Goal: Task Accomplishment & Management: Use online tool/utility

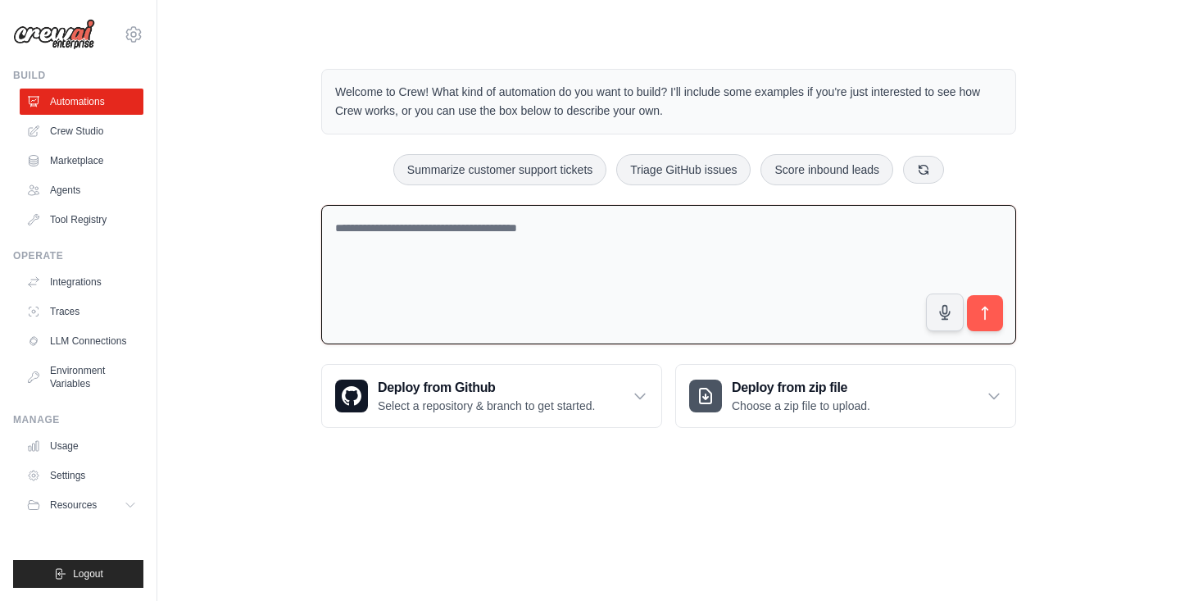
click at [647, 208] on textarea at bounding box center [668, 275] width 695 height 140
click at [633, 233] on textarea at bounding box center [668, 275] width 695 height 140
paste textarea "**********"
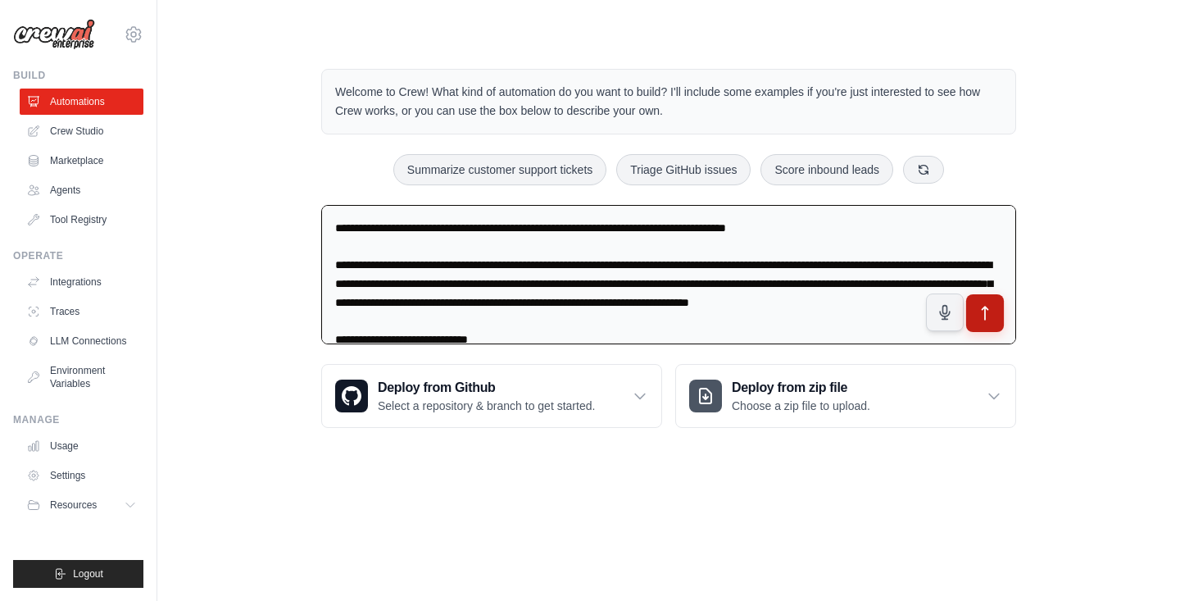
type textarea "**********"
click at [992, 306] on icon "submit" at bounding box center [985, 313] width 17 height 17
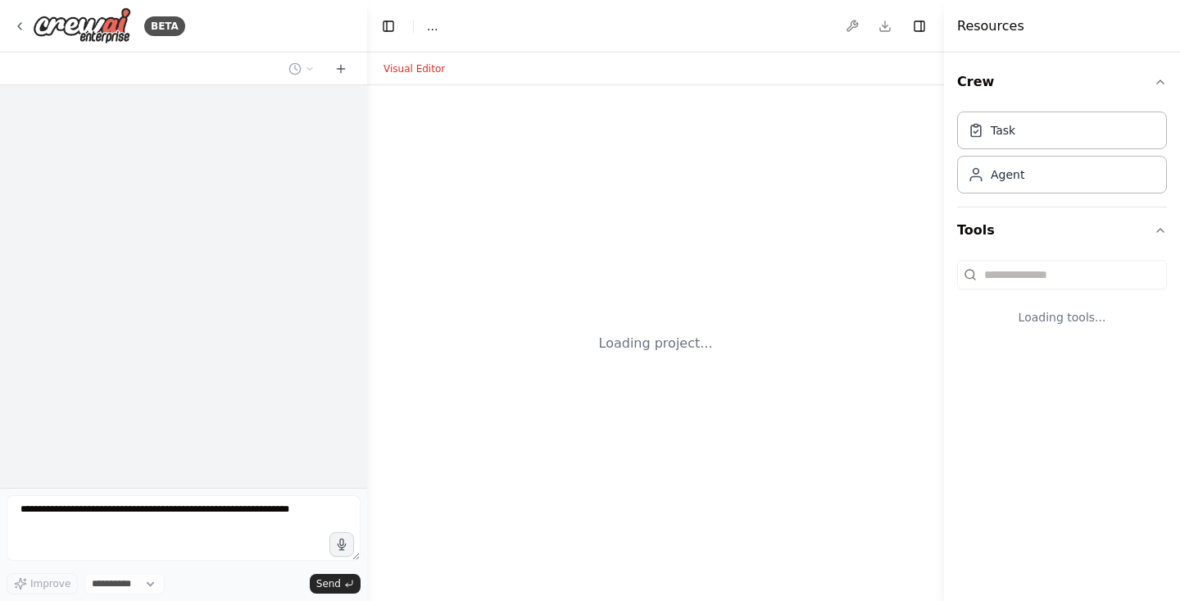
select select "****"
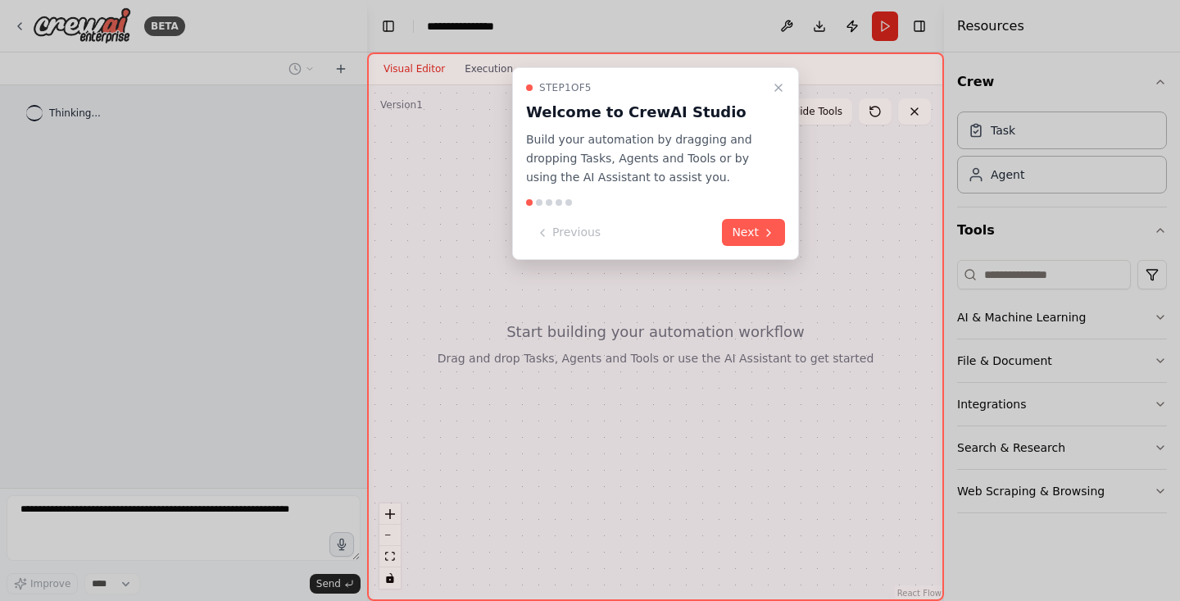
scroll to position [1892, 0]
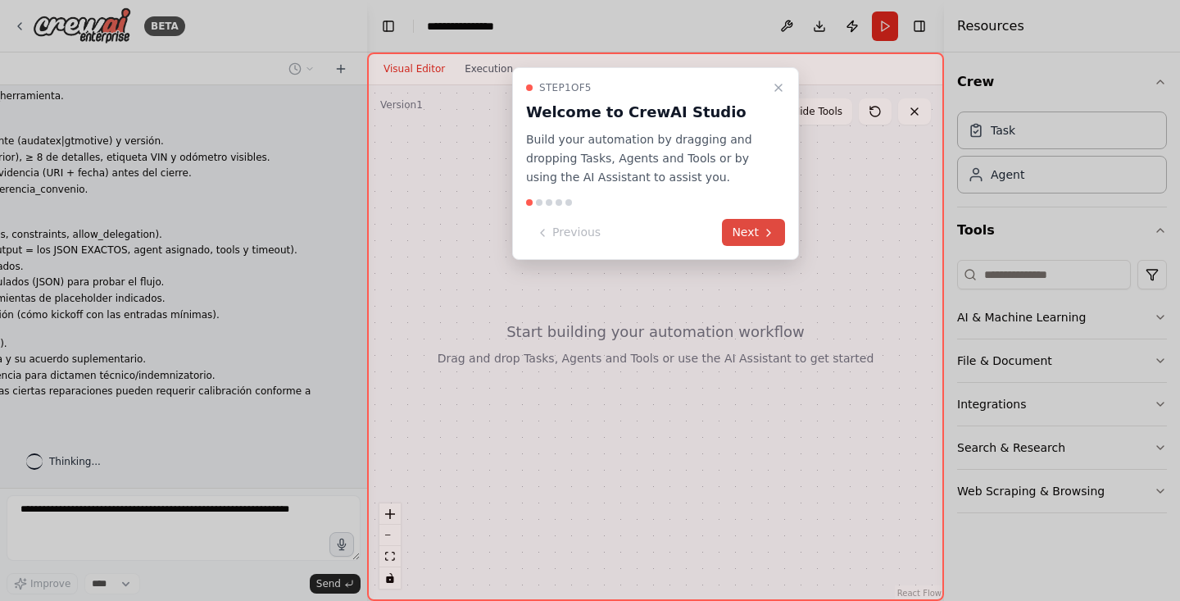
click at [753, 229] on button "Next" at bounding box center [753, 232] width 63 height 27
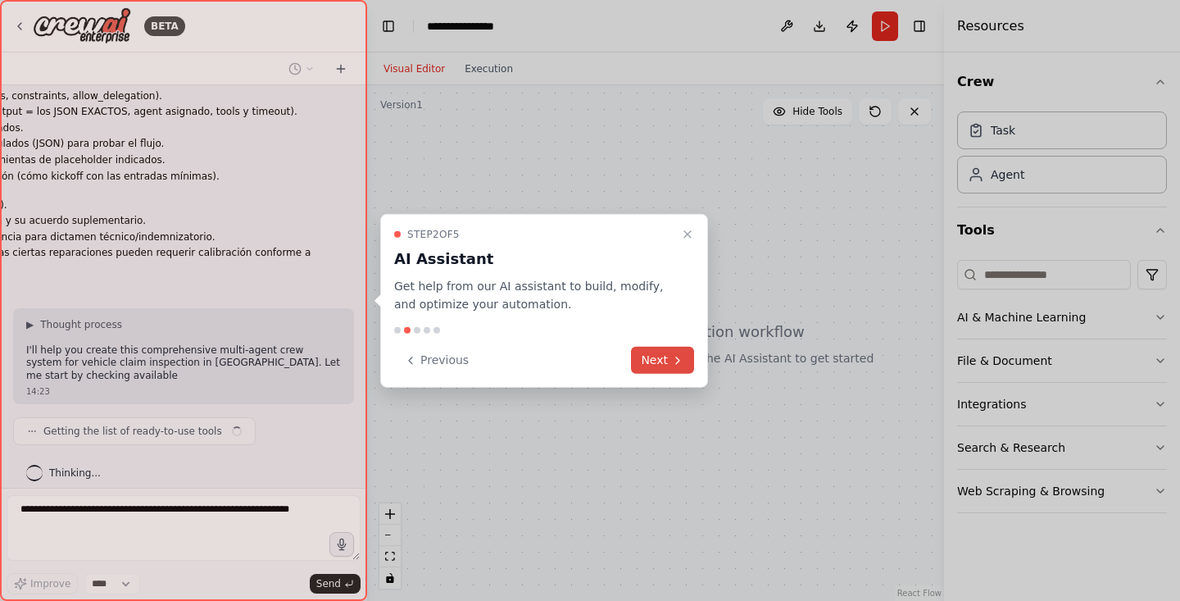
scroll to position [2042, 0]
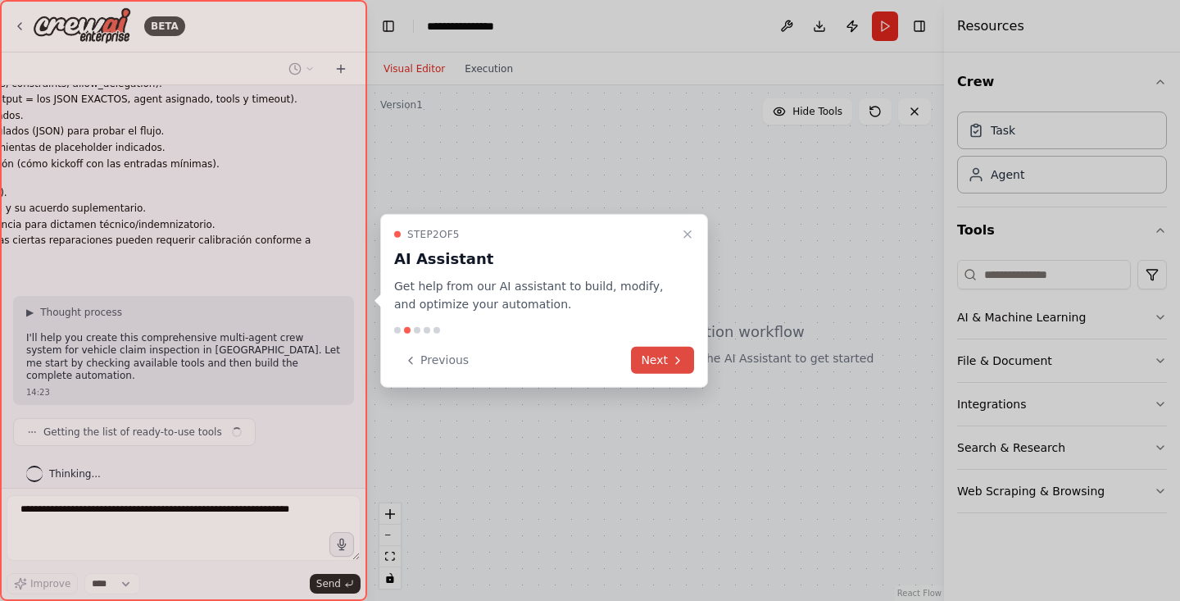
click at [664, 351] on button "Next" at bounding box center [662, 360] width 63 height 27
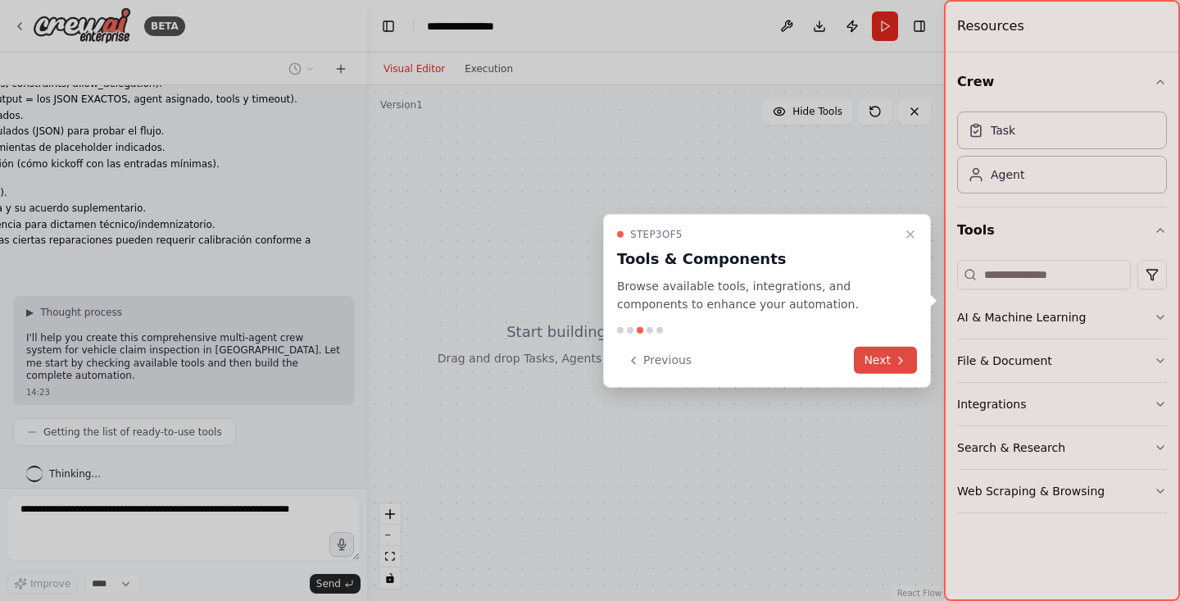
click at [879, 351] on button "Next" at bounding box center [885, 360] width 63 height 27
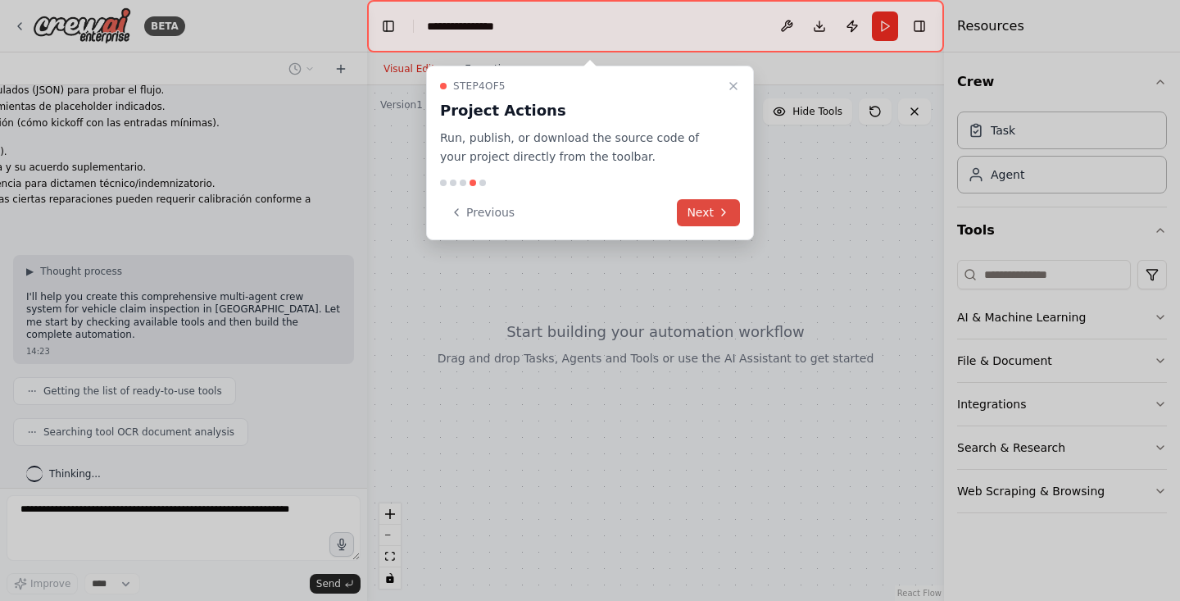
click at [701, 213] on button "Next" at bounding box center [708, 212] width 63 height 27
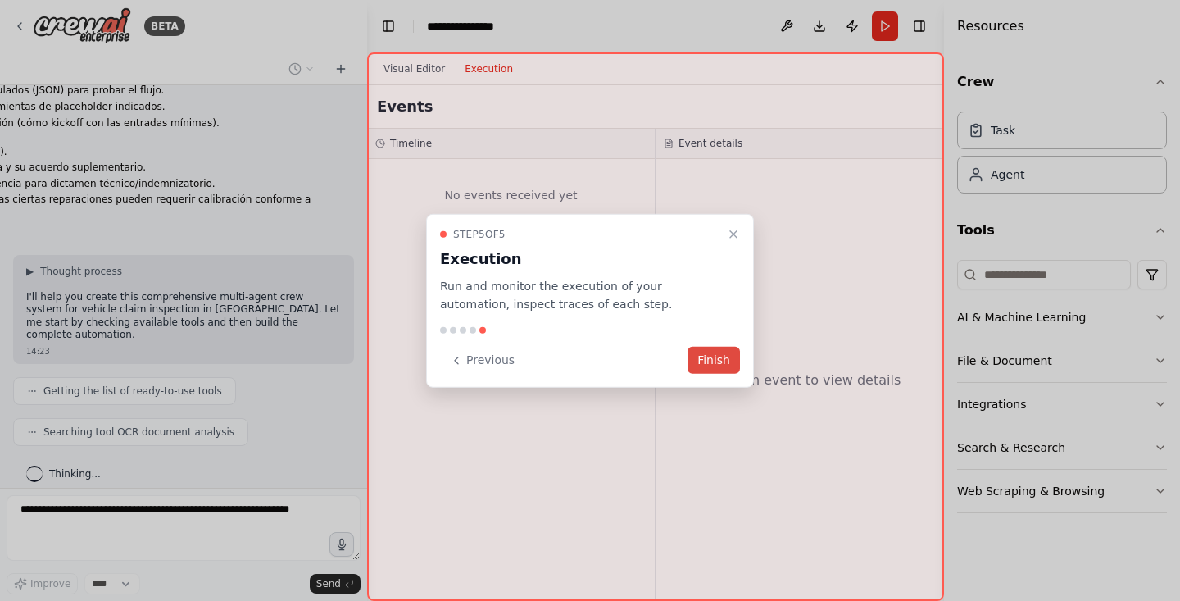
click at [732, 364] on button "Finish" at bounding box center [713, 360] width 52 height 27
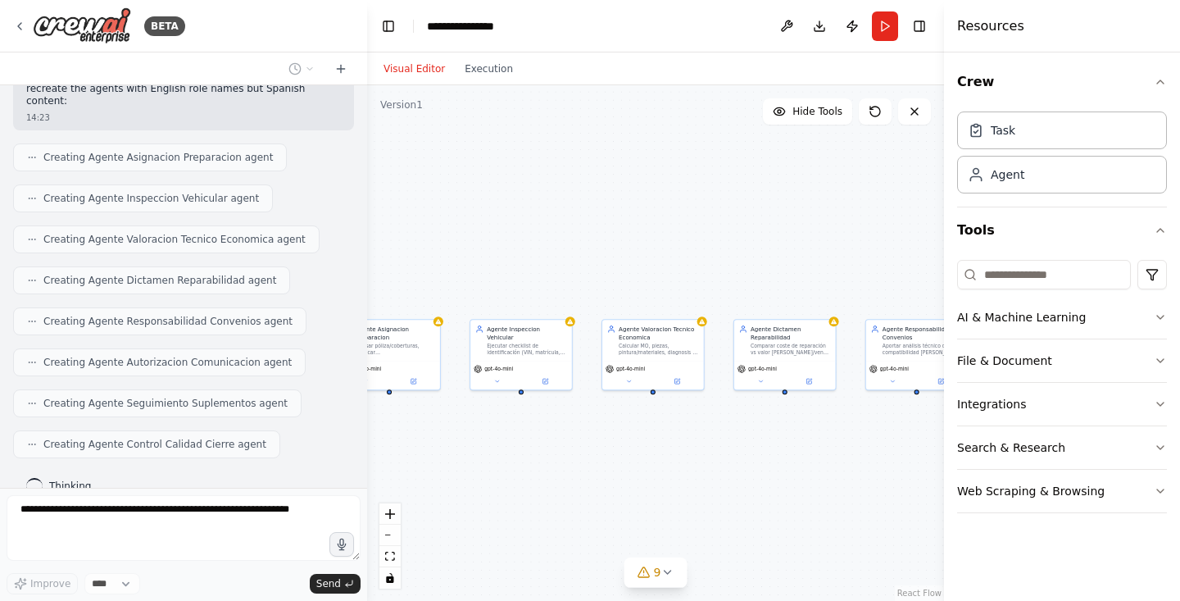
scroll to position [2628, 0]
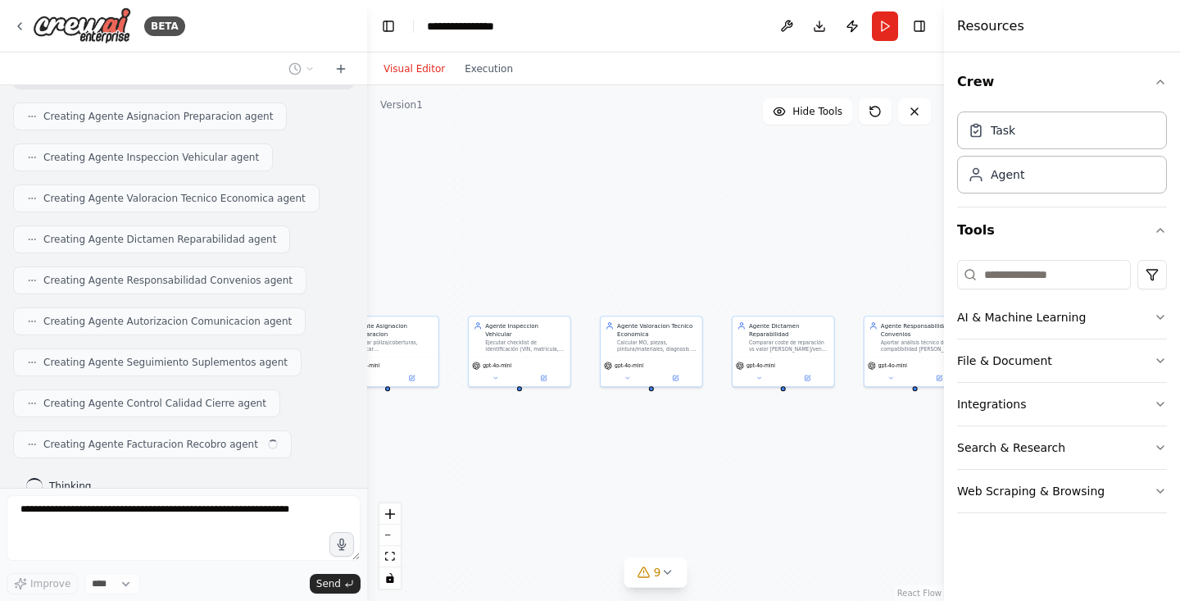
drag, startPoint x: 773, startPoint y: 449, endPoint x: 528, endPoint y: 448, distance: 244.1
click at [528, 448] on div "Orquestador de Siniestros Recibir y validar FNOL, completar huecos de datos crí…" at bounding box center [655, 342] width 577 height 515
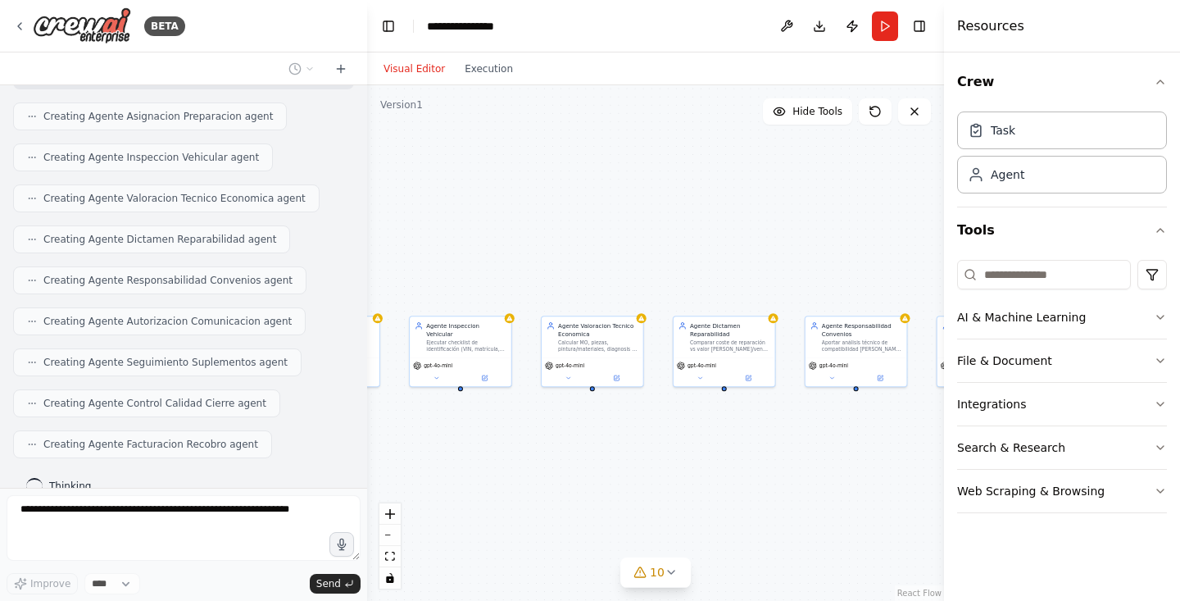
drag, startPoint x: 719, startPoint y: 439, endPoint x: 660, endPoint y: 439, distance: 59.0
click at [660, 439] on div "Orquestador de Siniestros Recibir y validar FNOL, completar huecos de datos crí…" at bounding box center [655, 342] width 577 height 515
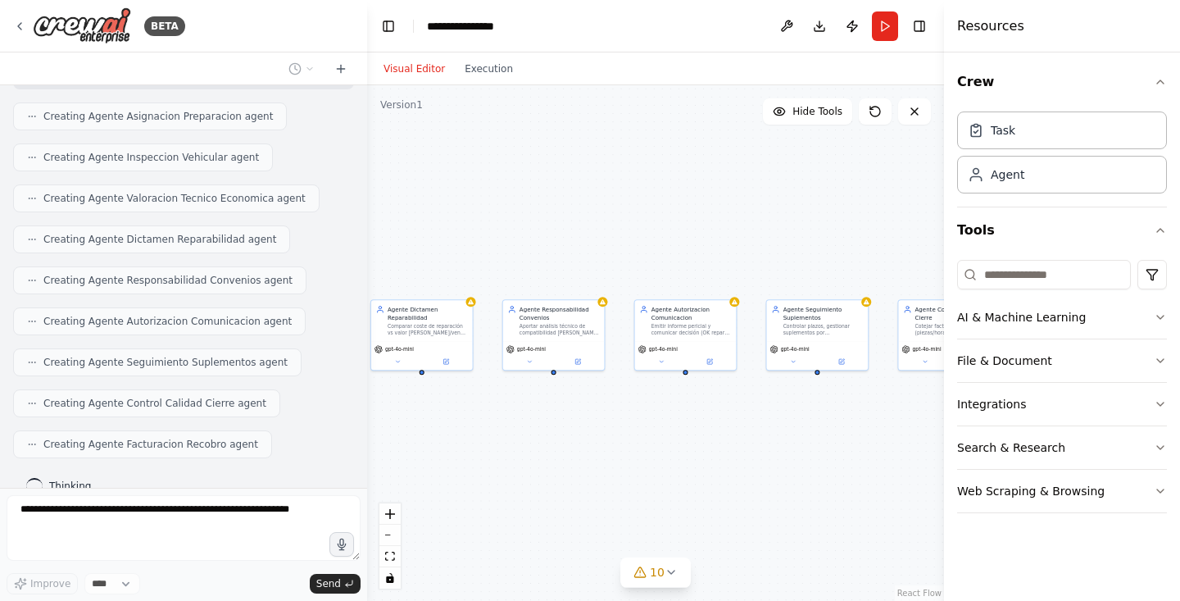
drag, startPoint x: 660, startPoint y: 439, endPoint x: 358, endPoint y: 423, distance: 302.8
click at [358, 423] on div "BETA Título: Sistema agentico para peritaje de vehículos (autos) — España — Esp…" at bounding box center [590, 300] width 1180 height 601
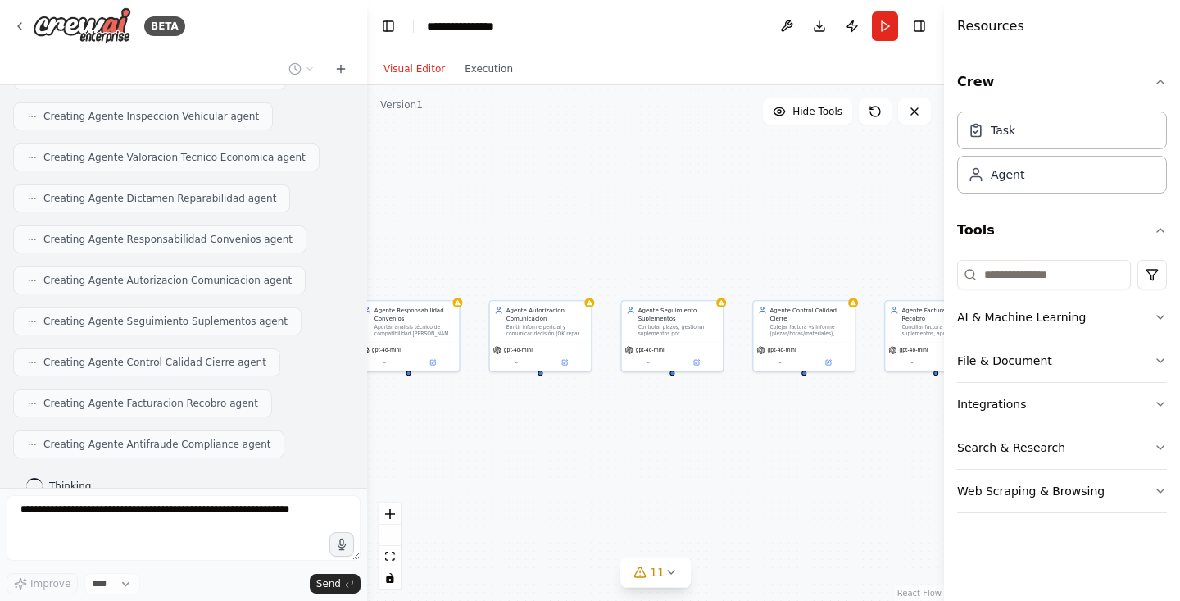
drag, startPoint x: 710, startPoint y: 443, endPoint x: 565, endPoint y: 444, distance: 145.0
click at [565, 444] on div "Orquestador de Siniestros Recibir y validar FNOL, completar huecos de datos crí…" at bounding box center [655, 342] width 577 height 515
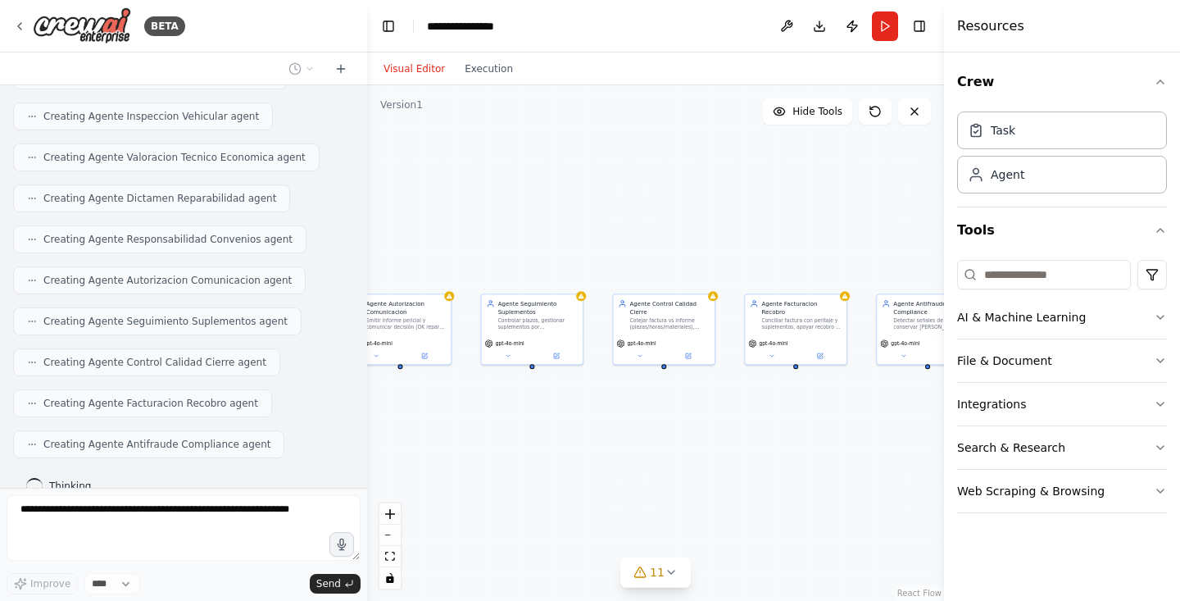
drag, startPoint x: 746, startPoint y: 450, endPoint x: 605, endPoint y: 443, distance: 140.2
click at [605, 443] on div "Orquestador de Siniestros Recibir y validar FNOL, completar huecos de datos crí…" at bounding box center [655, 342] width 577 height 515
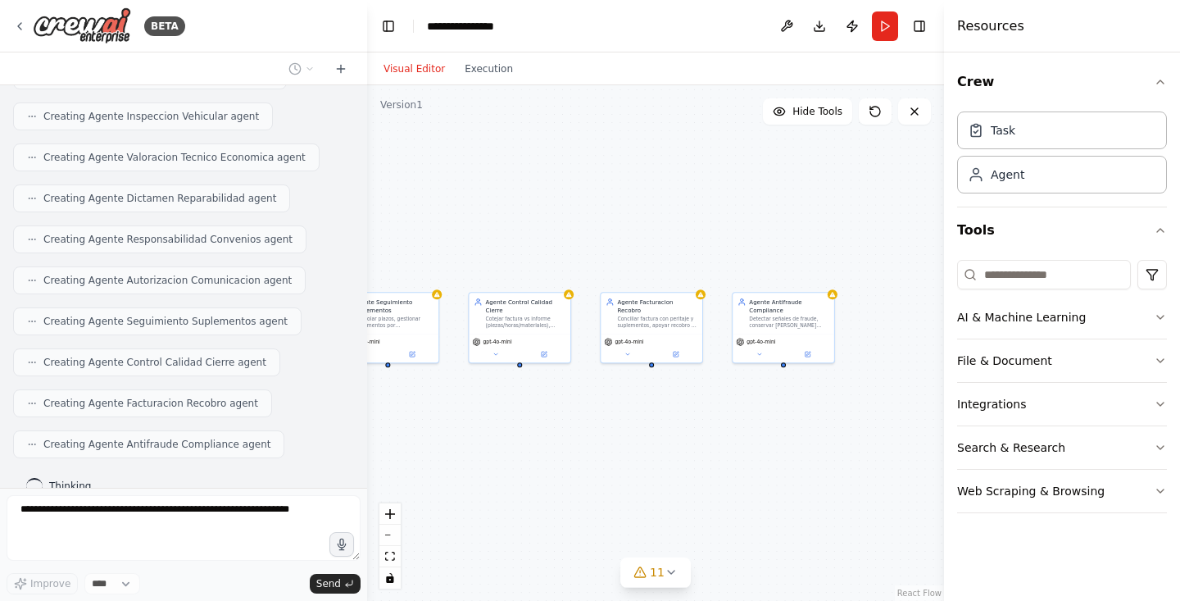
drag, startPoint x: 758, startPoint y: 452, endPoint x: 614, endPoint y: 451, distance: 144.2
click at [614, 451] on div "Orquestador de Siniestros Recibir y validar FNOL, completar huecos de datos crí…" at bounding box center [655, 342] width 577 height 515
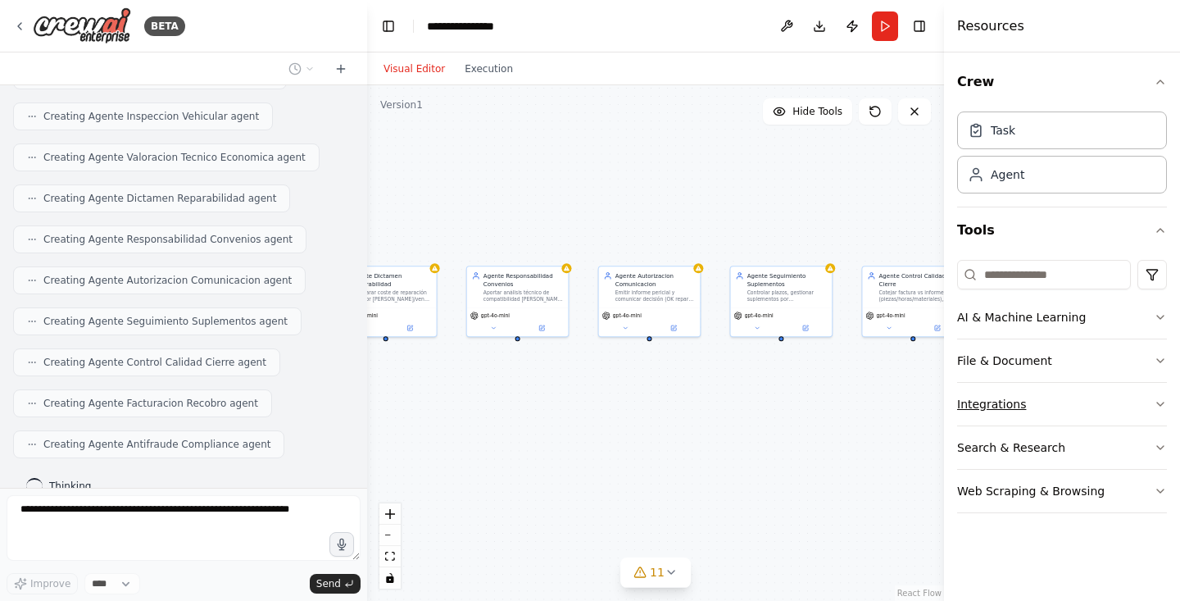
drag, startPoint x: 614, startPoint y: 451, endPoint x: 1007, endPoint y: 424, distance: 394.1
click at [1007, 424] on div "BETA Título: Sistema agentico para peritaje de vehículos (autos) — España — Esp…" at bounding box center [590, 300] width 1180 height 601
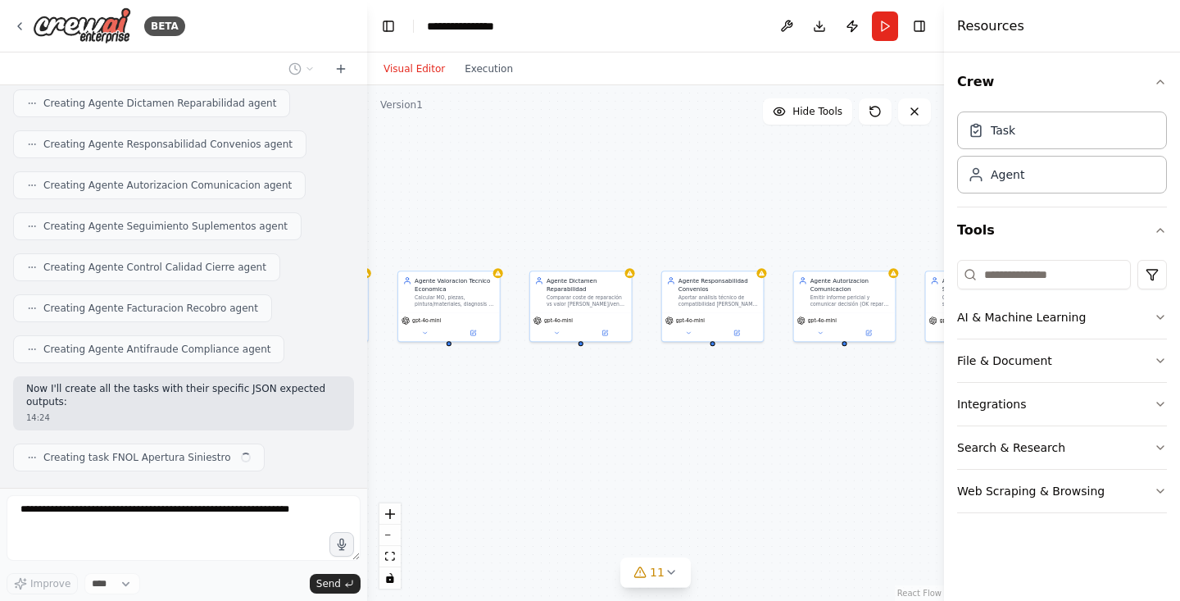
scroll to position [2777, 0]
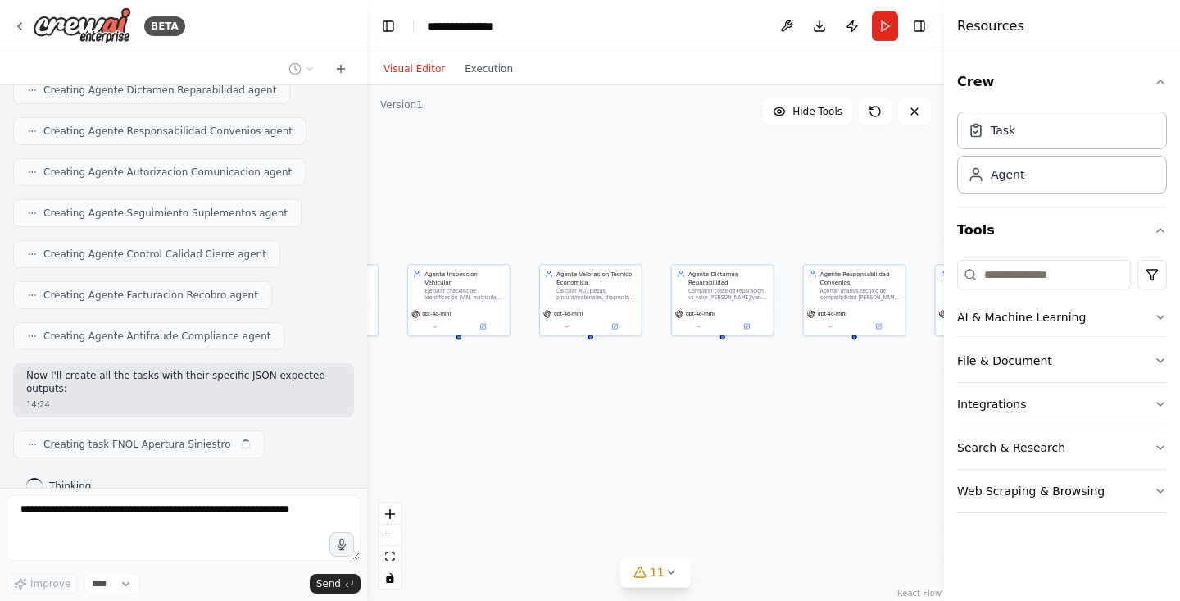
drag, startPoint x: 510, startPoint y: 411, endPoint x: 850, endPoint y: 410, distance: 340.0
click at [850, 410] on div ".deletable-edge-delete-btn { width: 20px; height: 20px; border: 0px solid #ffff…" at bounding box center [655, 342] width 577 height 515
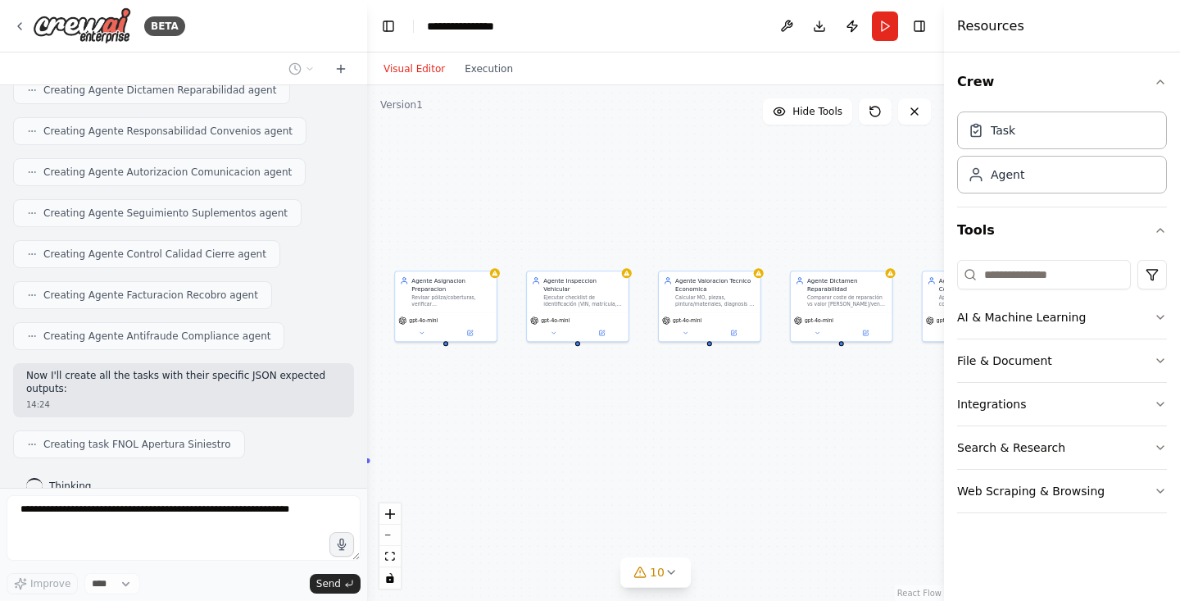
drag, startPoint x: 664, startPoint y: 401, endPoint x: 782, endPoint y: 409, distance: 118.2
click at [782, 409] on div ".deletable-edge-delete-btn { width: 20px; height: 20px; border: 0px solid #ffff…" at bounding box center [655, 342] width 577 height 515
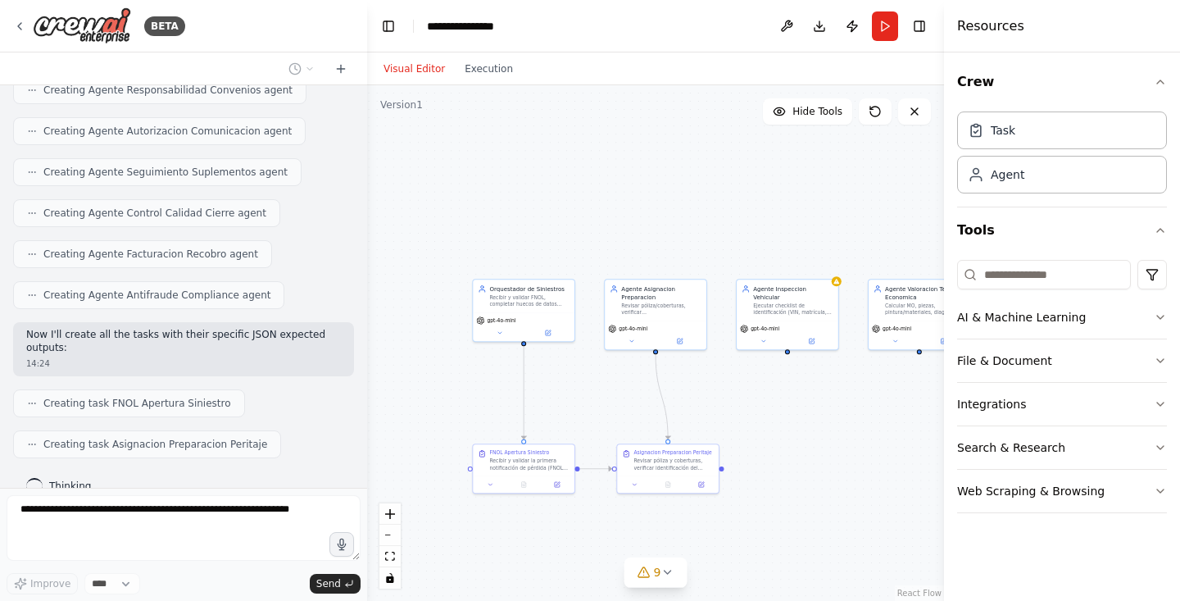
drag, startPoint x: 582, startPoint y: 424, endPoint x: 794, endPoint y: 430, distance: 212.3
click at [795, 431] on div ".deletable-edge-delete-btn { width: 20px; height: 20px; border: 0px solid #ffff…" at bounding box center [655, 342] width 577 height 515
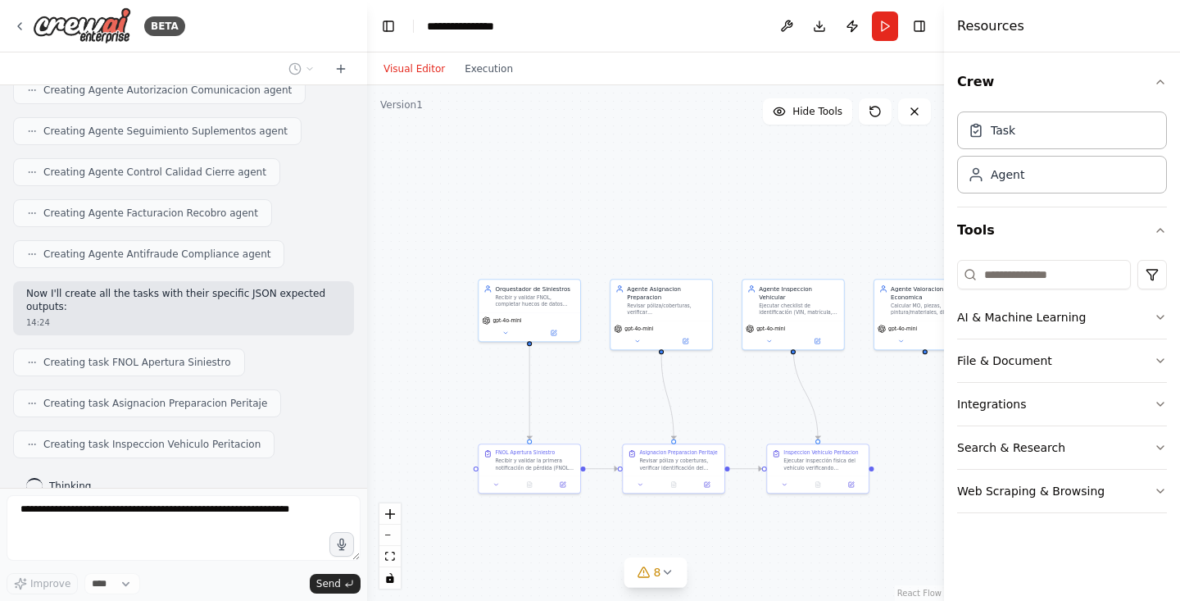
click at [580, 517] on div ".deletable-edge-delete-btn { width: 20px; height: 20px; border: 0px solid #ffff…" at bounding box center [655, 342] width 577 height 515
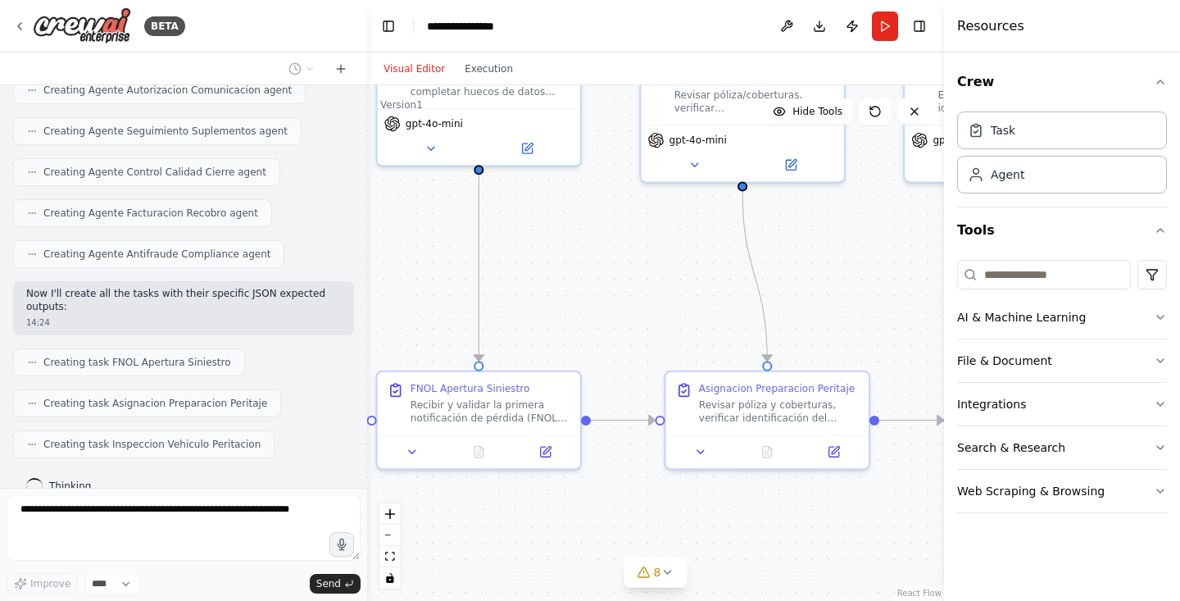
scroll to position [2900, 0]
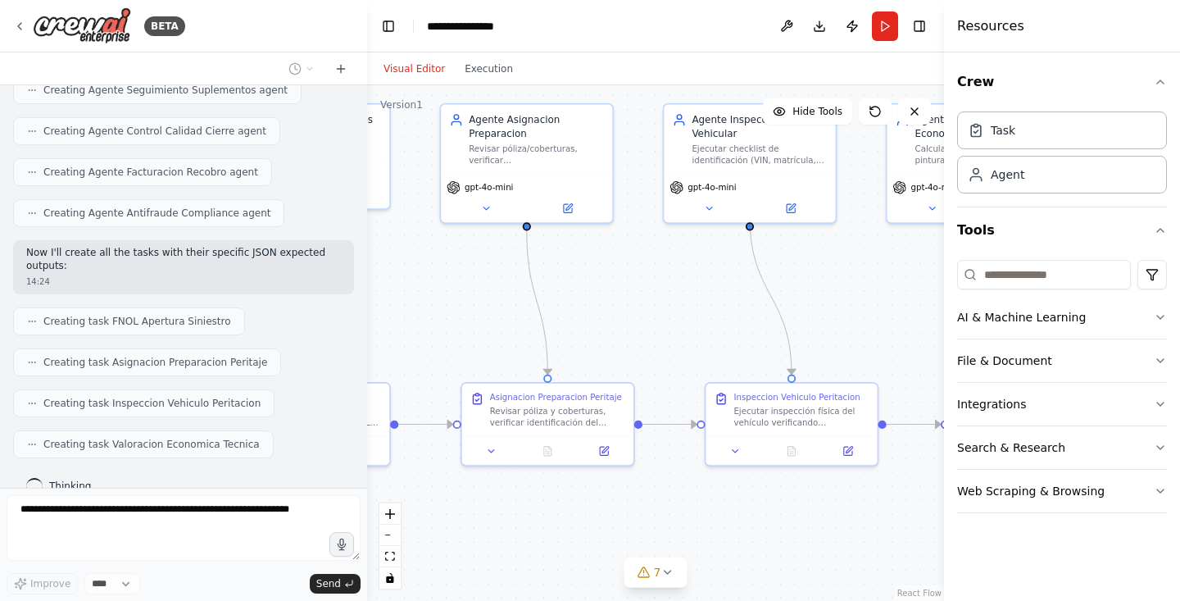
drag, startPoint x: 858, startPoint y: 517, endPoint x: 624, endPoint y: 506, distance: 233.7
click at [624, 506] on div ".deletable-edge-delete-btn { width: 20px; height: 20px; border: 0px solid #ffff…" at bounding box center [655, 342] width 577 height 515
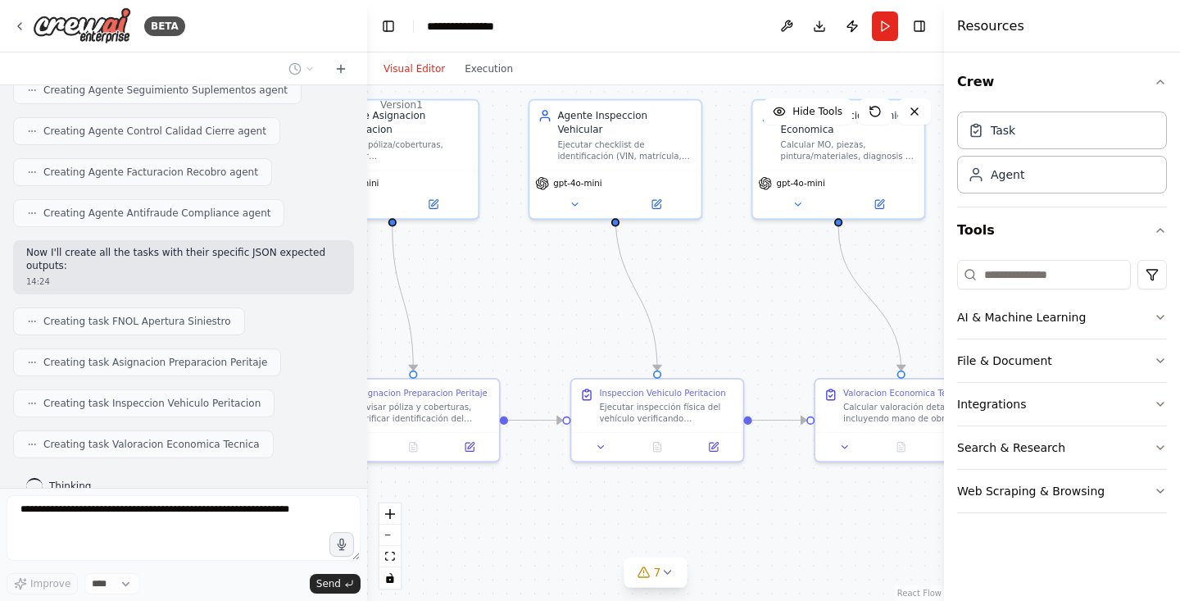
drag, startPoint x: 746, startPoint y: 481, endPoint x: 611, endPoint y: 477, distance: 134.4
click at [611, 477] on div ".deletable-edge-delete-btn { width: 20px; height: 20px; border: 0px solid #ffff…" at bounding box center [655, 342] width 577 height 515
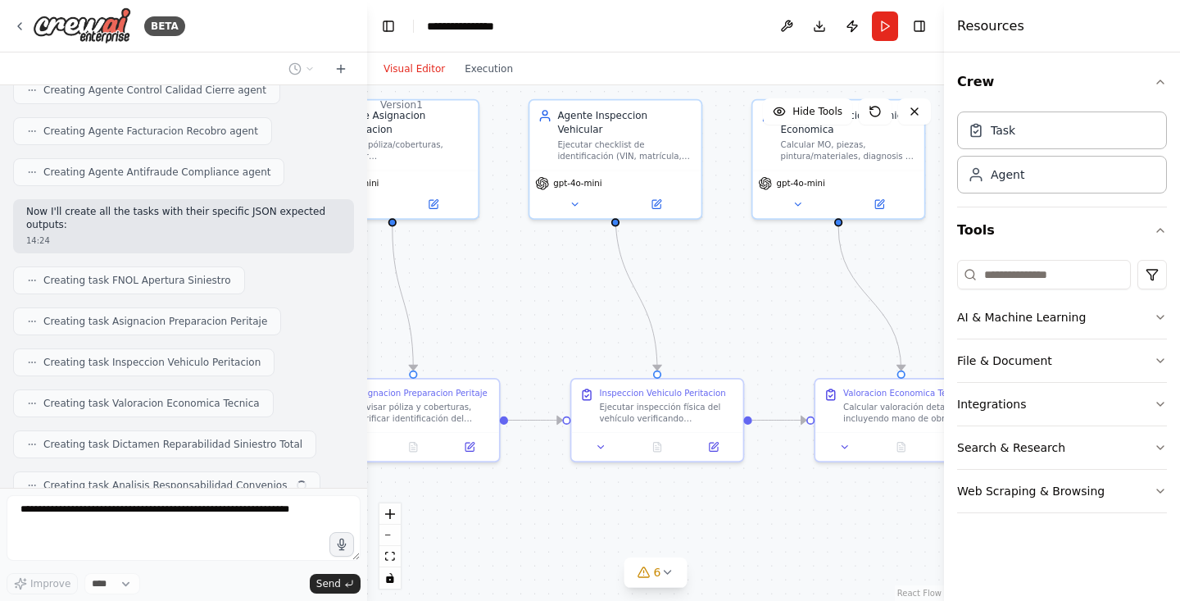
scroll to position [2982, 0]
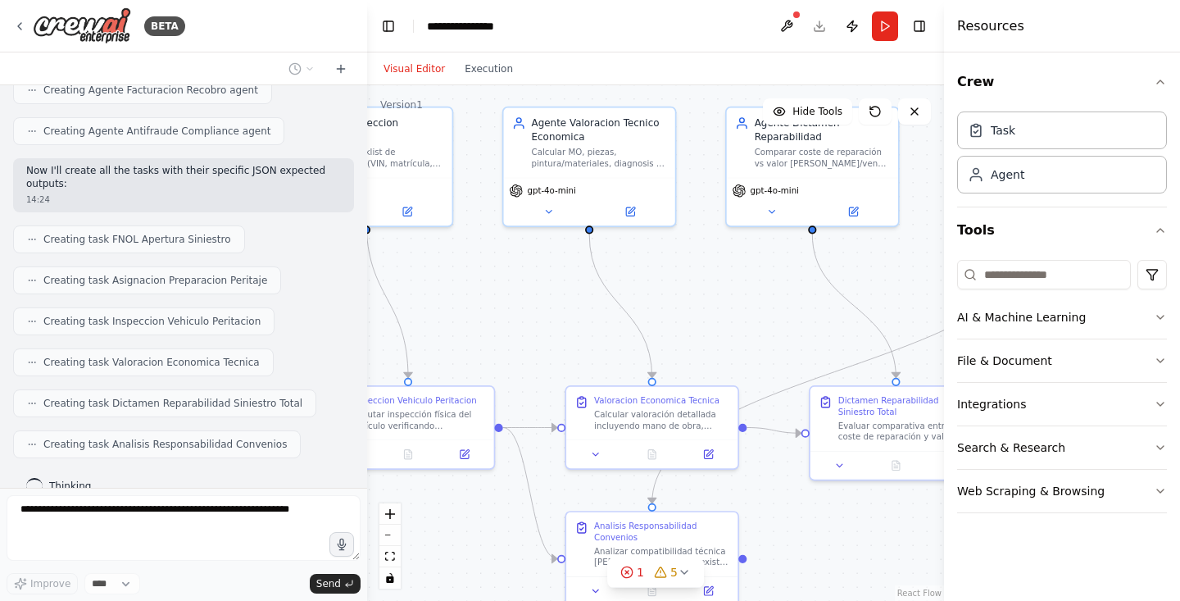
drag, startPoint x: 722, startPoint y: 514, endPoint x: 473, endPoint y: 519, distance: 249.1
click at [473, 520] on div ".deletable-edge-delete-btn { width: 20px; height: 20px; border: 0px solid #ffff…" at bounding box center [655, 342] width 577 height 515
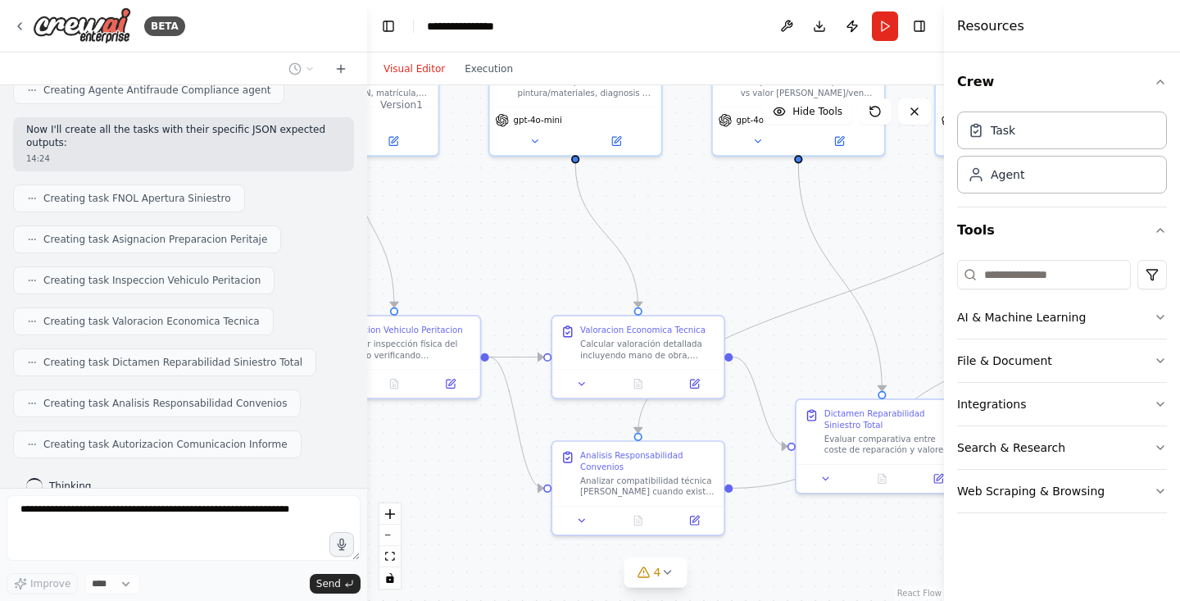
drag, startPoint x: 473, startPoint y: 519, endPoint x: 458, endPoint y: 451, distance: 70.4
click at [458, 451] on div ".deletable-edge-delete-btn { width: 20px; height: 20px; border: 0px solid #ffff…" at bounding box center [655, 342] width 577 height 515
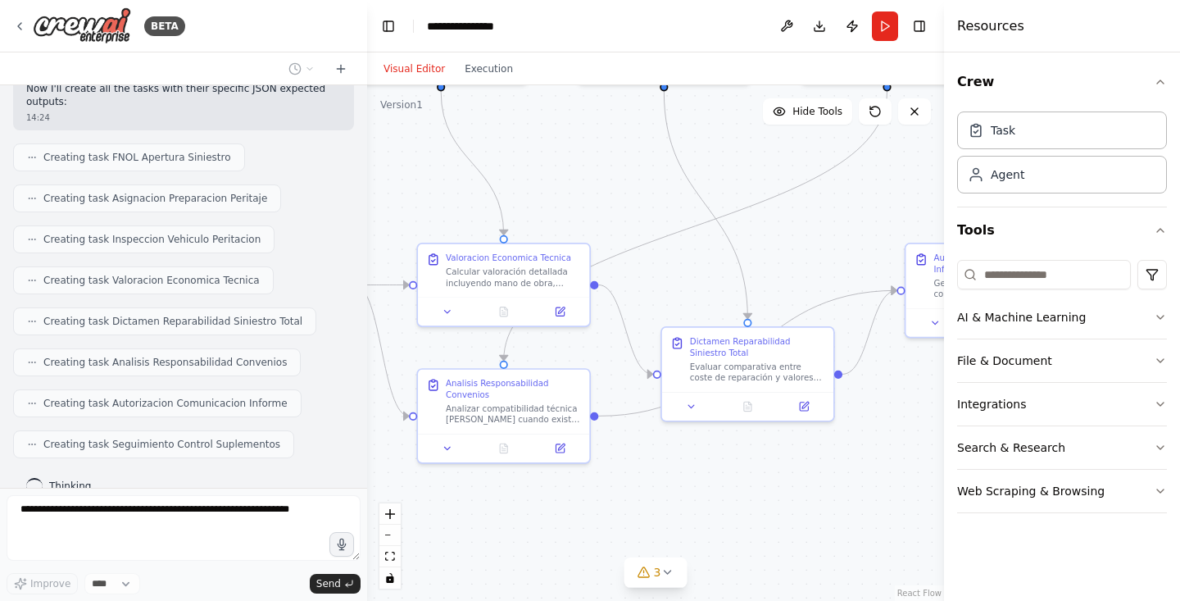
drag, startPoint x: 458, startPoint y: 451, endPoint x: 324, endPoint y: 379, distance: 151.4
click at [324, 378] on div "BETA Título: Sistema agentico para peritaje de vehículos (autos) — España — Esp…" at bounding box center [590, 300] width 1180 height 601
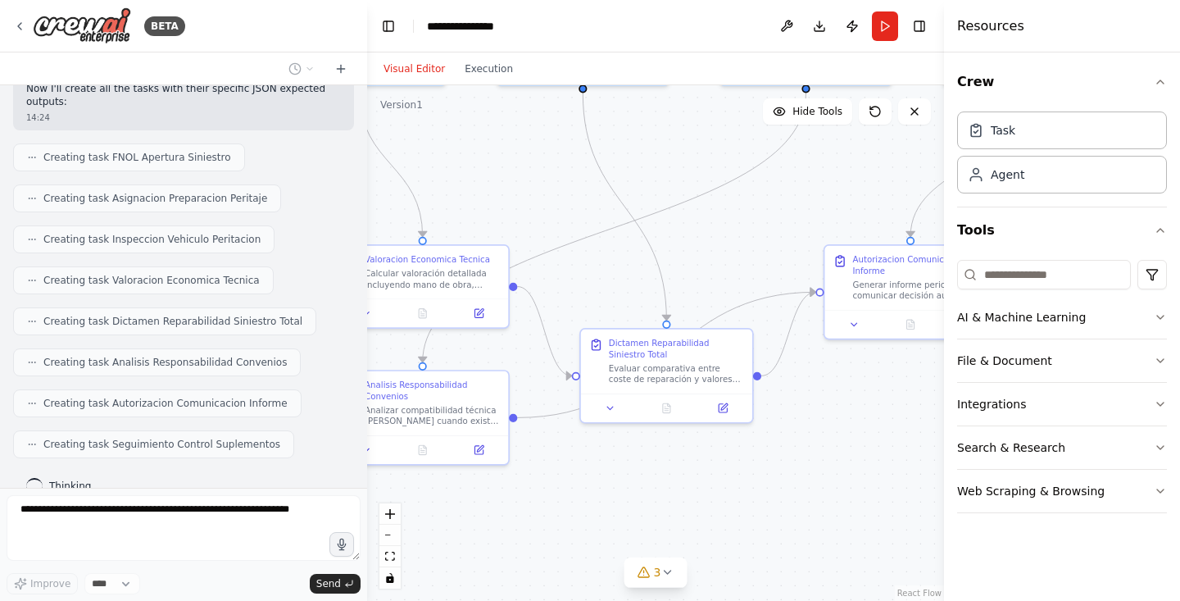
drag, startPoint x: 748, startPoint y: 460, endPoint x: 668, endPoint y: 460, distance: 80.3
click at [668, 460] on div ".deletable-edge-delete-btn { width: 20px; height: 20px; border: 0px solid #ffff…" at bounding box center [655, 342] width 577 height 515
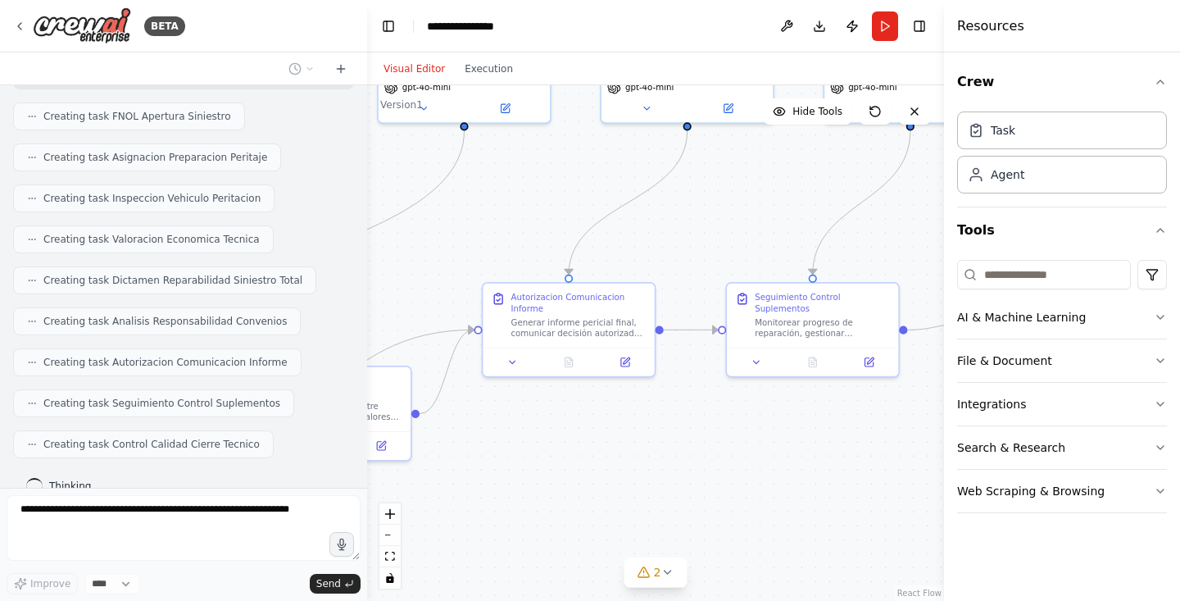
drag, startPoint x: 809, startPoint y: 406, endPoint x: 465, endPoint y: 444, distance: 345.3
click at [465, 444] on div ".deletable-edge-delete-btn { width: 20px; height: 20px; border: 0px solid #ffff…" at bounding box center [655, 342] width 577 height 515
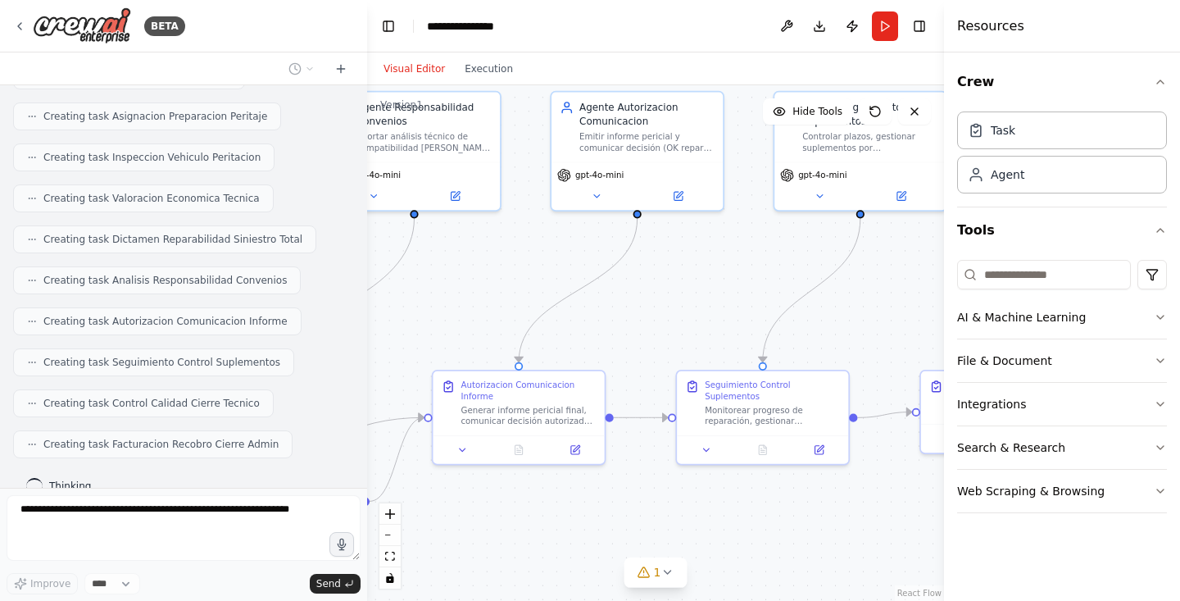
drag, startPoint x: 532, startPoint y: 447, endPoint x: 483, endPoint y: 535, distance: 100.5
click at [483, 535] on div ".deletable-edge-delete-btn { width: 20px; height: 20px; border: 0px solid #ffff…" at bounding box center [655, 342] width 577 height 515
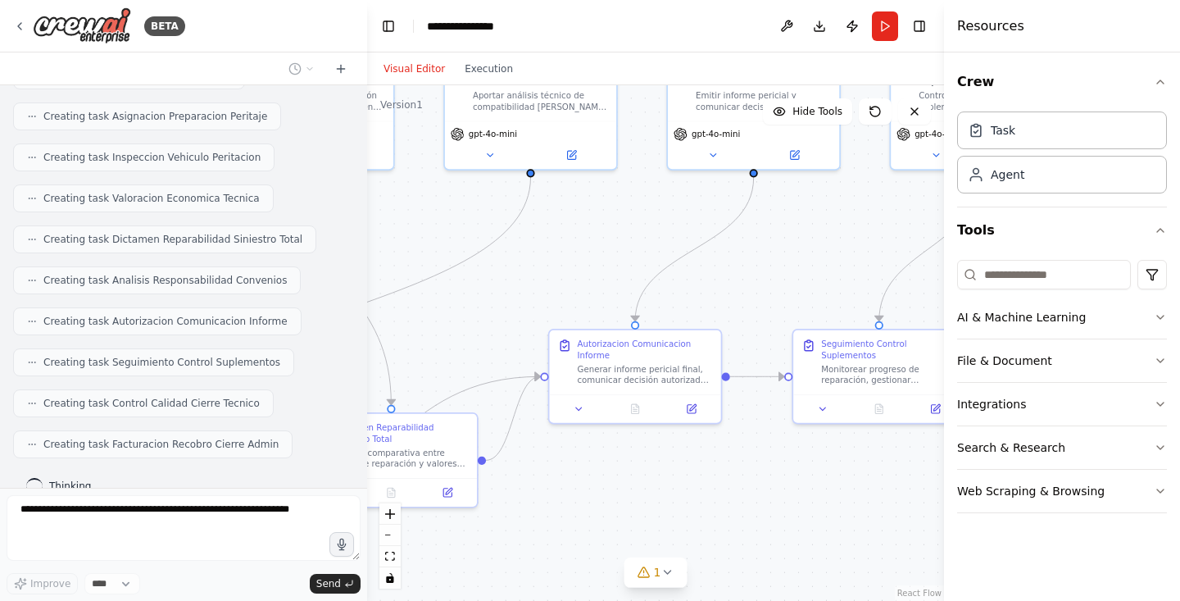
drag, startPoint x: 515, startPoint y: 536, endPoint x: 632, endPoint y: 495, distance: 123.3
click at [632, 495] on div ".deletable-edge-delete-btn { width: 20px; height: 20px; border: 0px solid #ffff…" at bounding box center [655, 342] width 577 height 515
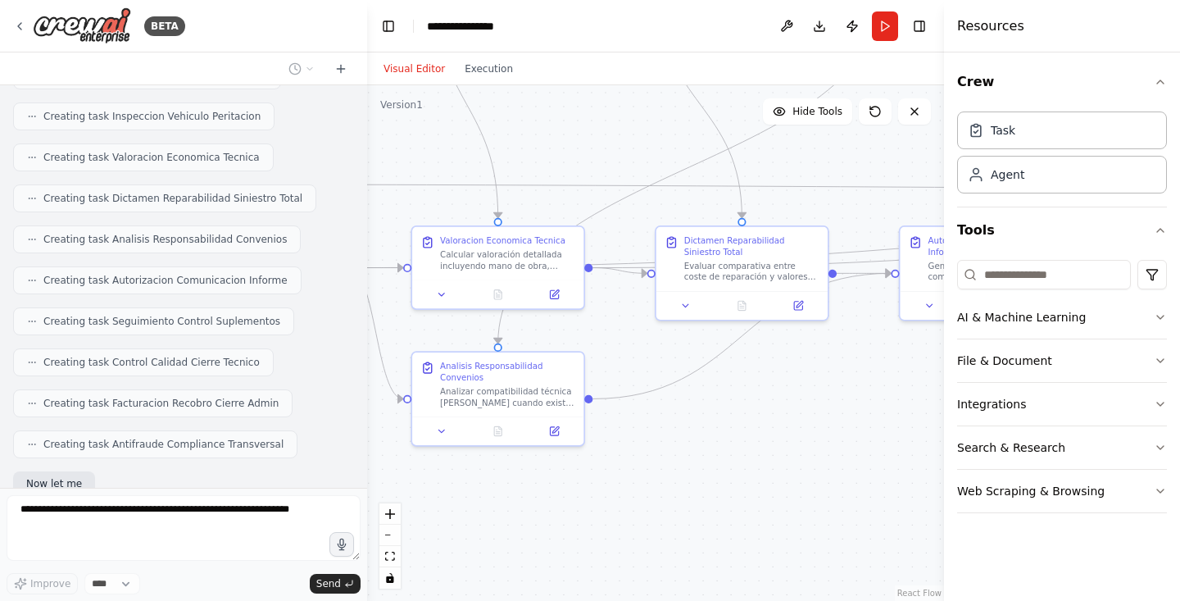
scroll to position [3282, 0]
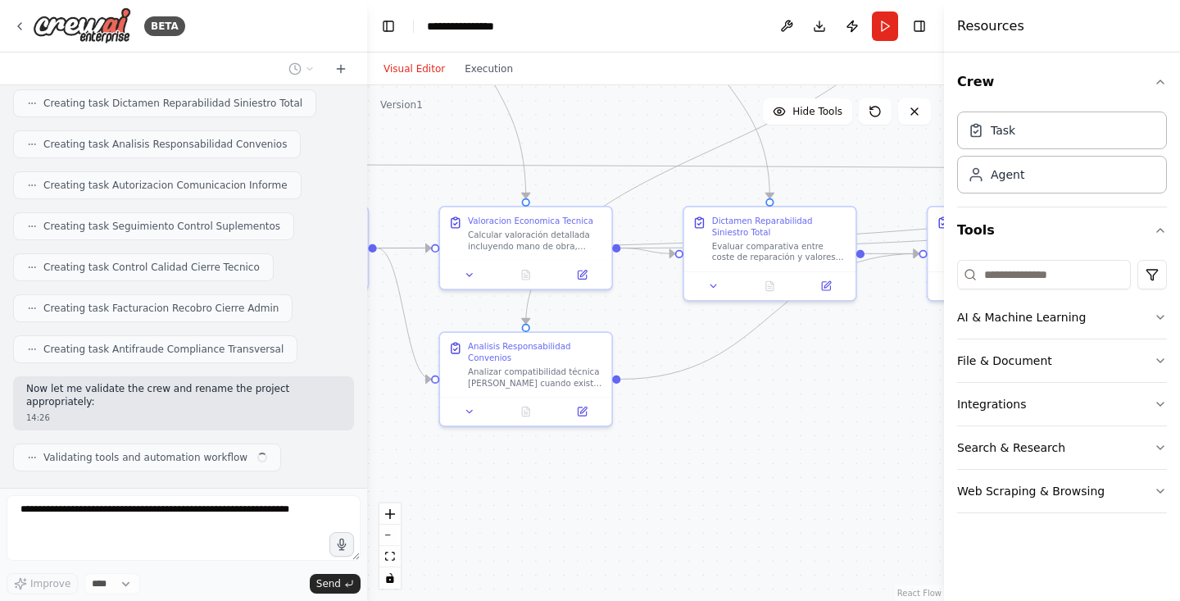
drag, startPoint x: 508, startPoint y: 489, endPoint x: 891, endPoint y: 279, distance: 437.4
click at [891, 279] on div ".deletable-edge-delete-btn { width: 20px; height: 20px; border: 0px solid #ffff…" at bounding box center [655, 342] width 577 height 515
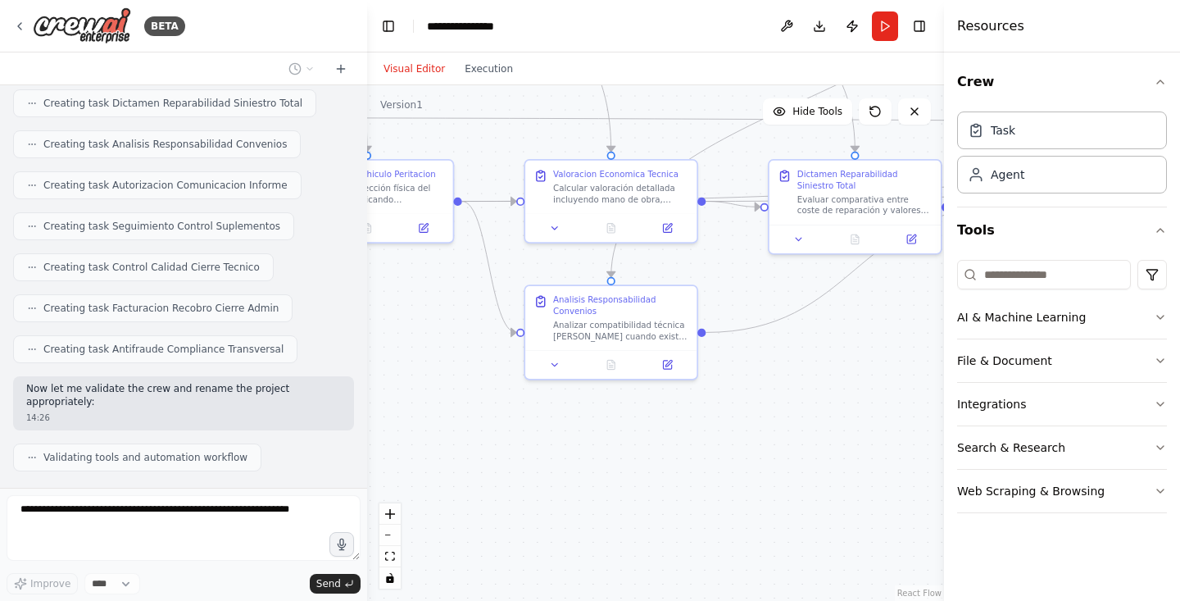
drag, startPoint x: 753, startPoint y: 383, endPoint x: 833, endPoint y: 341, distance: 90.9
click at [833, 341] on div ".deletable-edge-delete-btn { width: 20px; height: 20px; border: 0px solid #ffff…" at bounding box center [655, 342] width 577 height 515
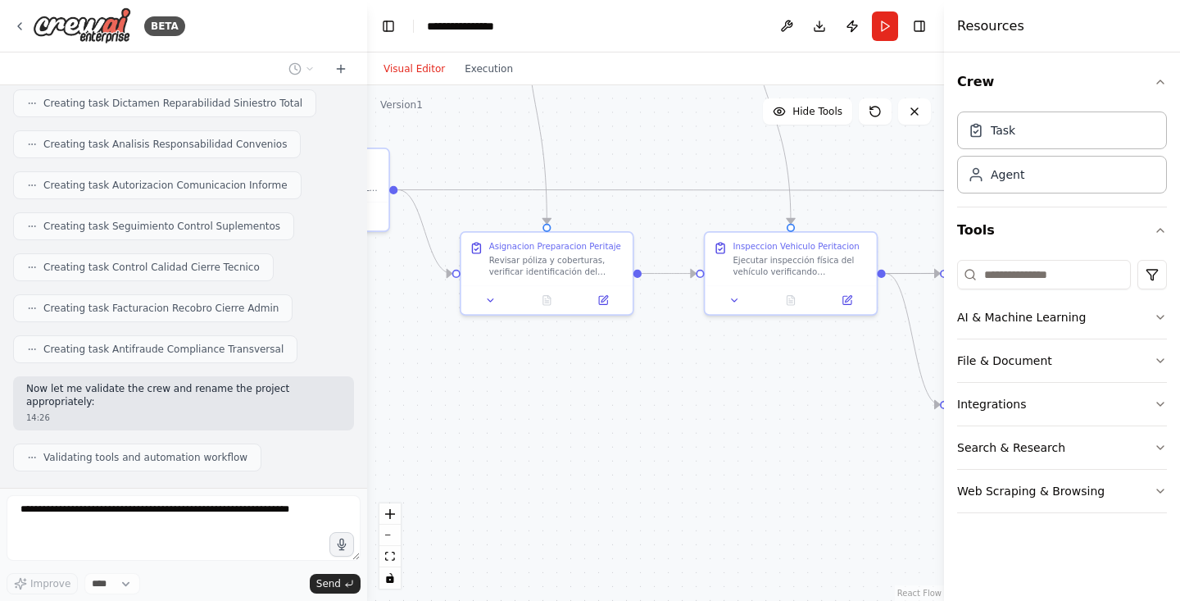
drag, startPoint x: 462, startPoint y: 398, endPoint x: 886, endPoint y: 470, distance: 429.6
click at [886, 470] on div ".deletable-edge-delete-btn { width: 20px; height: 20px; border: 0px solid #ffff…" at bounding box center [655, 342] width 577 height 515
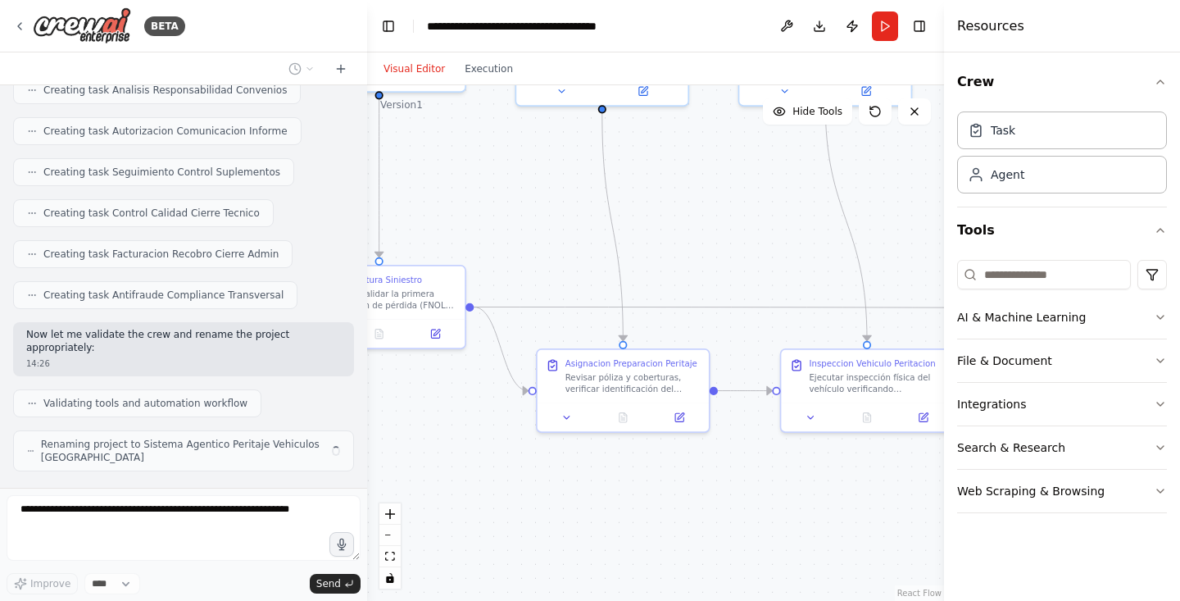
scroll to position [3323, 0]
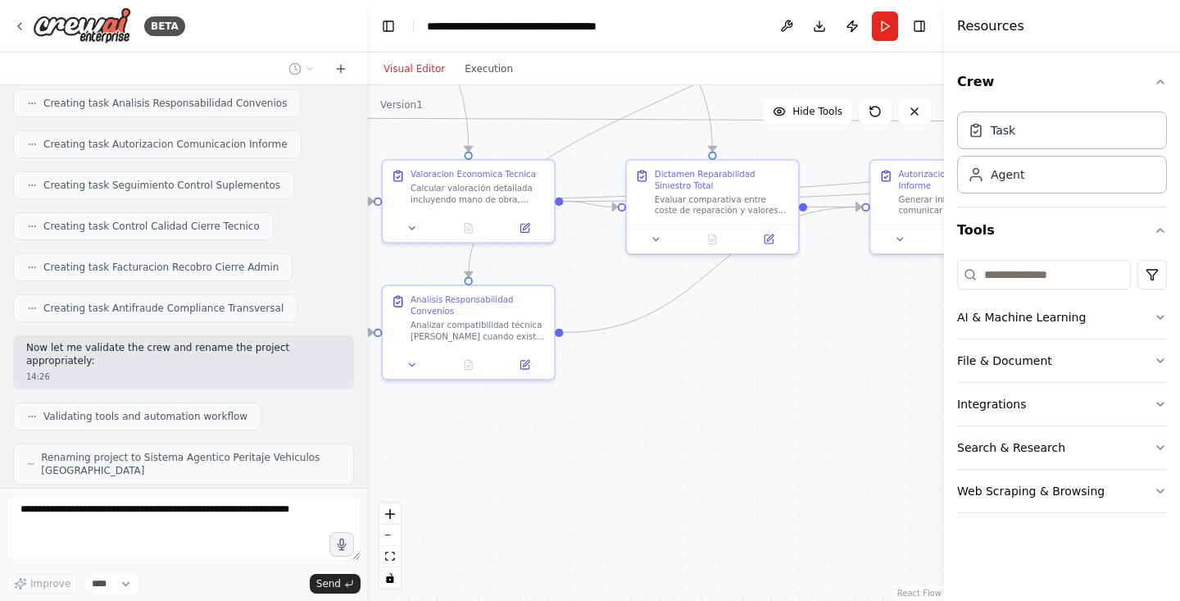
drag, startPoint x: 722, startPoint y: 371, endPoint x: 156, endPoint y: 299, distance: 570.7
click at [156, 299] on div "BETA Título: Sistema agentico para peritaje de vehículos (autos) — España — Esp…" at bounding box center [590, 300] width 1180 height 601
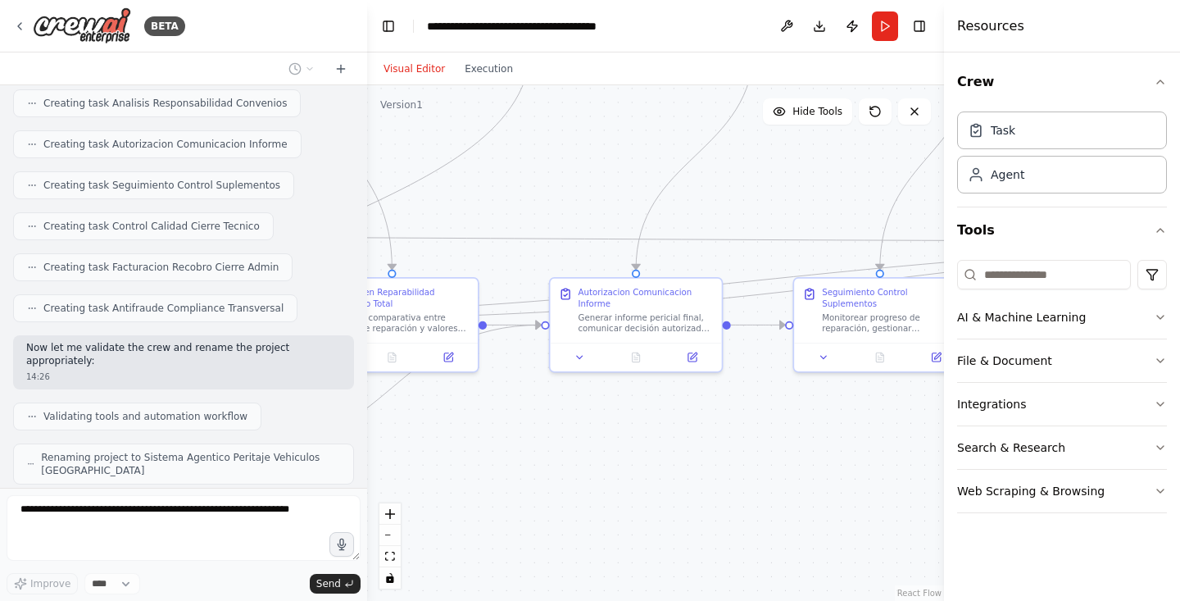
drag, startPoint x: 782, startPoint y: 315, endPoint x: 455, endPoint y: 441, distance: 351.2
click at [455, 441] on div ".deletable-edge-delete-btn { width: 20px; height: 20px; border: 0px solid #ffff…" at bounding box center [655, 342] width 577 height 515
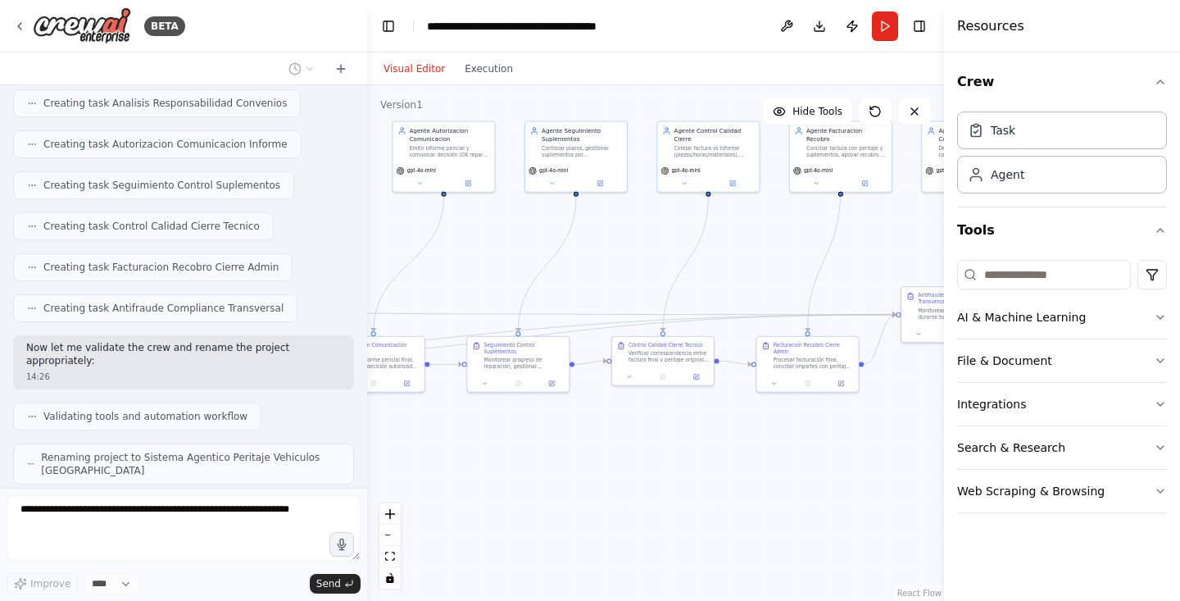
drag, startPoint x: 533, startPoint y: 457, endPoint x: 349, endPoint y: 444, distance: 184.8
click at [349, 444] on div "BETA Título: Sistema agentico para peritaje de vehículos (autos) — España — Esp…" at bounding box center [590, 300] width 1180 height 601
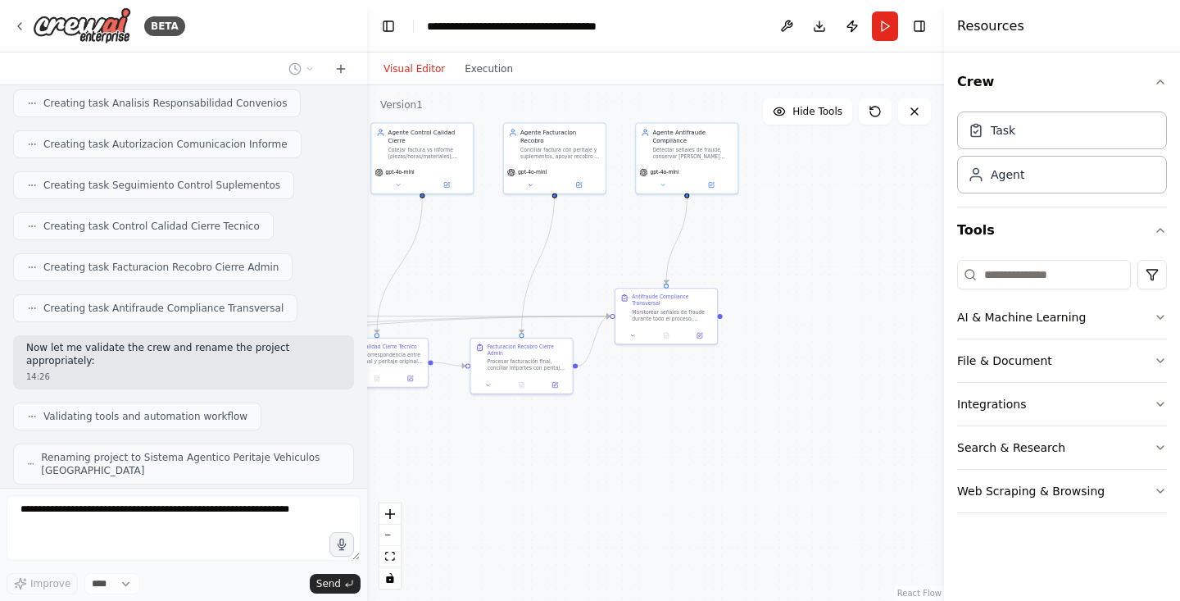
drag, startPoint x: 732, startPoint y: 418, endPoint x: 424, endPoint y: 422, distance: 308.1
click at [424, 422] on div ".deletable-edge-delete-btn { width: 20px; height: 20px; border: 0px solid #ffff…" at bounding box center [655, 342] width 577 height 515
click at [661, 393] on div ".deletable-edge-delete-btn { width: 20px; height: 20px; border: 0px solid #ffff…" at bounding box center [655, 342] width 577 height 515
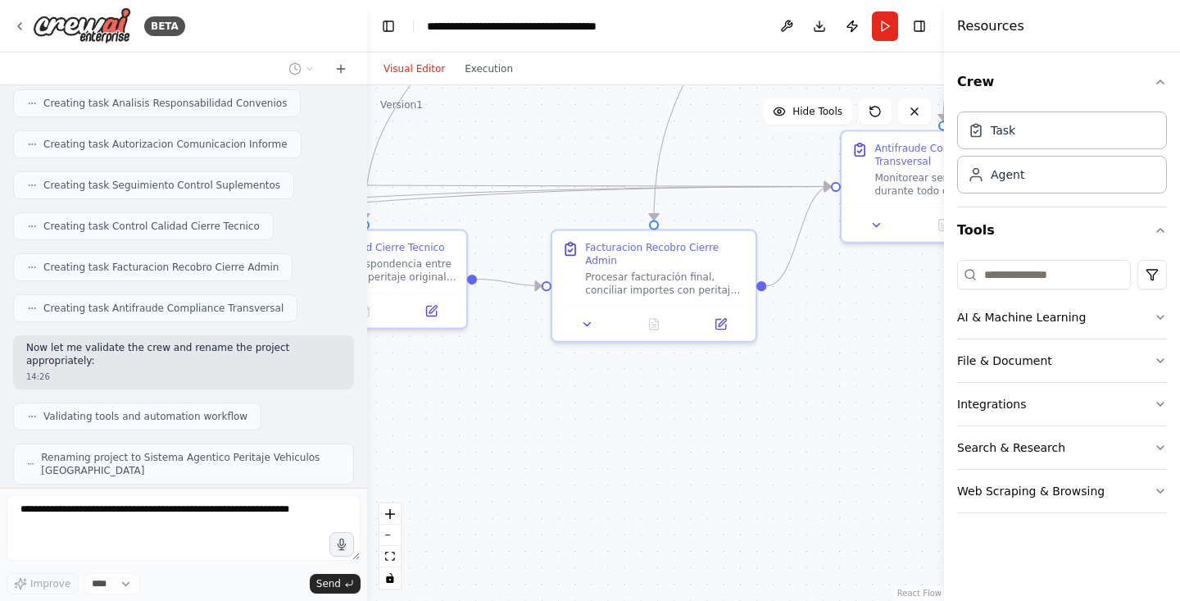
drag, startPoint x: 602, startPoint y: 399, endPoint x: 918, endPoint y: 342, distance: 321.4
click at [918, 342] on div ".deletable-edge-delete-btn { width: 20px; height: 20px; border: 0px solid #ffff…" at bounding box center [655, 342] width 577 height 515
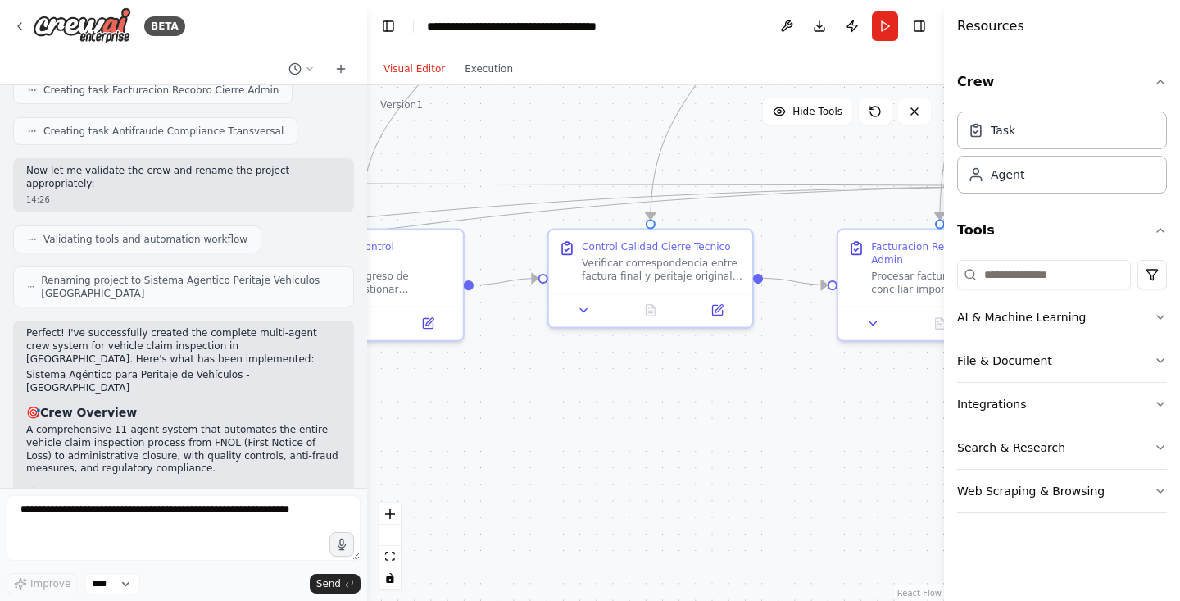
drag, startPoint x: 572, startPoint y: 387, endPoint x: 858, endPoint y: 386, distance: 285.9
click at [858, 386] on div ".deletable-edge-delete-btn { width: 20px; height: 20px; border: 0px solid #ffff…" at bounding box center [655, 342] width 577 height 515
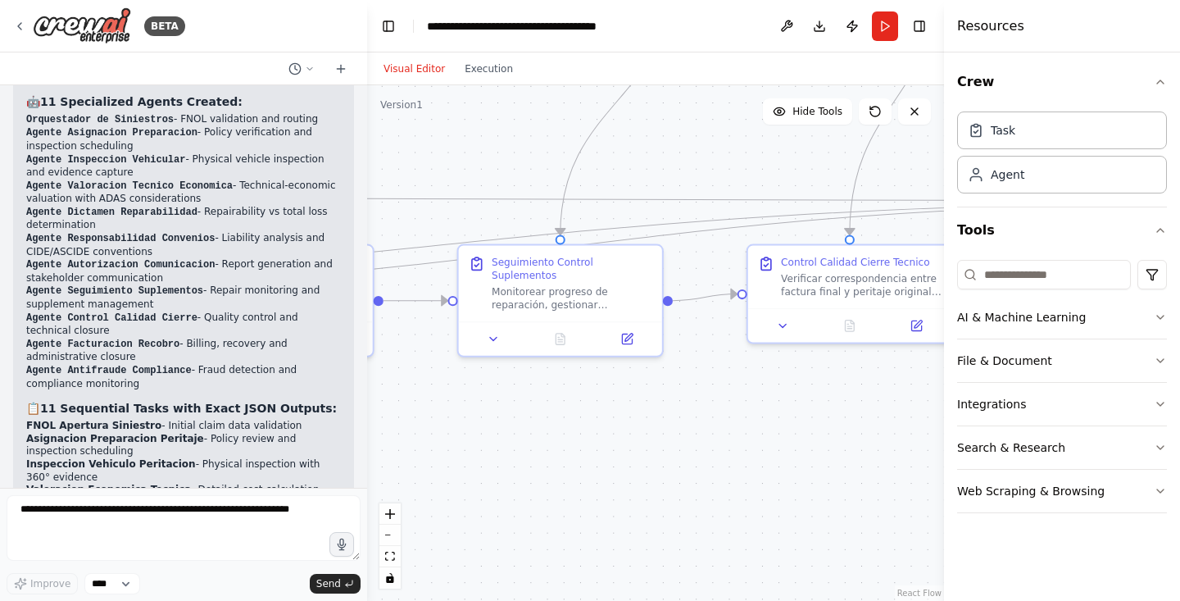
drag, startPoint x: 705, startPoint y: 375, endPoint x: 904, endPoint y: 391, distance: 199.7
click at [904, 391] on div ".deletable-edge-delete-btn { width: 20px; height: 20px; border: 0px solid #ffff…" at bounding box center [655, 342] width 577 height 515
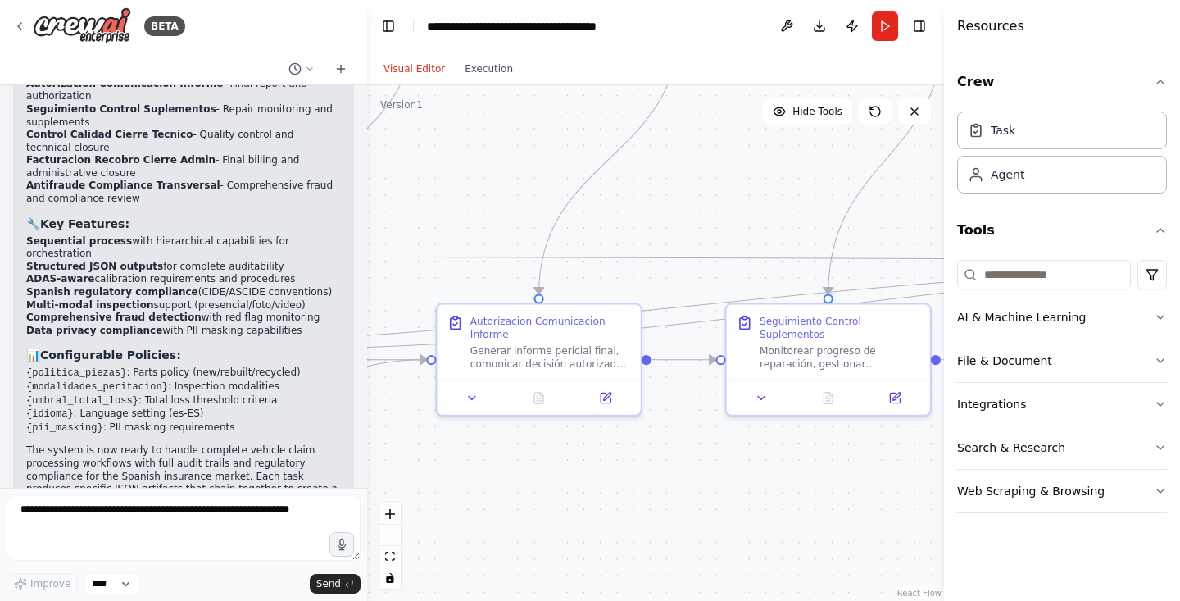
drag, startPoint x: 538, startPoint y: 406, endPoint x: 806, endPoint y: 465, distance: 274.3
click at [806, 465] on div ".deletable-edge-delete-btn { width: 20px; height: 20px; border: 0px solid #ffff…" at bounding box center [655, 342] width 577 height 515
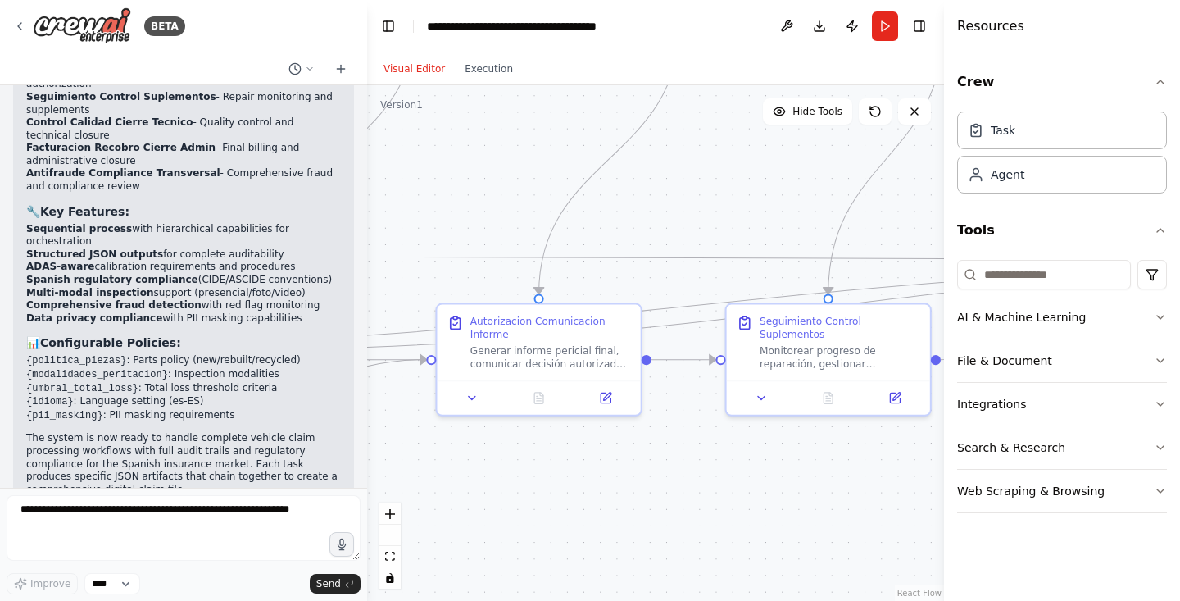
scroll to position [4387, 0]
click at [183, 523] on textarea at bounding box center [184, 528] width 354 height 66
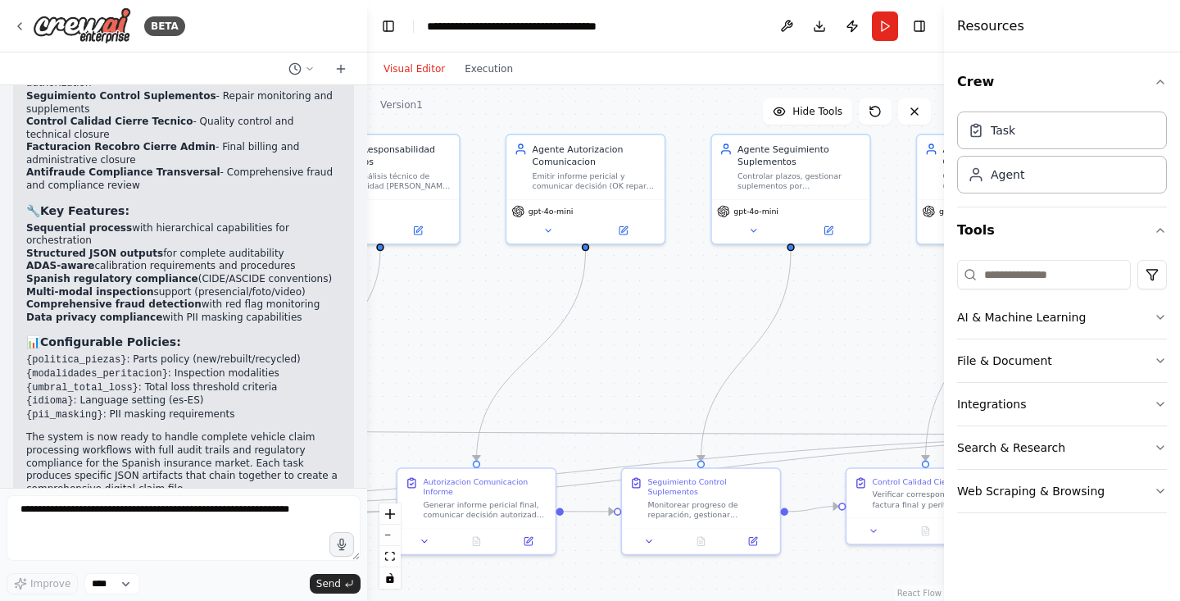
drag, startPoint x: 758, startPoint y: 205, endPoint x: 655, endPoint y: 367, distance: 191.8
click at [655, 367] on div ".deletable-edge-delete-btn { width: 20px; height: 20px; border: 0px solid #ffff…" at bounding box center [655, 342] width 577 height 515
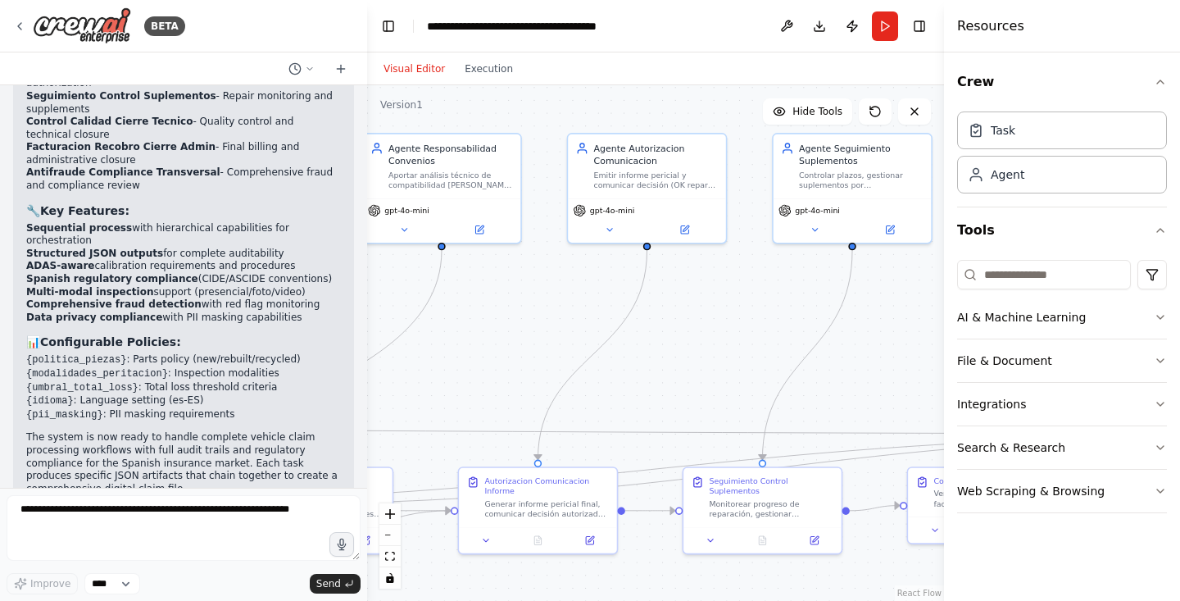
drag, startPoint x: 584, startPoint y: 391, endPoint x: 650, endPoint y: 390, distance: 65.5
click at [650, 390] on div ".deletable-edge-delete-btn { width: 20px; height: 20px; border: 0px solid #ffff…" at bounding box center [655, 342] width 577 height 515
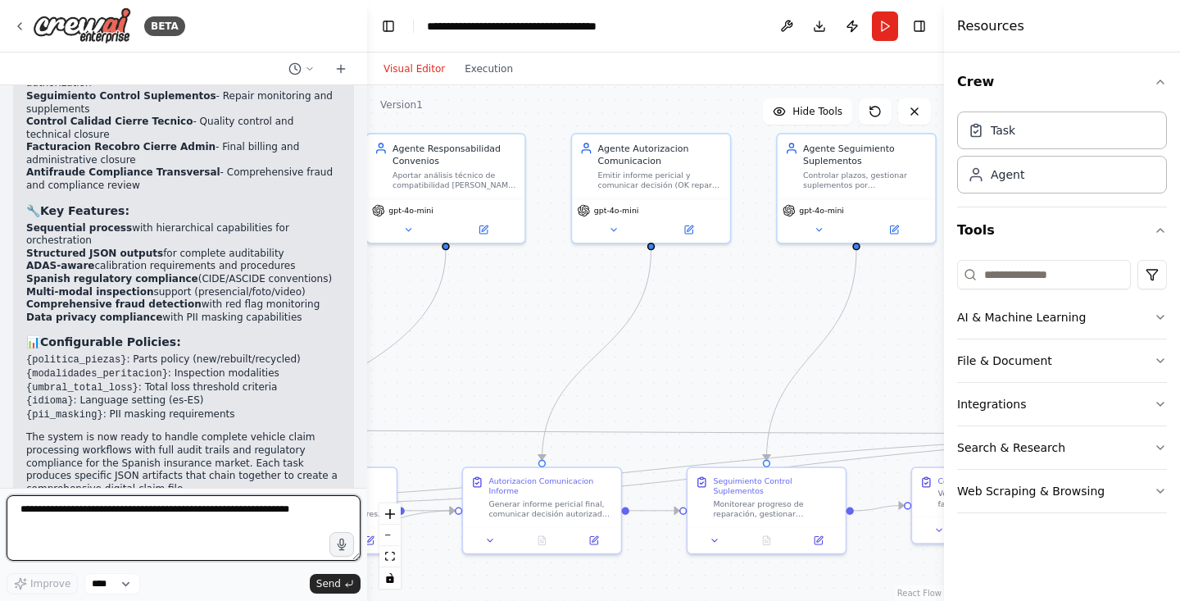
click at [138, 526] on textarea at bounding box center [184, 528] width 354 height 66
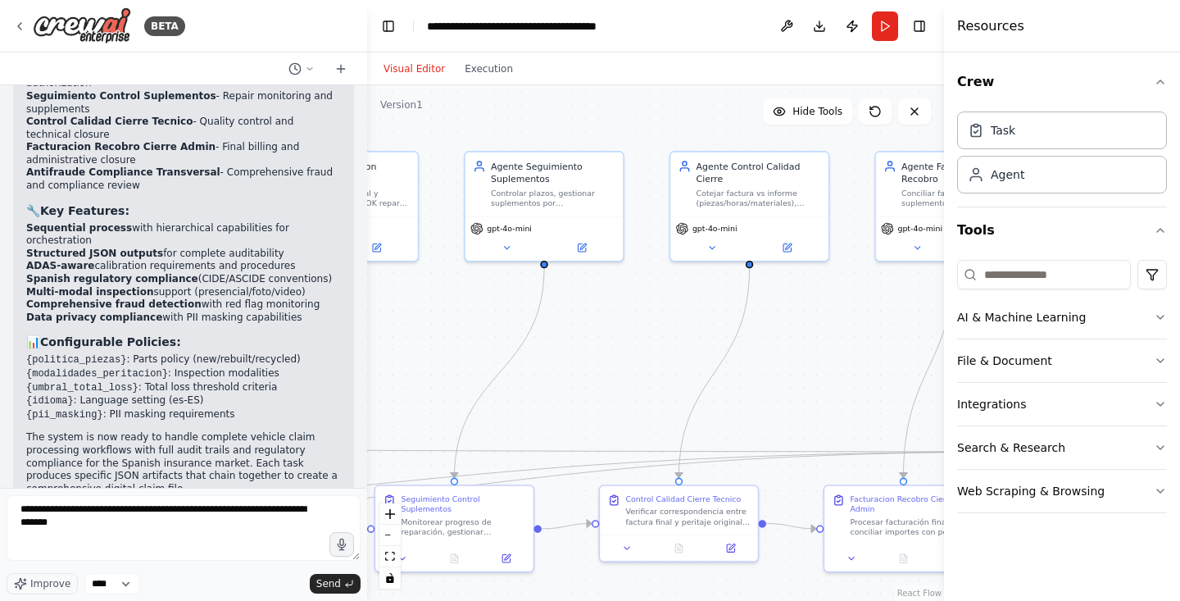
drag, startPoint x: 755, startPoint y: 316, endPoint x: 413, endPoint y: 334, distance: 342.9
click at [412, 334] on div ".deletable-edge-delete-btn { width: 20px; height: 20px; border: 0px solid #ffff…" at bounding box center [655, 342] width 577 height 515
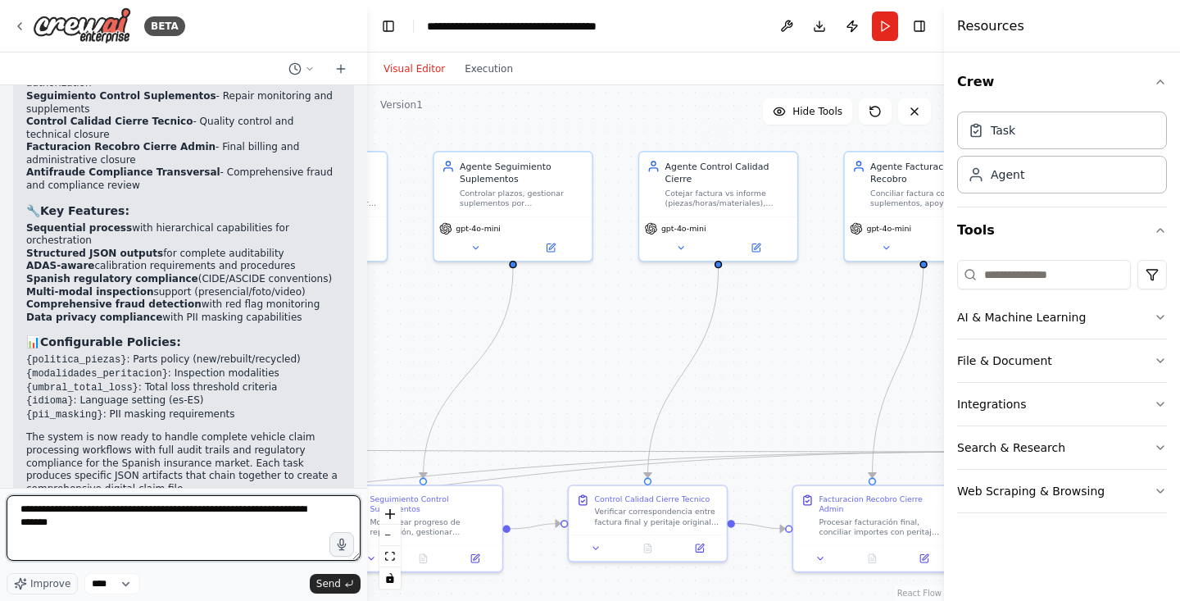
click at [223, 514] on textarea "**********" at bounding box center [184, 528] width 354 height 66
click at [192, 537] on textarea "**********" at bounding box center [184, 528] width 354 height 66
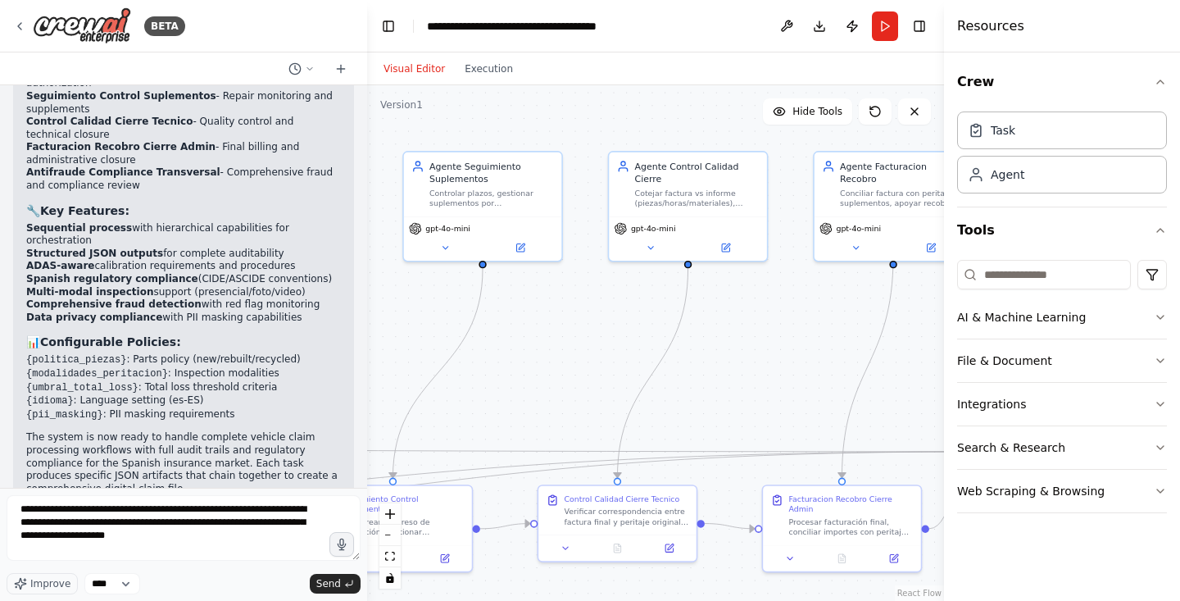
drag, startPoint x: 828, startPoint y: 330, endPoint x: 679, endPoint y: 334, distance: 149.2
click at [679, 334] on div ".deletable-edge-delete-btn { width: 20px; height: 20px; border: 0px solid #ffff…" at bounding box center [655, 342] width 577 height 515
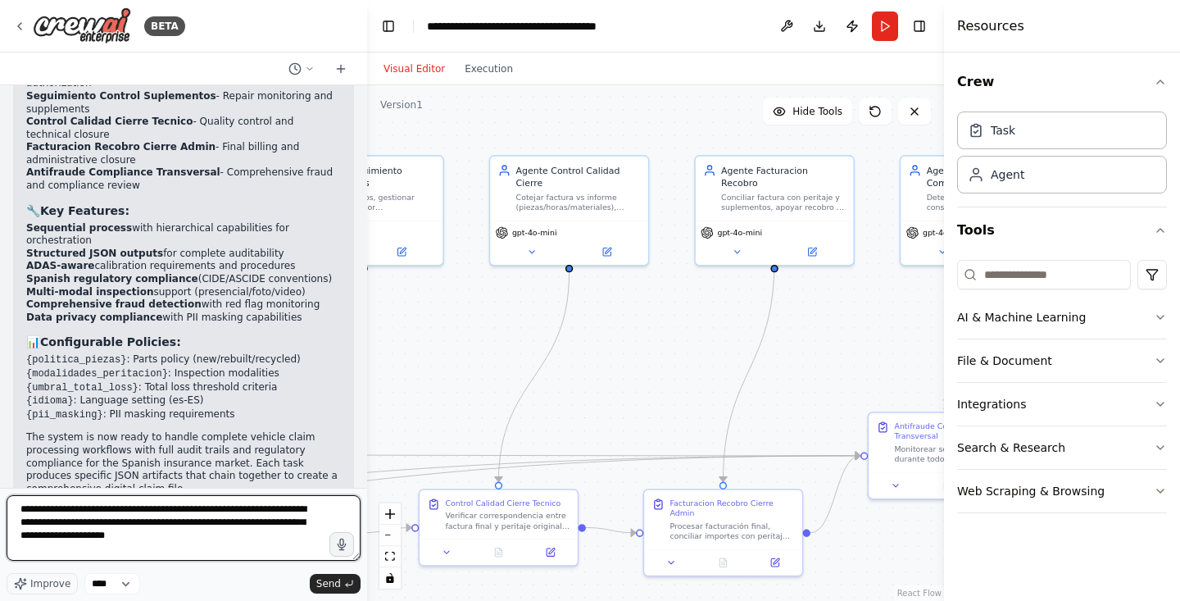
click at [258, 533] on textarea "**********" at bounding box center [184, 528] width 354 height 66
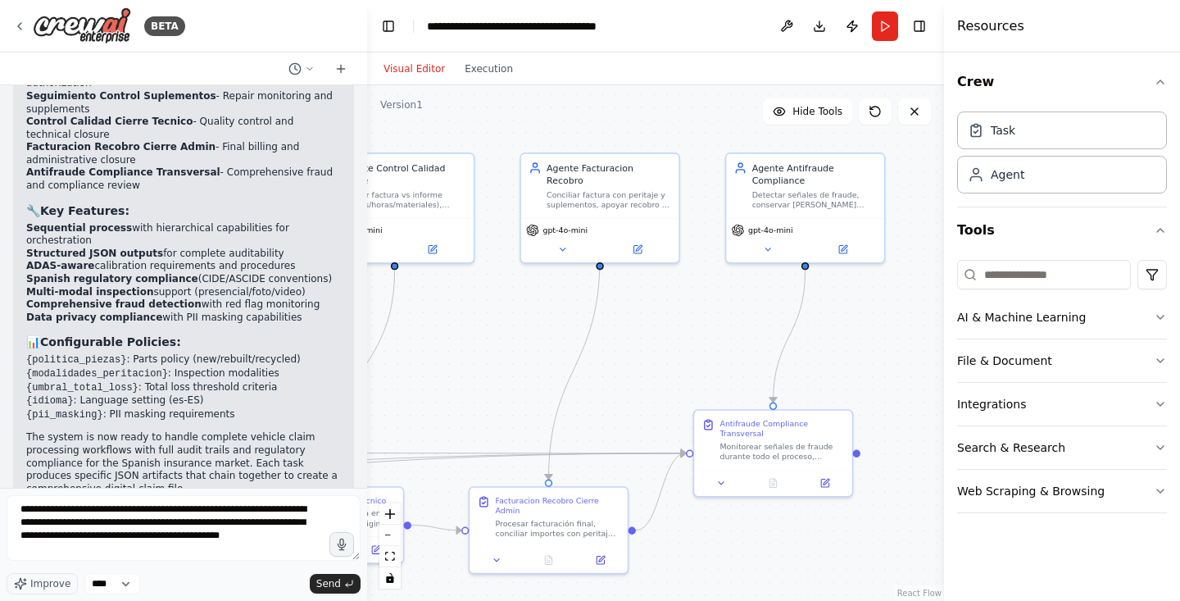
drag, startPoint x: 631, startPoint y: 364, endPoint x: 444, endPoint y: 365, distance: 186.8
click at [444, 365] on div ".deletable-edge-delete-btn { width: 20px; height: 20px; border: 0px solid #ffff…" at bounding box center [655, 342] width 577 height 515
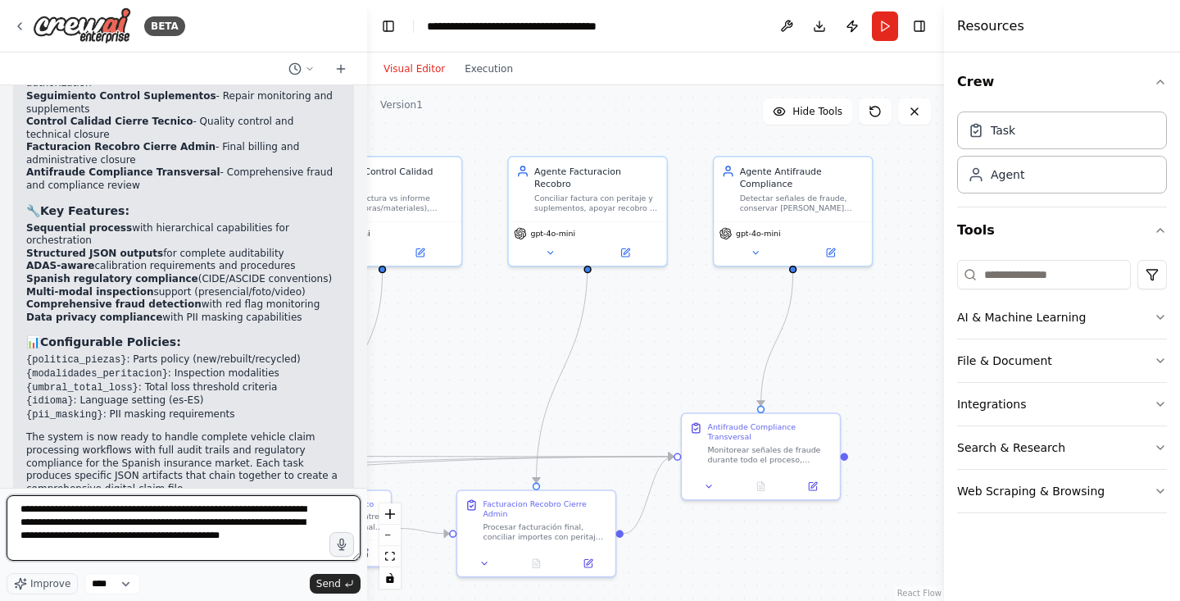
click at [125, 546] on textarea "**********" at bounding box center [184, 528] width 354 height 66
type textarea "**********"
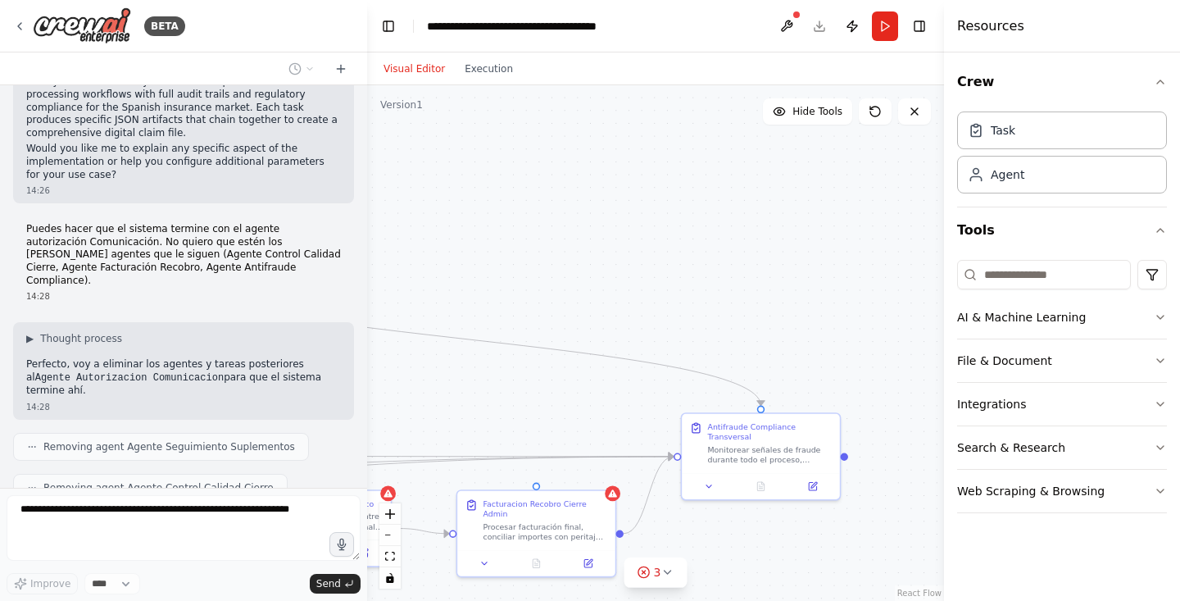
scroll to position [4784, 0]
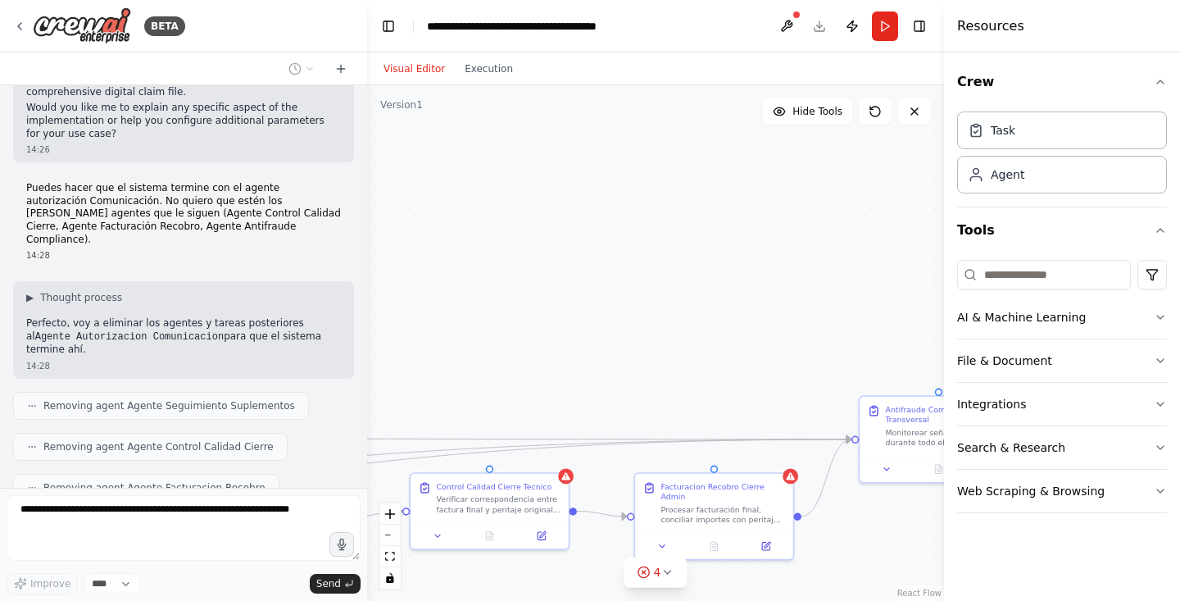
drag, startPoint x: 674, startPoint y: 276, endPoint x: 852, endPoint y: 258, distance: 178.7
click at [852, 258] on div ".deletable-edge-delete-btn { width: 20px; height: 20px; border: 0px solid #ffff…" at bounding box center [655, 342] width 577 height 515
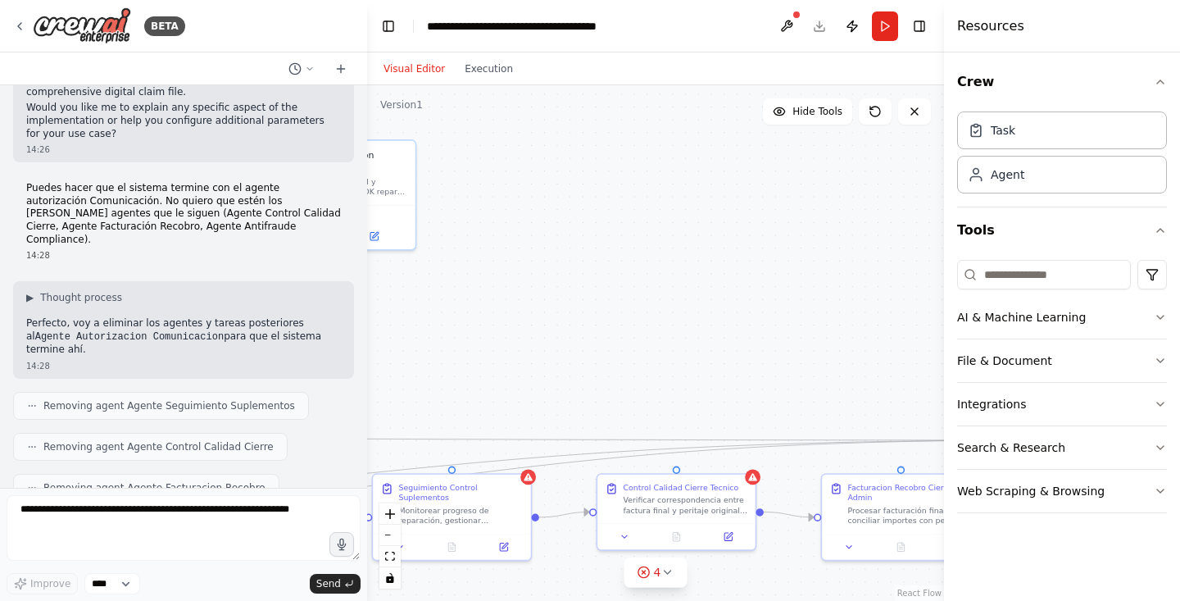
scroll to position [4880, 0]
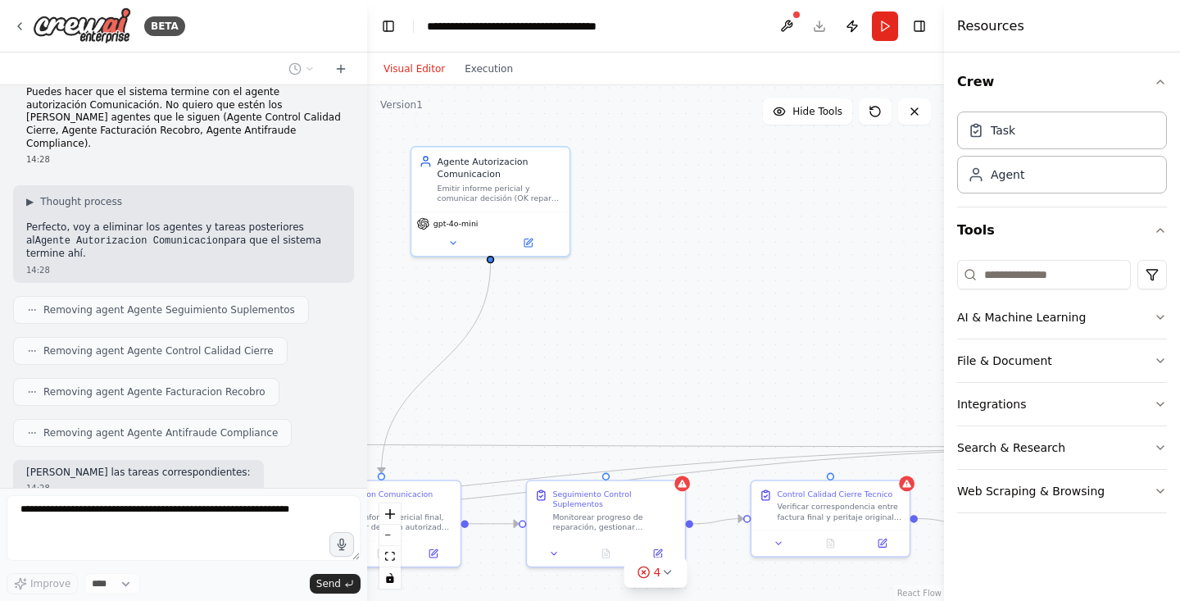
drag, startPoint x: 527, startPoint y: 320, endPoint x: 868, endPoint y: 329, distance: 340.9
click at [868, 329] on div ".deletable-edge-delete-btn { width: 20px; height: 20px; border: 0px solid #ffff…" at bounding box center [655, 342] width 577 height 515
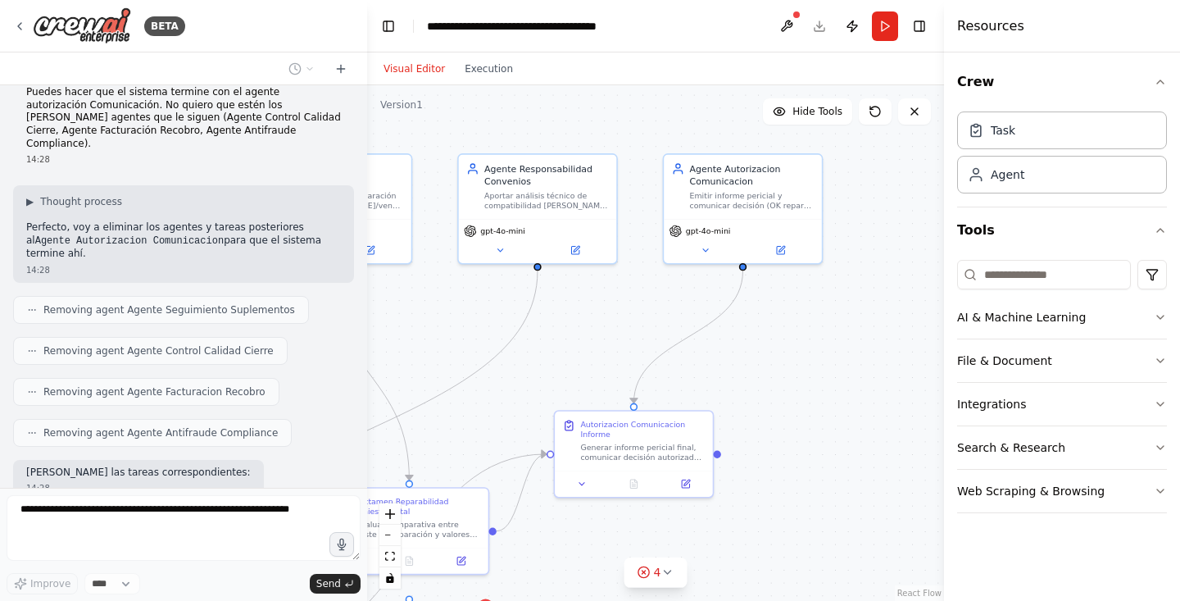
scroll to position [4920, 0]
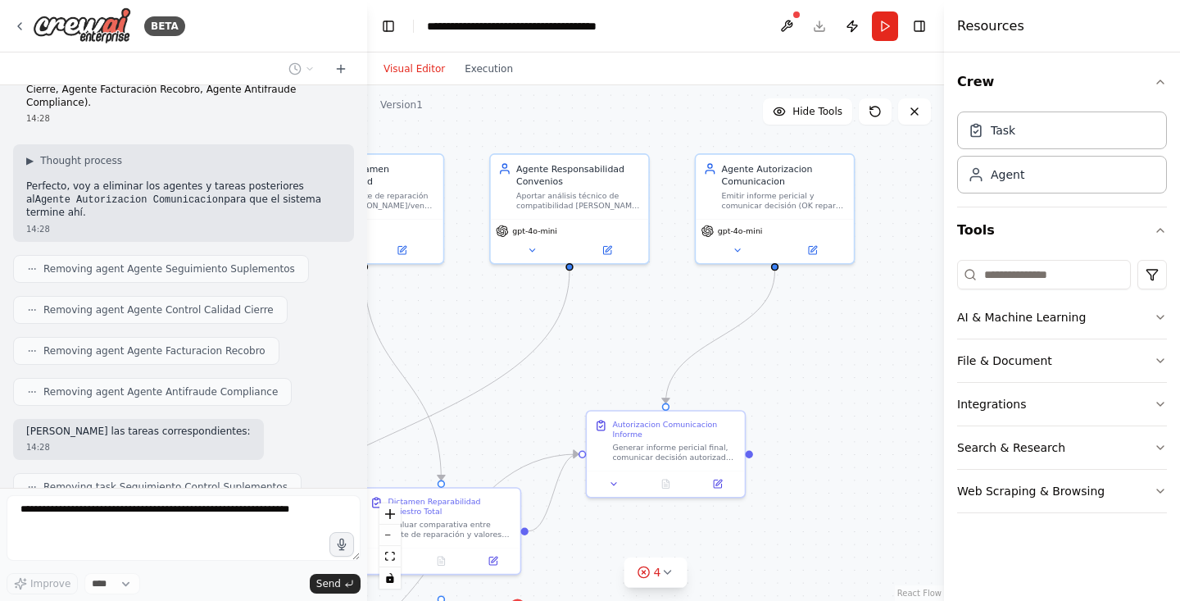
drag, startPoint x: 635, startPoint y: 341, endPoint x: 919, endPoint y: 348, distance: 284.4
click at [919, 348] on div ".deletable-edge-delete-btn { width: 20px; height: 20px; border: 0px solid #ffff…" at bounding box center [655, 342] width 577 height 515
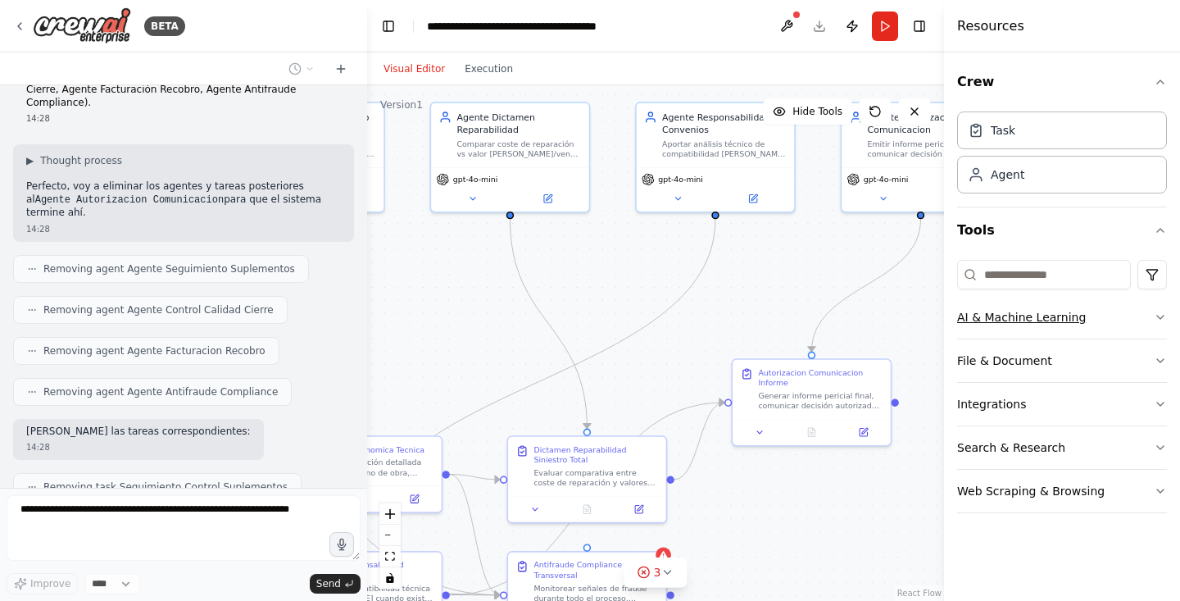
drag, startPoint x: 838, startPoint y: 358, endPoint x: 984, endPoint y: 306, distance: 154.7
click at [984, 306] on div "BETA Título: Sistema agentico para peritaje de vehículos (autos) — España — Esp…" at bounding box center [590, 300] width 1180 height 601
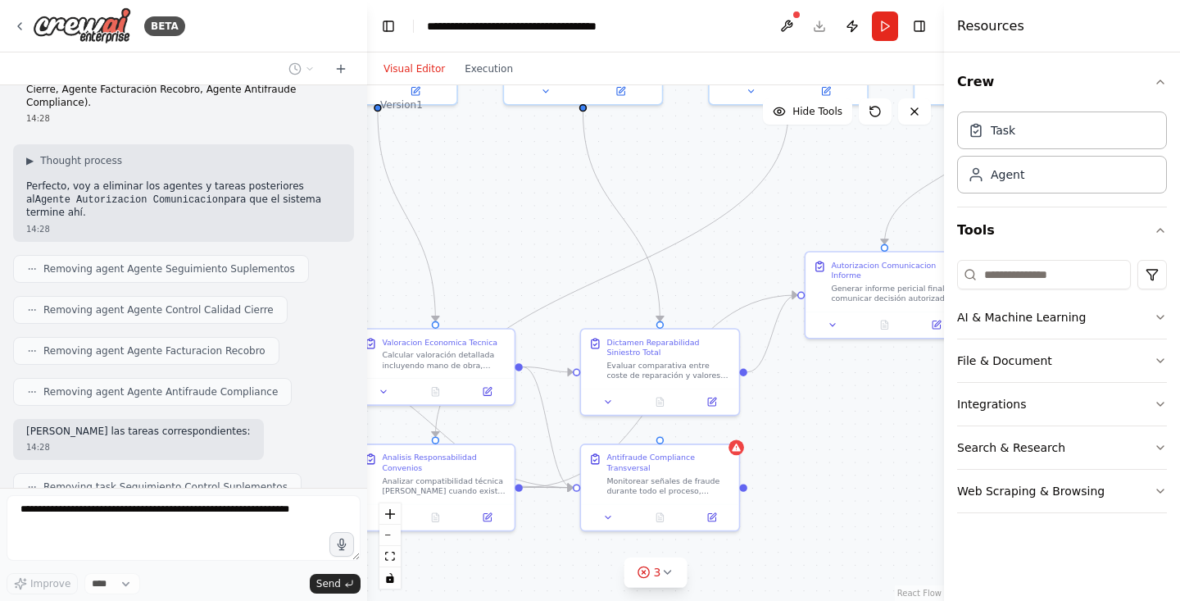
scroll to position [4961, 0]
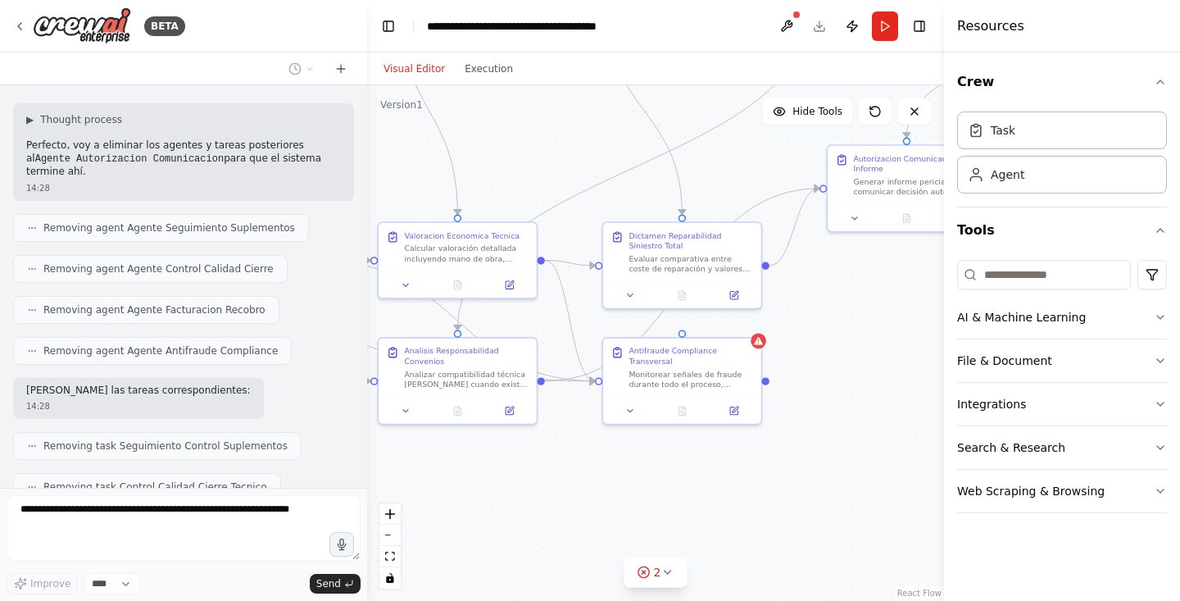
drag, startPoint x: 755, startPoint y: 492, endPoint x: 850, endPoint y: 281, distance: 231.8
click at [850, 281] on div ".deletable-edge-delete-btn { width: 20px; height: 20px; border: 0px solid #ffff…" at bounding box center [655, 342] width 577 height 515
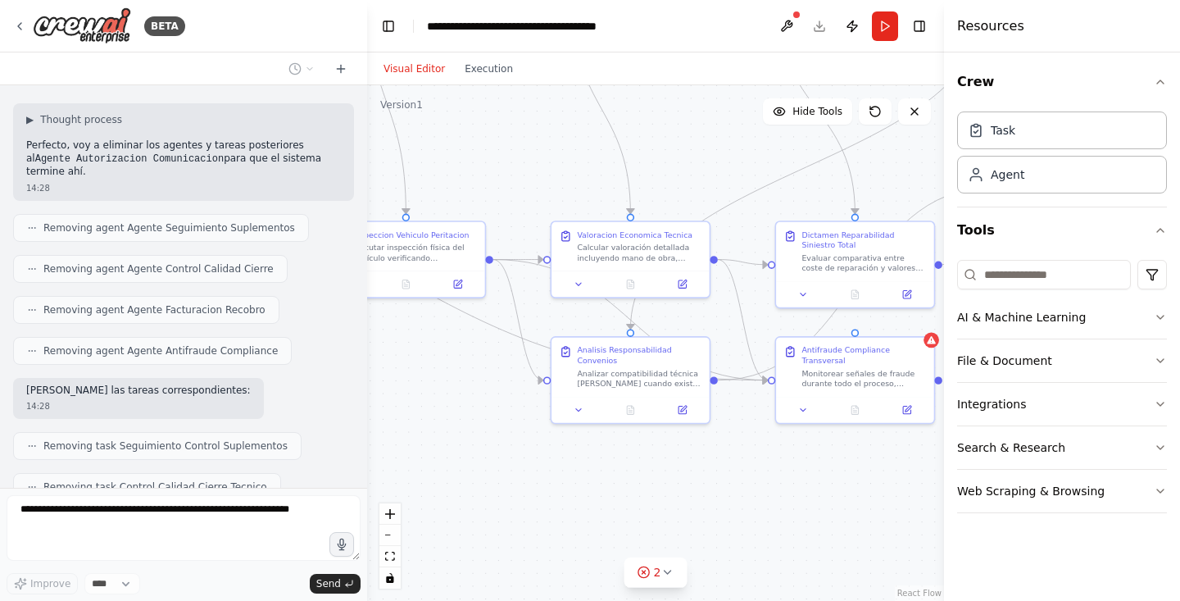
scroll to position [5002, 0]
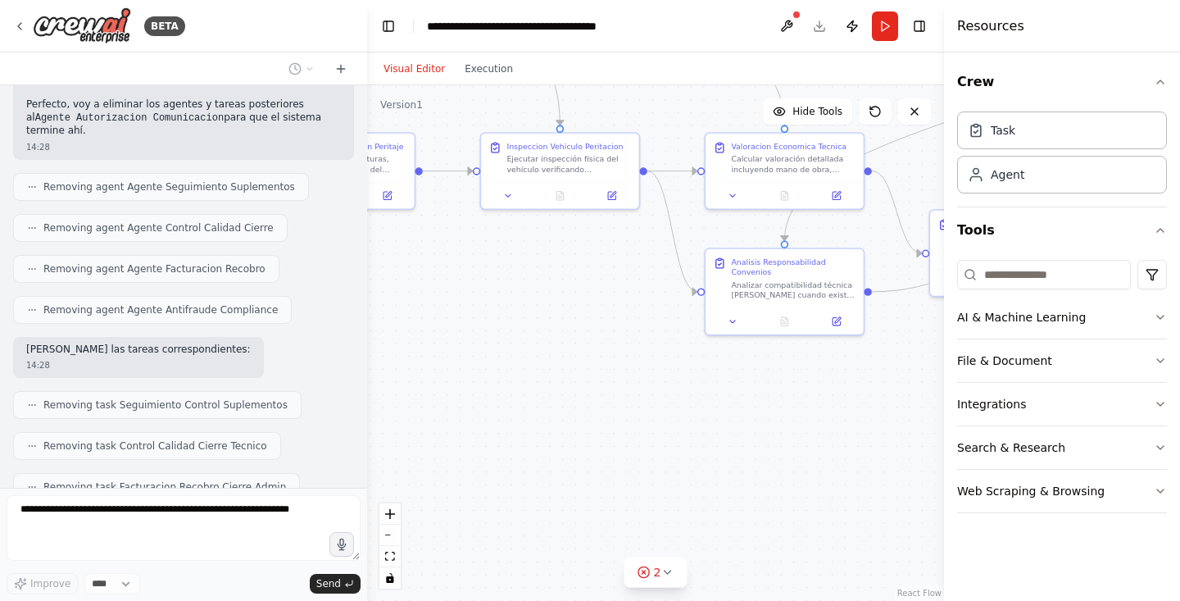
drag, startPoint x: 519, startPoint y: 488, endPoint x: 845, endPoint y: 474, distance: 327.2
click at [845, 474] on div ".deletable-edge-delete-btn { width: 20px; height: 20px; border: 0px solid #ffff…" at bounding box center [655, 342] width 577 height 515
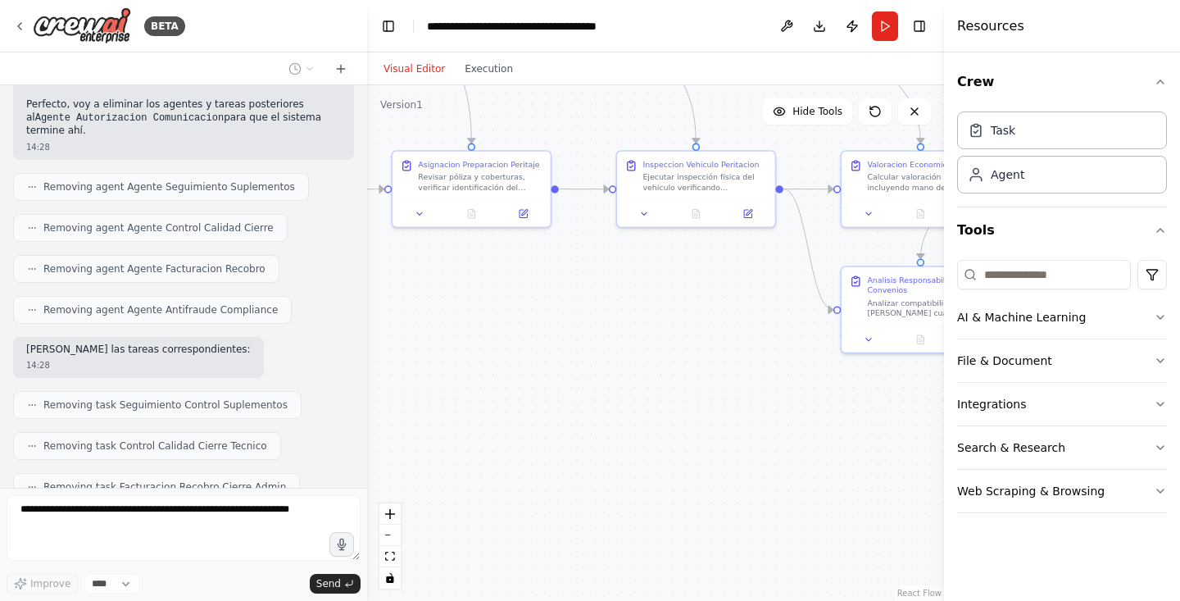
scroll to position [5043, 0]
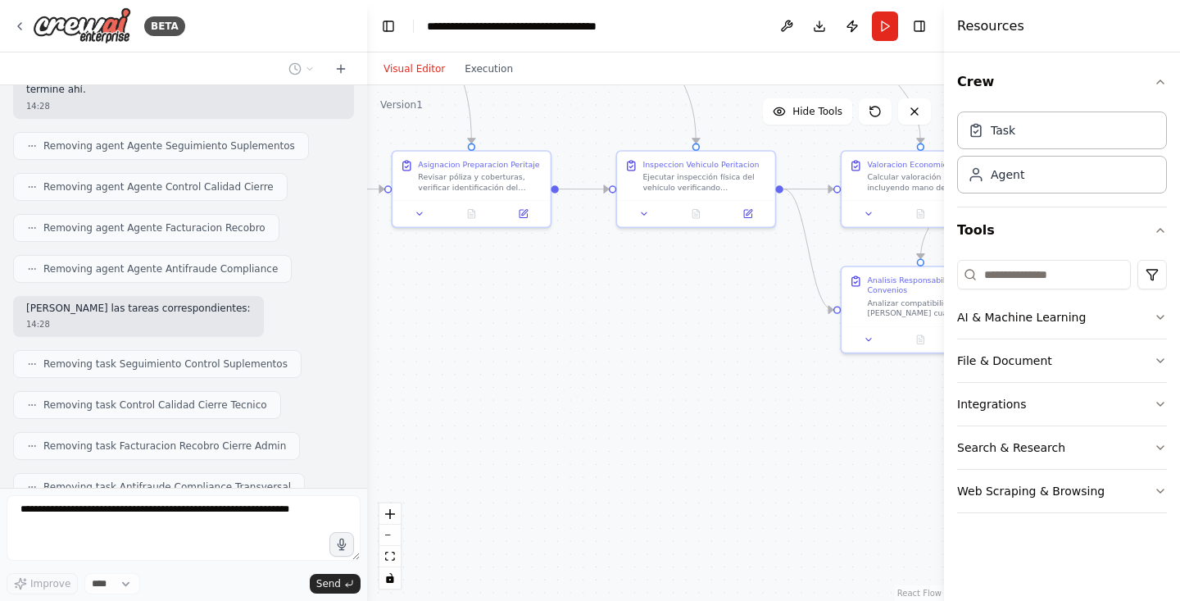
drag, startPoint x: 497, startPoint y: 315, endPoint x: 634, endPoint y: 333, distance: 138.0
click at [634, 333] on div ".deletable-edge-delete-btn { width: 20px; height: 20px; border: 0px solid #ffff…" at bounding box center [655, 342] width 577 height 515
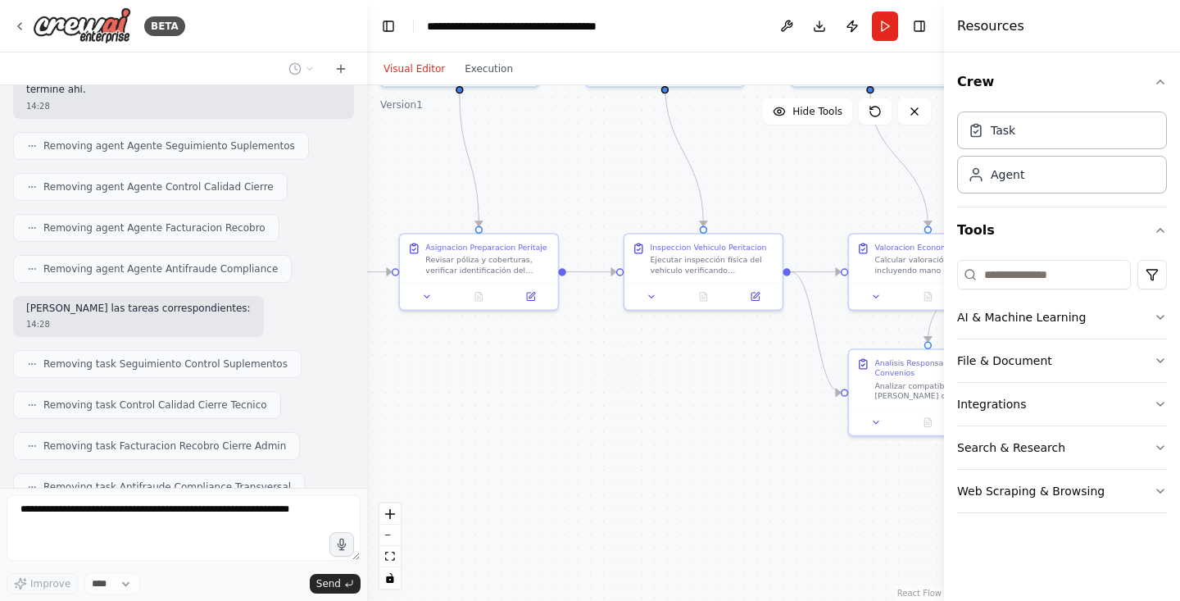
drag, startPoint x: 634, startPoint y: 333, endPoint x: 641, endPoint y: 416, distance: 83.9
click at [641, 416] on div ".deletable-edge-delete-btn { width: 20px; height: 20px; border: 0px solid #ffff…" at bounding box center [655, 342] width 577 height 515
click at [653, 301] on button at bounding box center [652, 295] width 44 height 16
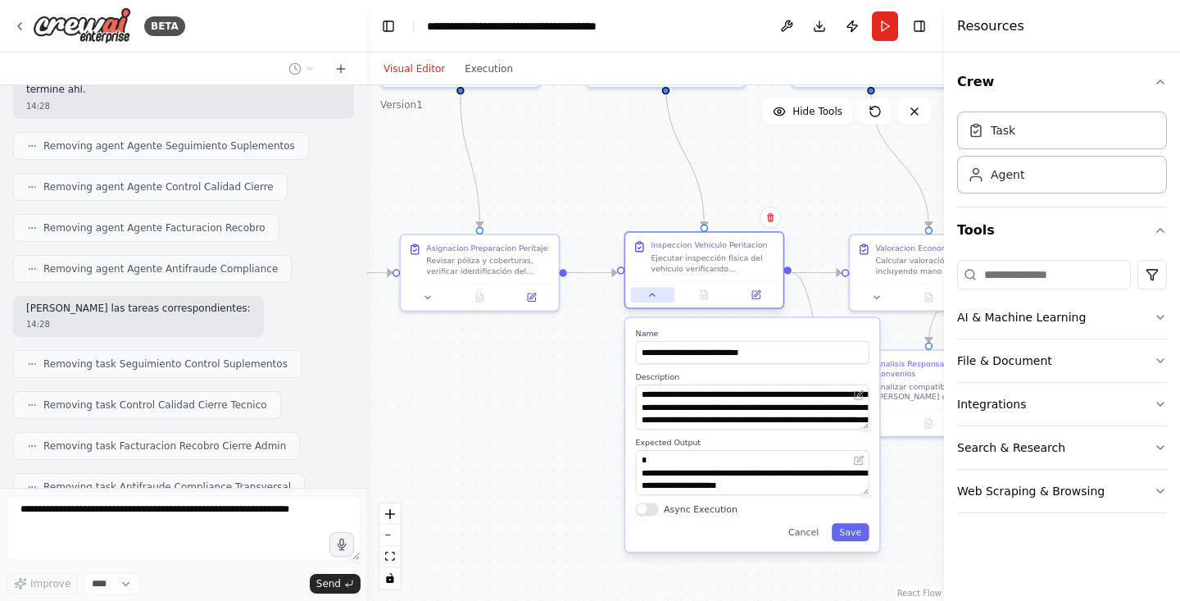
click at [653, 301] on button at bounding box center [652, 295] width 44 height 16
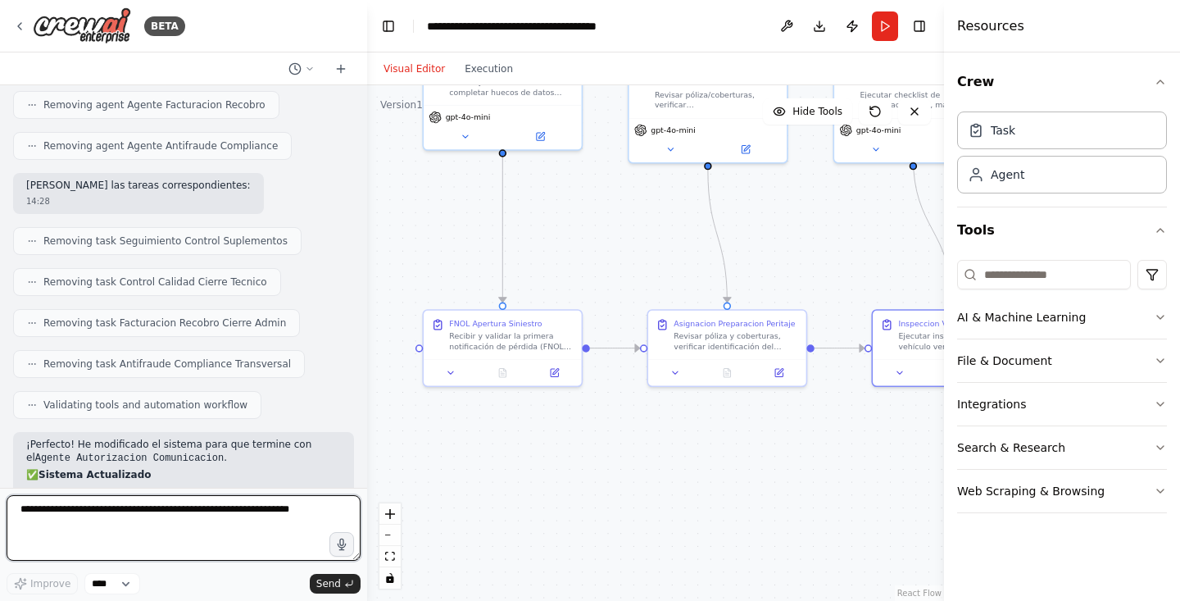
drag, startPoint x: 539, startPoint y: 397, endPoint x: 809, endPoint y: 473, distance: 279.9
click at [809, 473] on div ".deletable-edge-delete-btn { width: 20px; height: 20px; border: 0px solid #ffff…" at bounding box center [655, 342] width 577 height 515
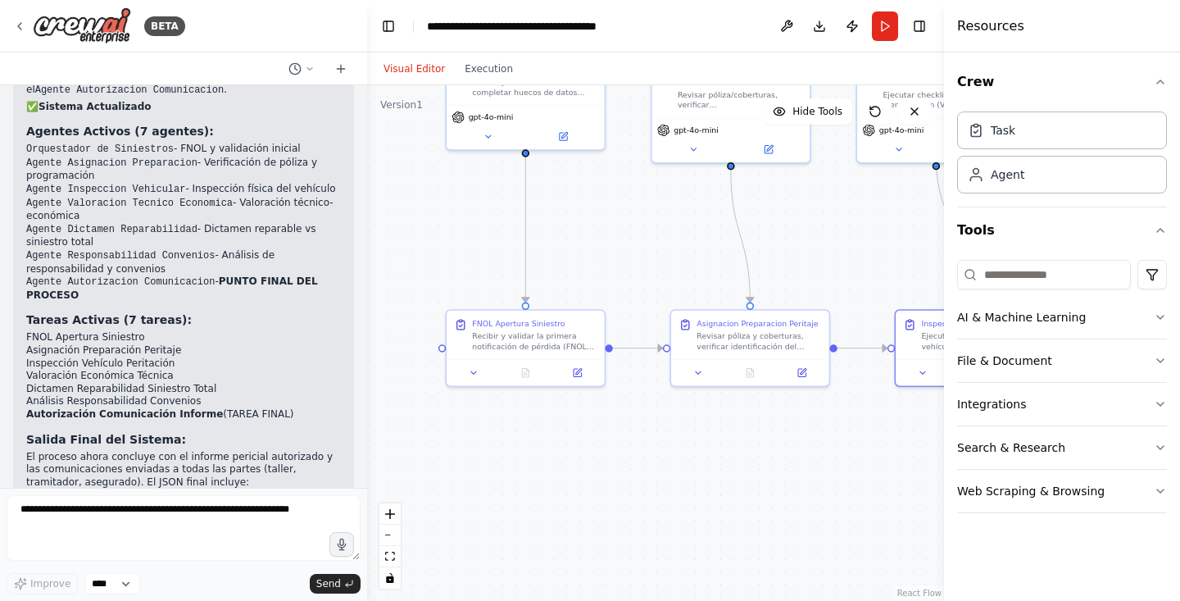
scroll to position [5546, 0]
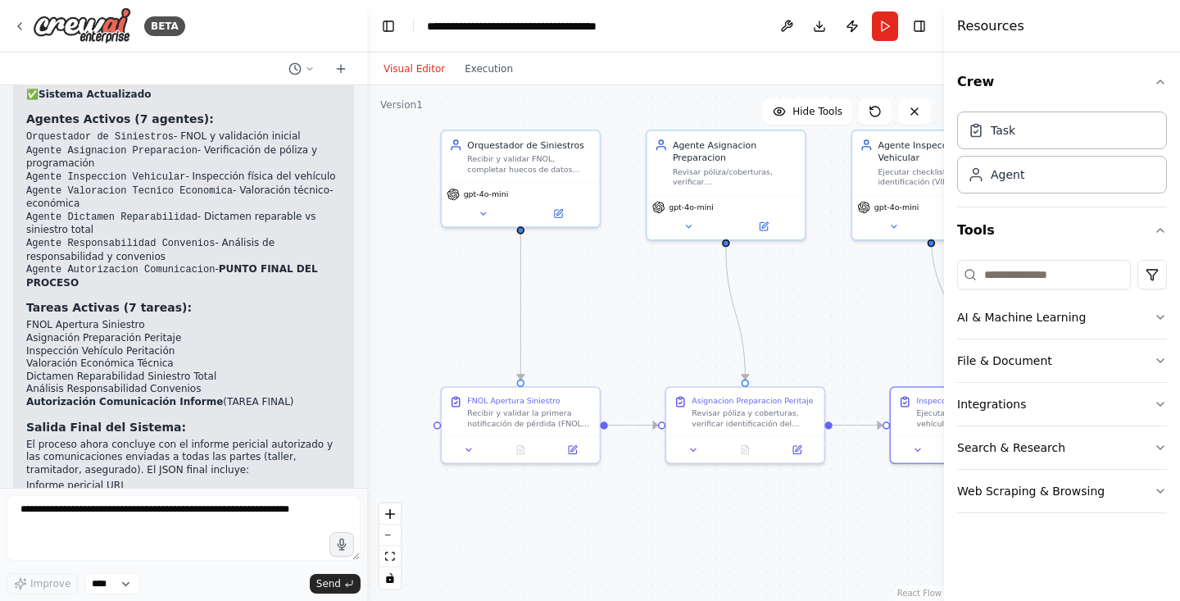
drag, startPoint x: 601, startPoint y: 456, endPoint x: 596, endPoint y: 532, distance: 76.3
click at [596, 532] on div ".deletable-edge-delete-btn { width: 20px; height: 20px; border: 0px solid #ffff…" at bounding box center [655, 342] width 577 height 515
click at [469, 454] on div at bounding box center [521, 446] width 158 height 26
click at [469, 446] on icon at bounding box center [468, 446] width 5 height 2
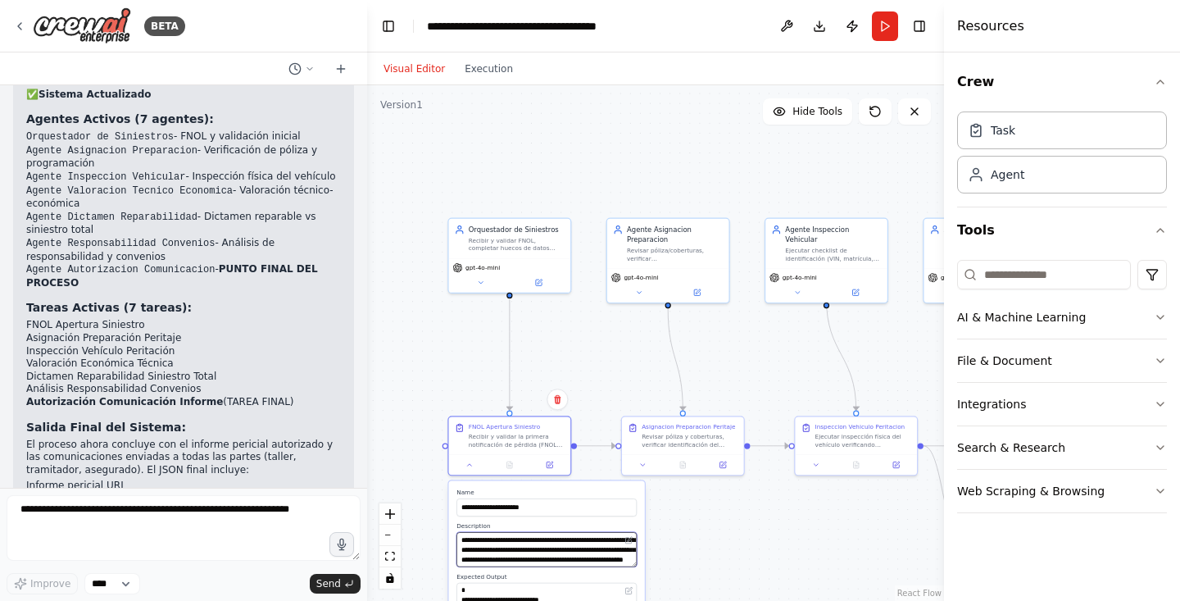
click at [585, 559] on textarea "**********" at bounding box center [546, 549] width 180 height 34
click at [775, 567] on div ".deletable-edge-delete-btn { width: 20px; height: 20px; border: 0px solid #ffff…" at bounding box center [655, 342] width 577 height 515
click at [743, 548] on div ".deletable-edge-delete-btn { width: 20px; height: 20px; border: 0px solid #ffff…" at bounding box center [655, 342] width 577 height 515
click at [582, 372] on div ".deletable-edge-delete-btn { width: 20px; height: 20px; border: 0px solid #ffff…" at bounding box center [655, 342] width 577 height 515
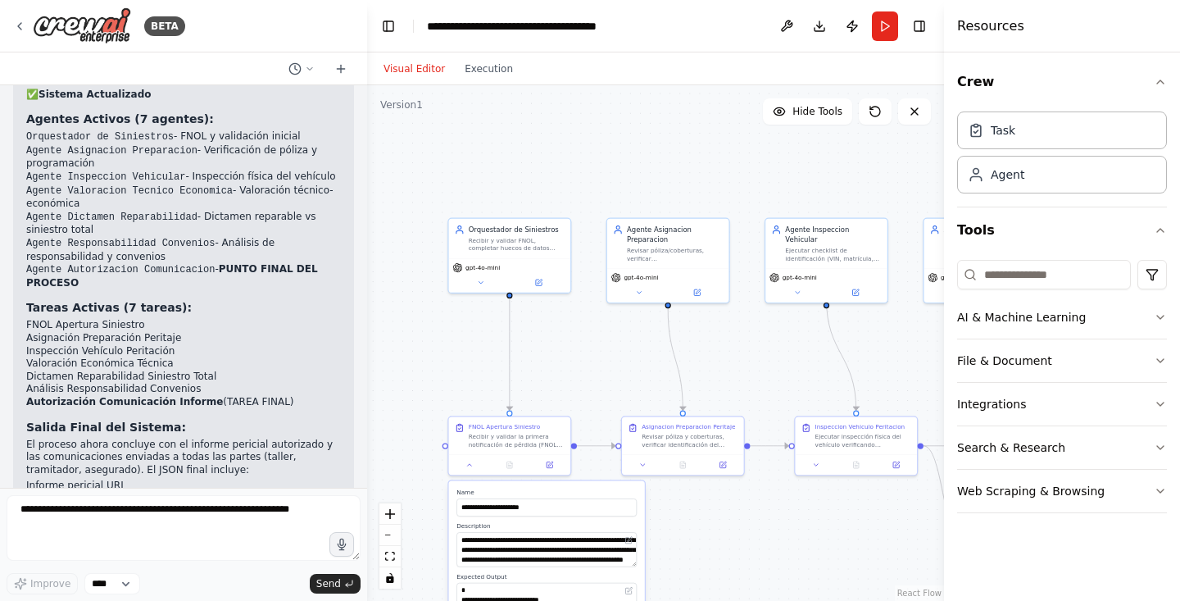
click at [716, 564] on div ".deletable-edge-delete-btn { width: 20px; height: 20px; border: 0px solid #ffff…" at bounding box center [655, 342] width 577 height 515
click at [202, 537] on textarea at bounding box center [184, 528] width 354 height 66
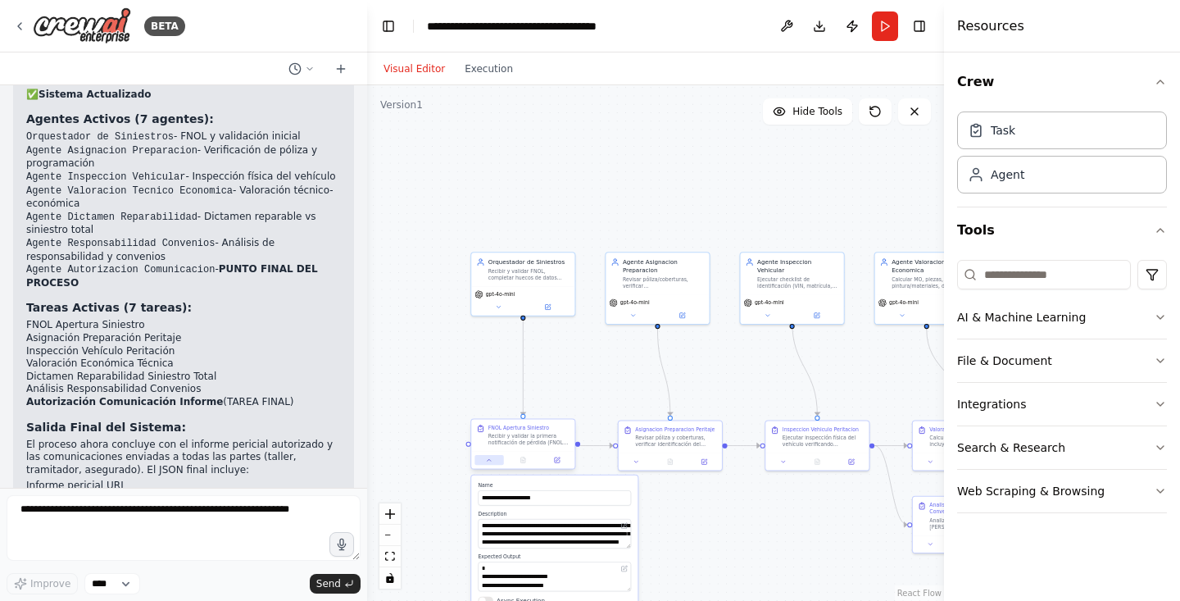
click at [482, 465] on button at bounding box center [488, 460] width 29 height 10
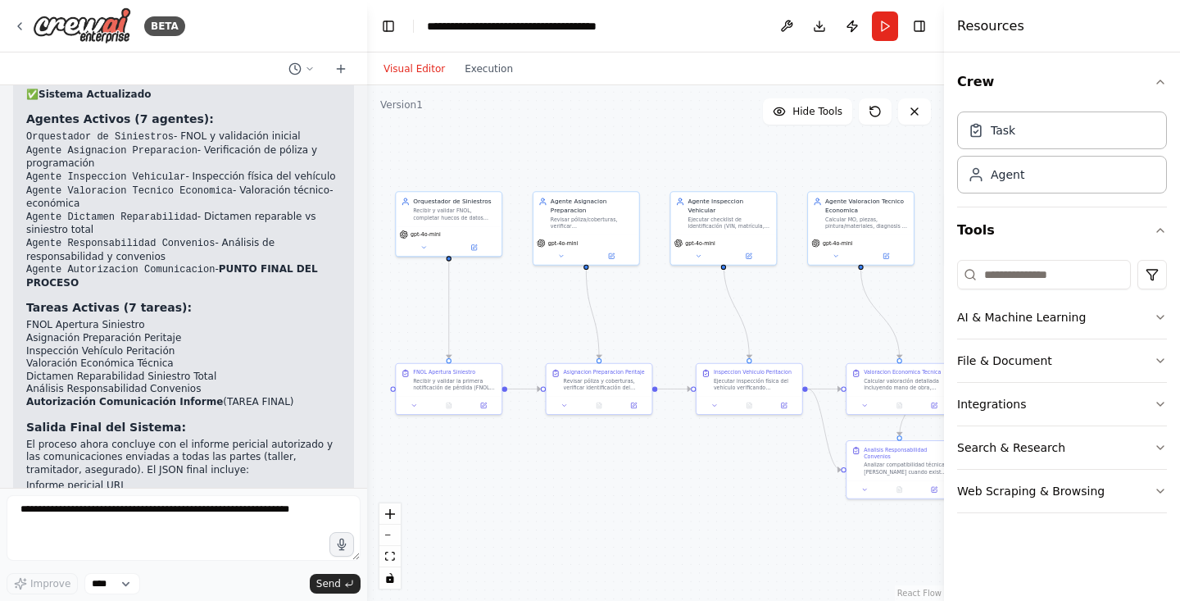
drag, startPoint x: 584, startPoint y: 387, endPoint x: 517, endPoint y: 331, distance: 87.3
click at [517, 331] on div ".deletable-edge-delete-btn { width: 20px; height: 20px; border: 0px solid #ffff…" at bounding box center [655, 342] width 577 height 515
click at [1159, 360] on icon "button" at bounding box center [1160, 360] width 13 height 13
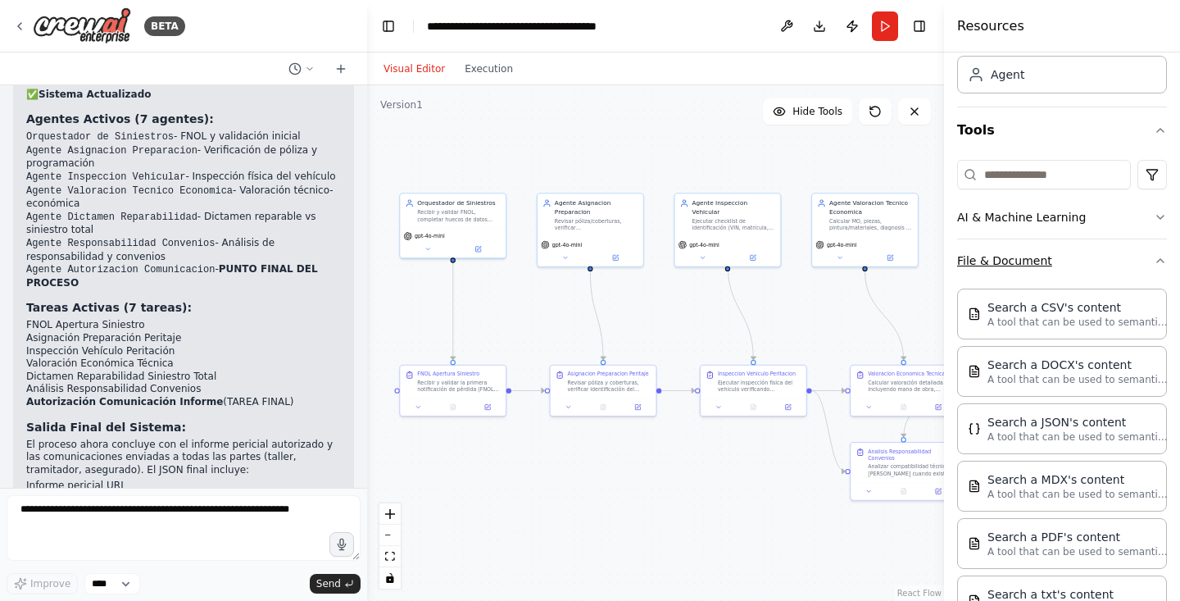
scroll to position [109, 0]
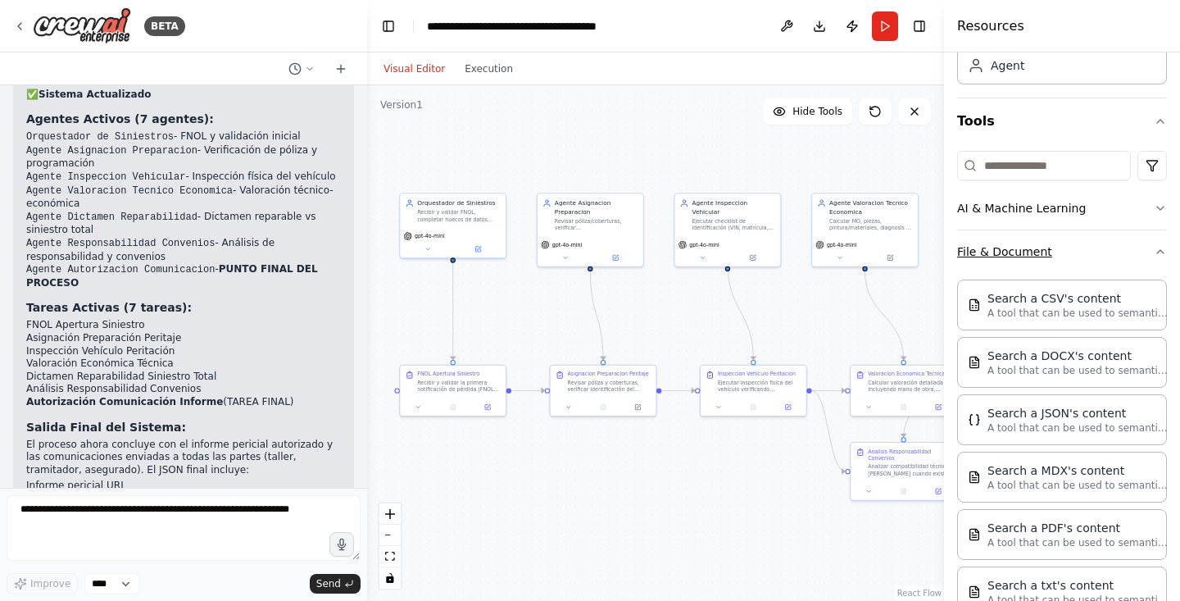
click at [1161, 251] on icon "button" at bounding box center [1160, 251] width 7 height 3
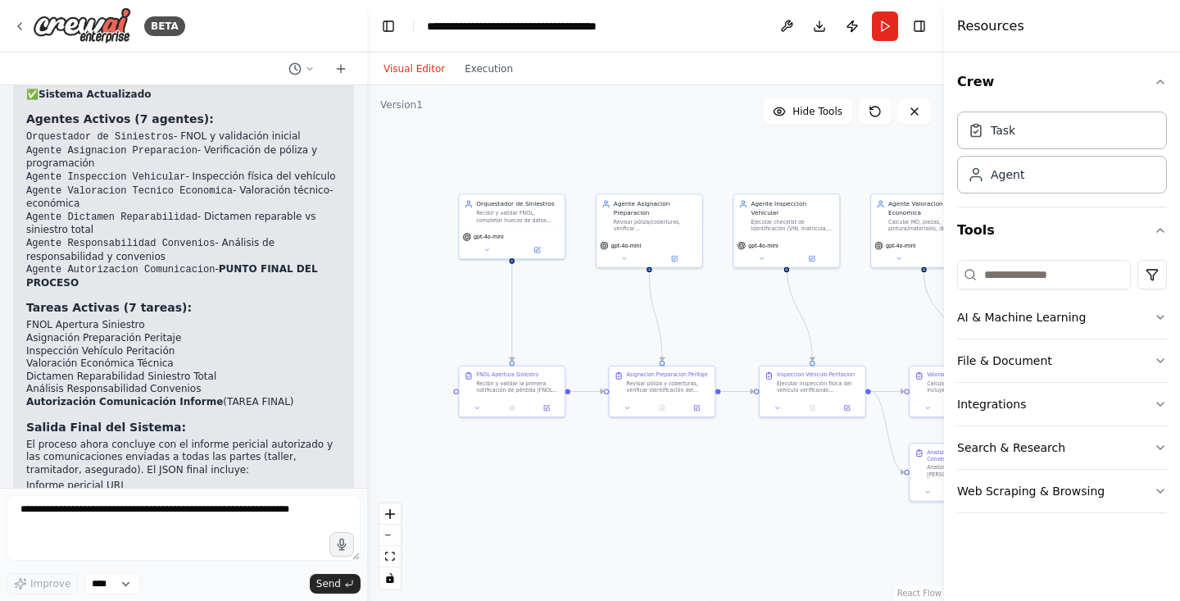
drag, startPoint x: 446, startPoint y: 454, endPoint x: 505, endPoint y: 455, distance: 59.0
click at [505, 455] on div ".deletable-edge-delete-btn { width: 20px; height: 20px; border: 0px solid #ffff…" at bounding box center [655, 342] width 577 height 515
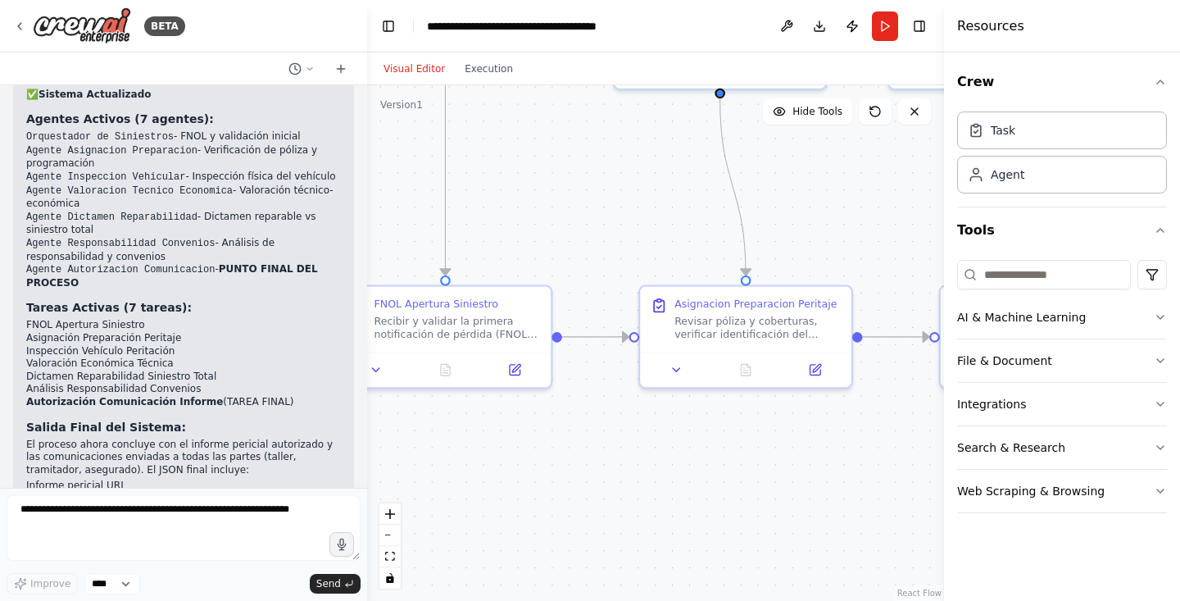
drag, startPoint x: 597, startPoint y: 441, endPoint x: 524, endPoint y: 450, distance: 73.5
click at [524, 450] on div ".deletable-edge-delete-btn { width: 20px; height: 20px; border: 0px solid #ffff…" at bounding box center [655, 342] width 577 height 515
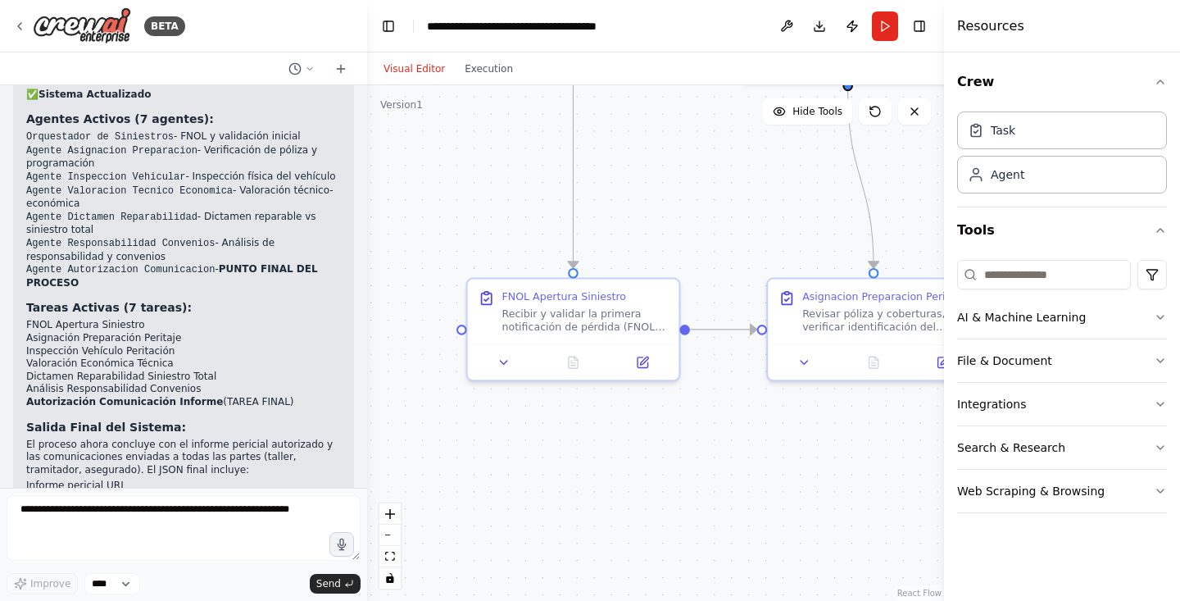
drag, startPoint x: 596, startPoint y: 463, endPoint x: 723, endPoint y: 460, distance: 127.0
click at [723, 460] on div ".deletable-edge-delete-btn { width: 20px; height: 20px; border: 0px solid #ffff…" at bounding box center [655, 342] width 577 height 515
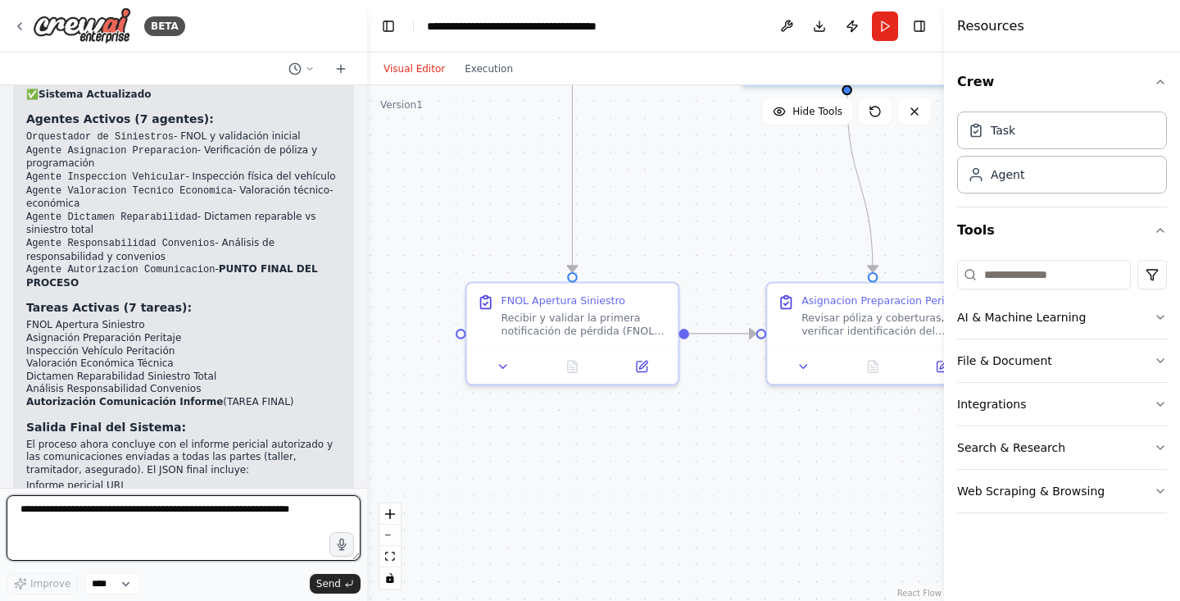
click at [164, 525] on textarea at bounding box center [184, 528] width 354 height 66
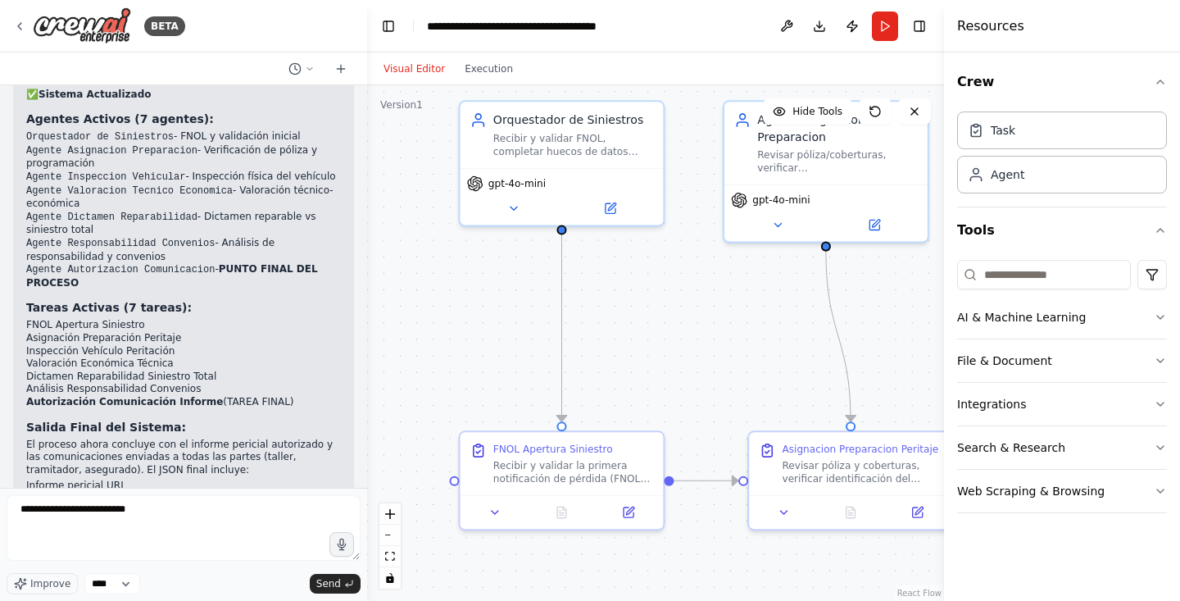
drag, startPoint x: 465, startPoint y: 234, endPoint x: 458, endPoint y: 390, distance: 155.8
click at [458, 390] on div ".deletable-edge-delete-btn { width: 20px; height: 20px; border: 0px solid #ffff…" at bounding box center [655, 342] width 577 height 515
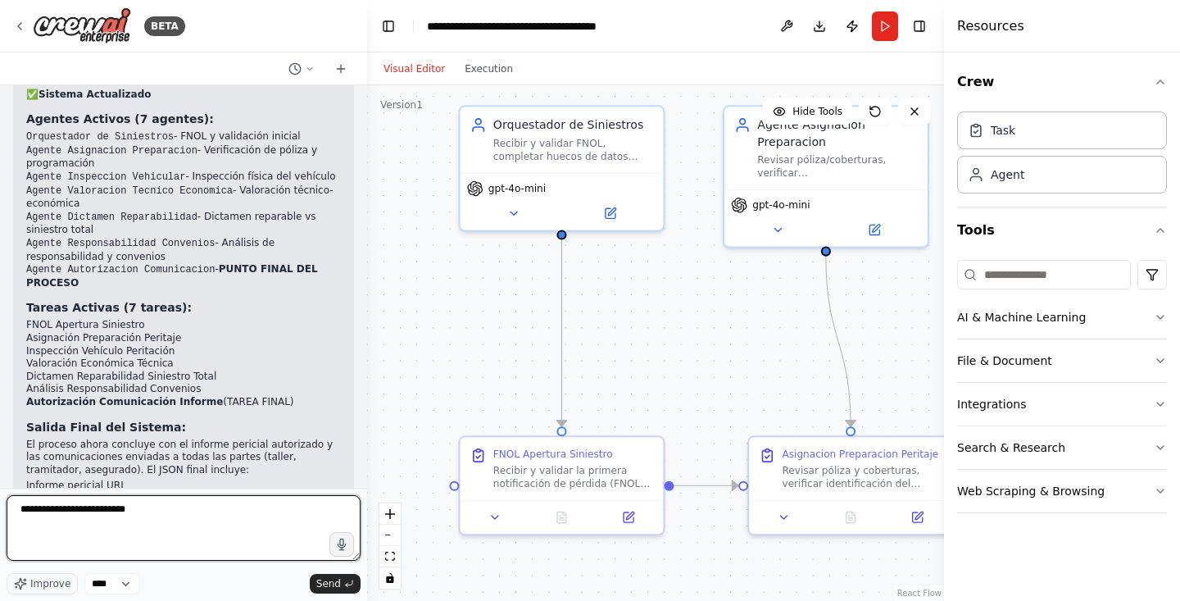
click at [179, 508] on textarea "**********" at bounding box center [184, 528] width 354 height 66
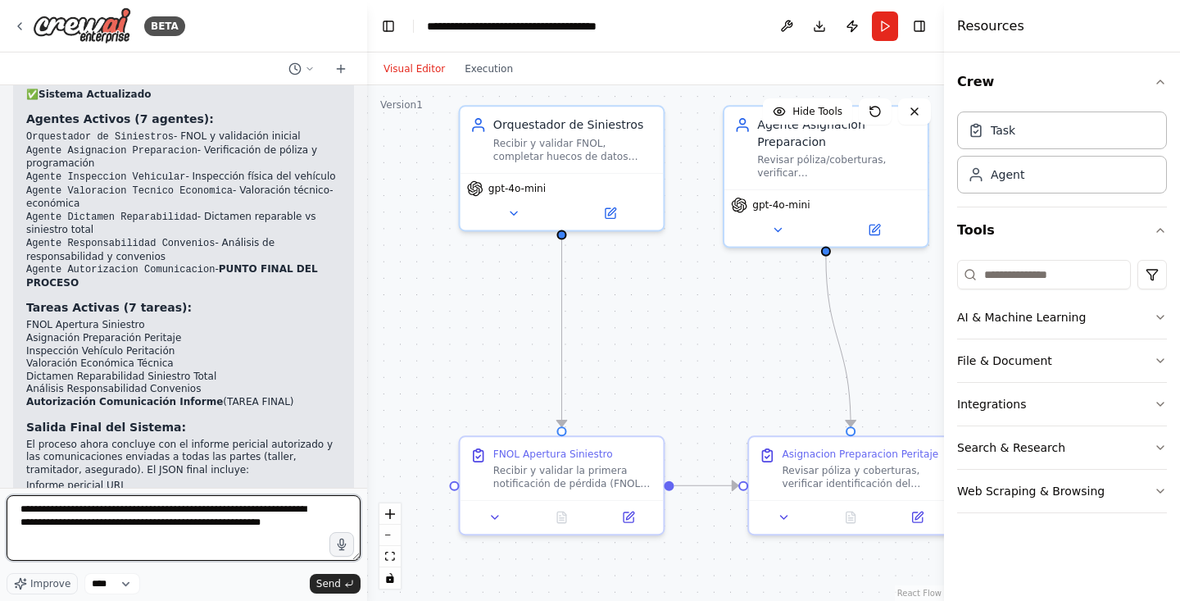
click at [184, 548] on textarea "**********" at bounding box center [184, 528] width 354 height 66
type textarea "**********"
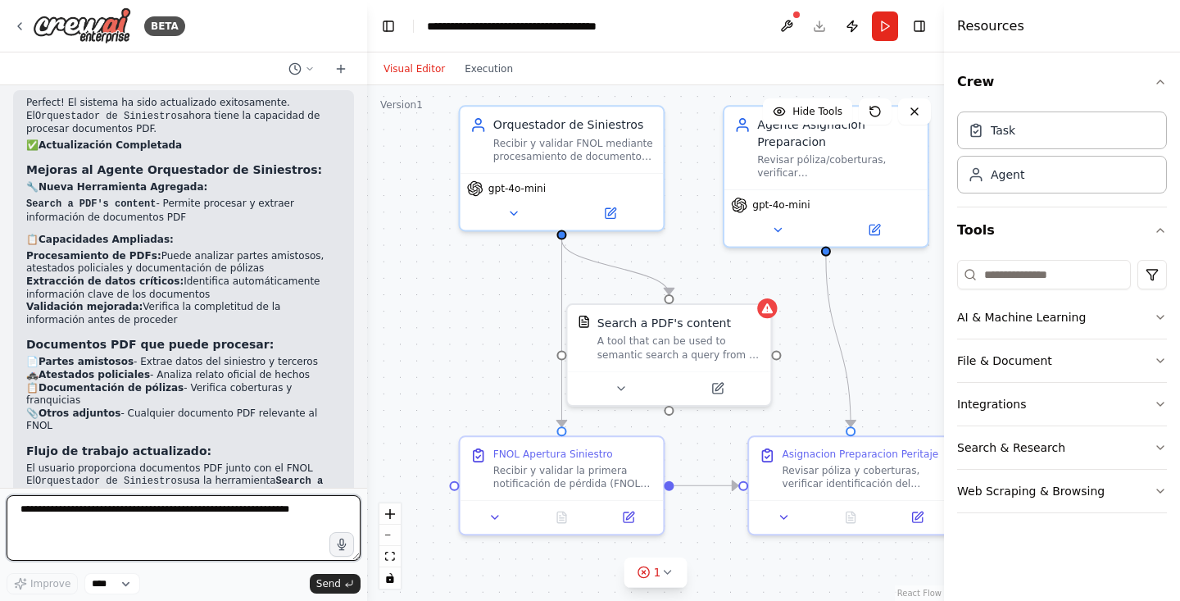
scroll to position [6655, 0]
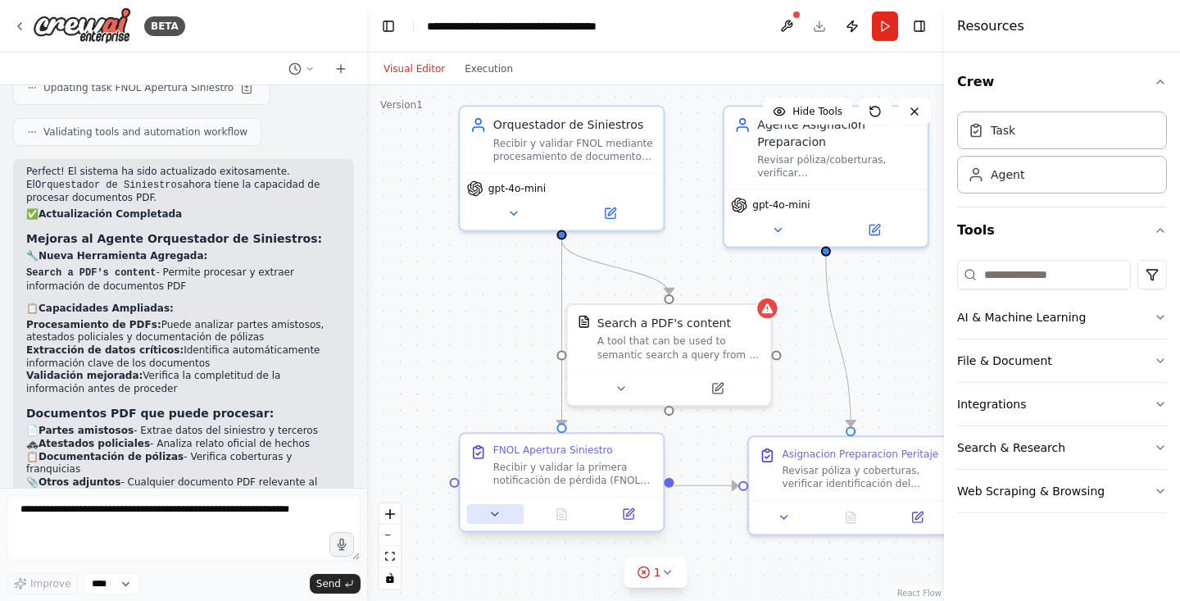
click at [487, 520] on button at bounding box center [495, 514] width 57 height 20
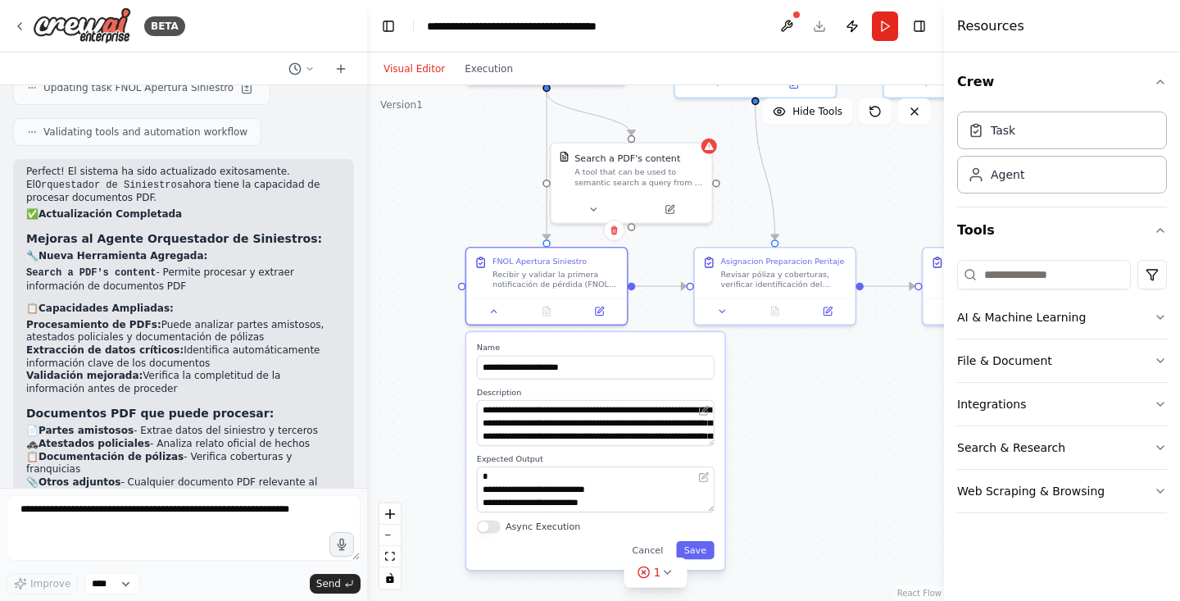
drag, startPoint x: 427, startPoint y: 409, endPoint x: 424, endPoint y: 209, distance: 199.9
click at [424, 209] on div ".deletable-edge-delete-btn { width: 20px; height: 20px; border: 0px solid #ffff…" at bounding box center [655, 342] width 577 height 515
click at [423, 310] on div ".deletable-edge-delete-btn { width: 20px; height: 20px; border: 0px solid #ffff…" at bounding box center [655, 342] width 577 height 515
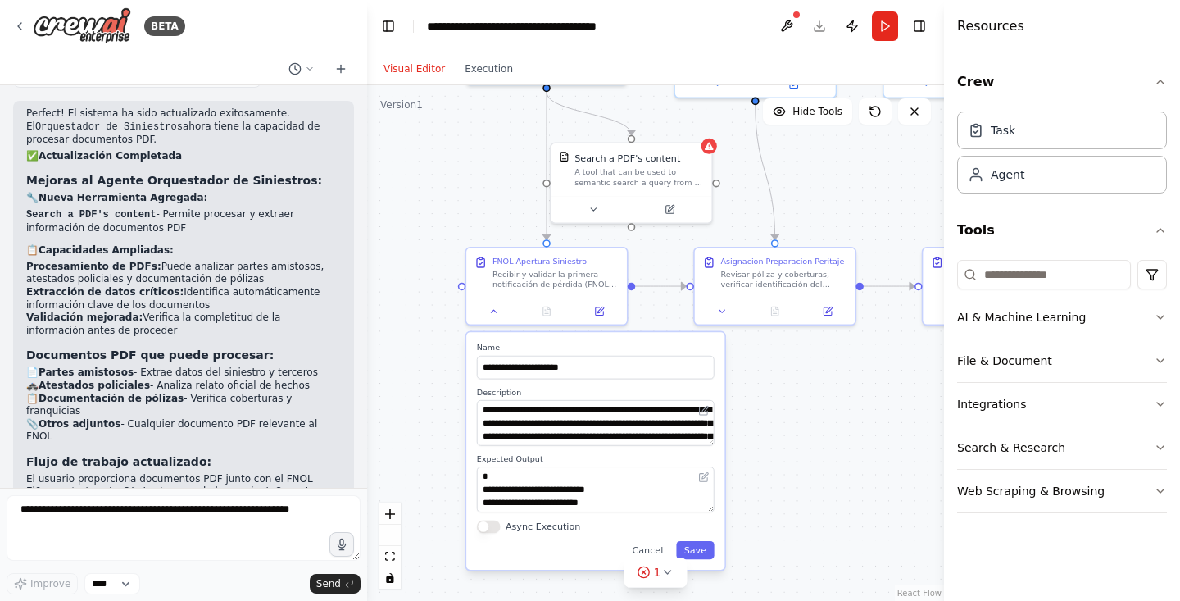
scroll to position [6711, 0]
click at [492, 312] on icon at bounding box center [493, 308] width 11 height 11
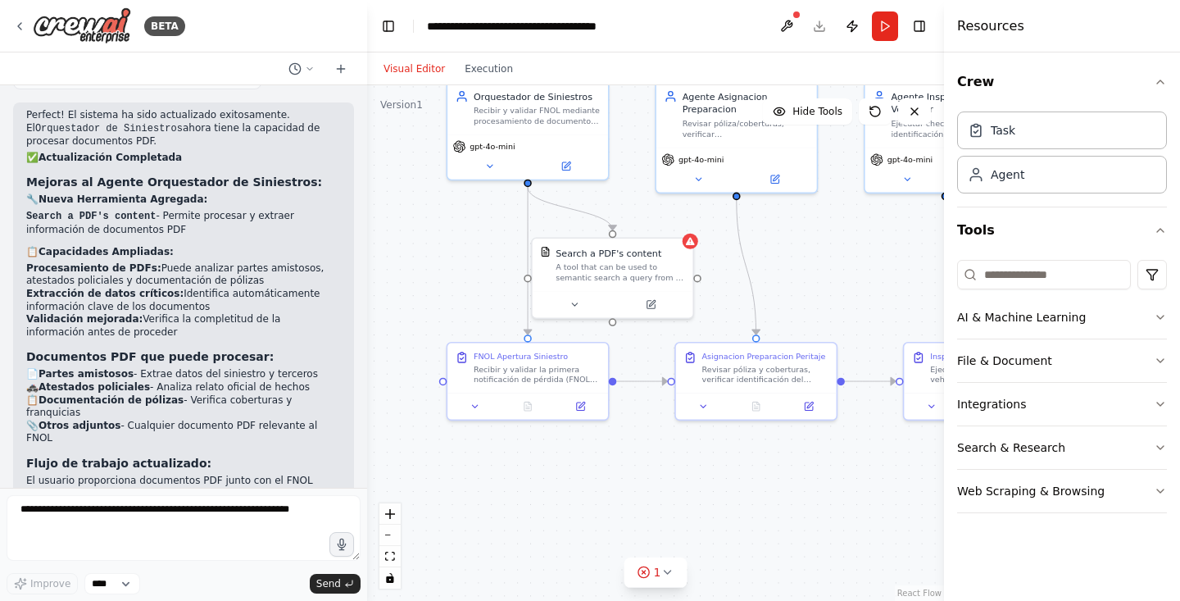
drag, startPoint x: 456, startPoint y: 370, endPoint x: 437, endPoint y: 465, distance: 96.9
click at [437, 465] on div ".deletable-edge-delete-btn { width: 20px; height: 20px; border: 0px solid #ffff…" at bounding box center [655, 342] width 577 height 515
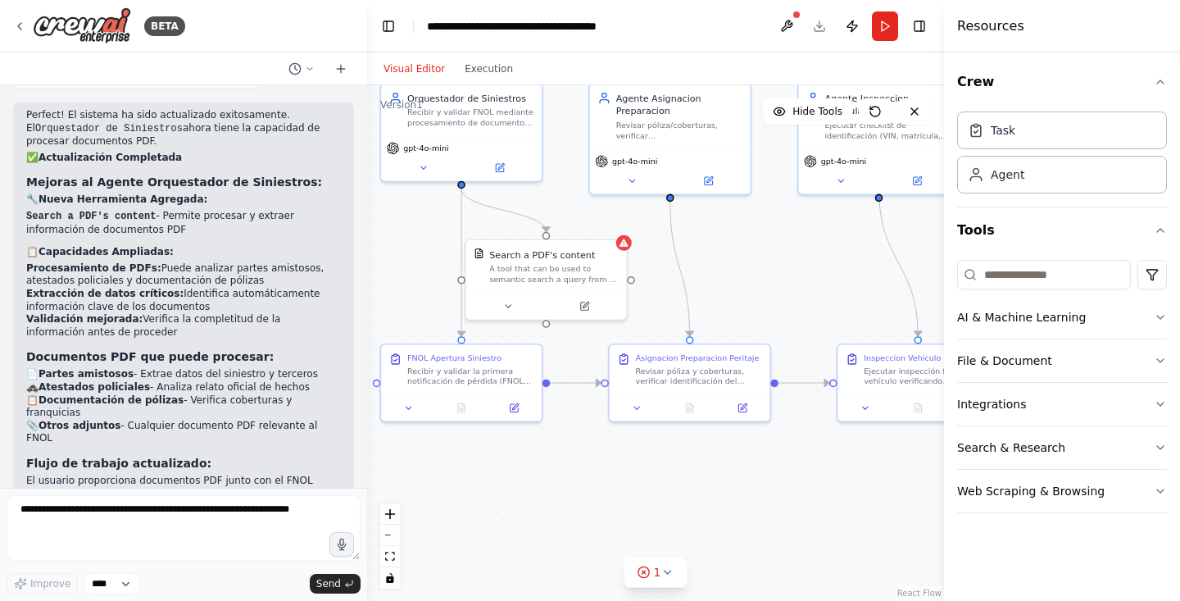
drag, startPoint x: 691, startPoint y: 478, endPoint x: 624, endPoint y: 479, distance: 66.4
click at [624, 479] on div ".deletable-edge-delete-btn { width: 20px; height: 20px; border: 0px solid #ffff…" at bounding box center [655, 342] width 577 height 515
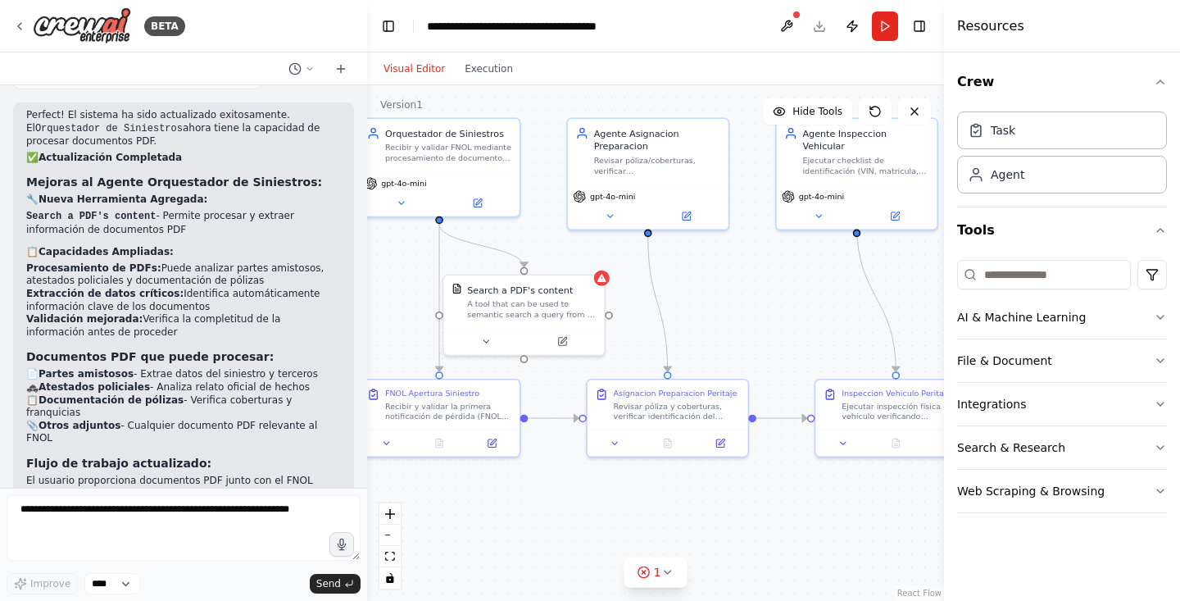
drag, startPoint x: 624, startPoint y: 479, endPoint x: 602, endPoint y: 514, distance: 41.6
click at [602, 514] on div ".deletable-edge-delete-btn { width: 20px; height: 20px; border: 0px solid #ffff…" at bounding box center [655, 342] width 577 height 515
click at [441, 414] on div "Recibir y validar la primera notificación de pérdida (FNOL) procesando document…" at bounding box center [448, 408] width 126 height 20
click at [395, 437] on button at bounding box center [386, 441] width 45 height 16
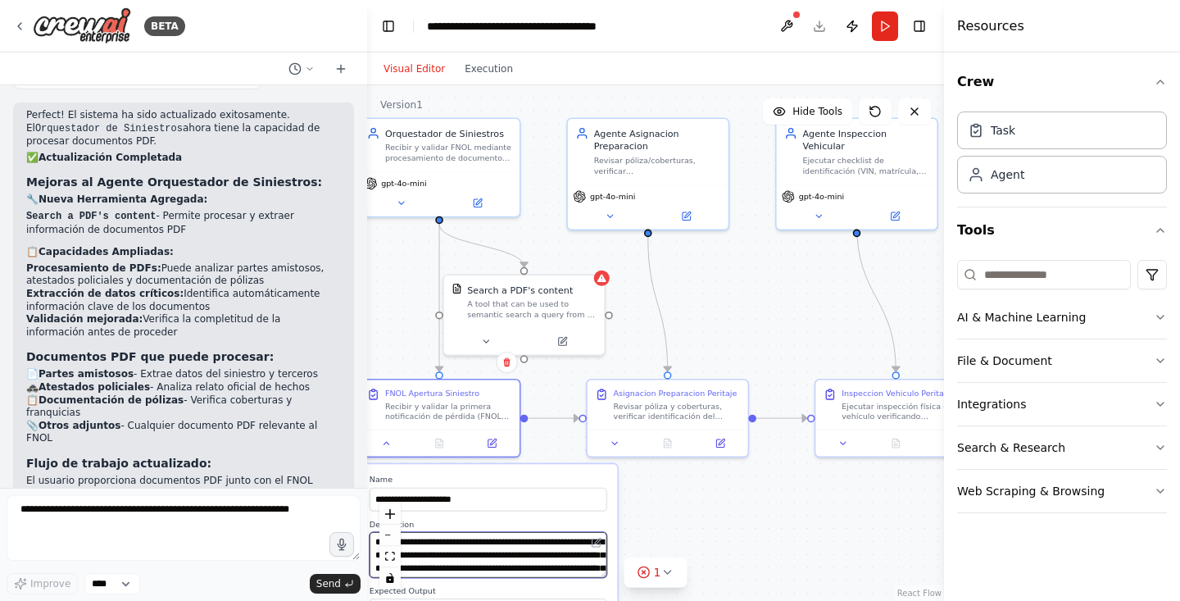
click at [577, 542] on textarea "**********" at bounding box center [488, 555] width 238 height 46
type textarea "**********"
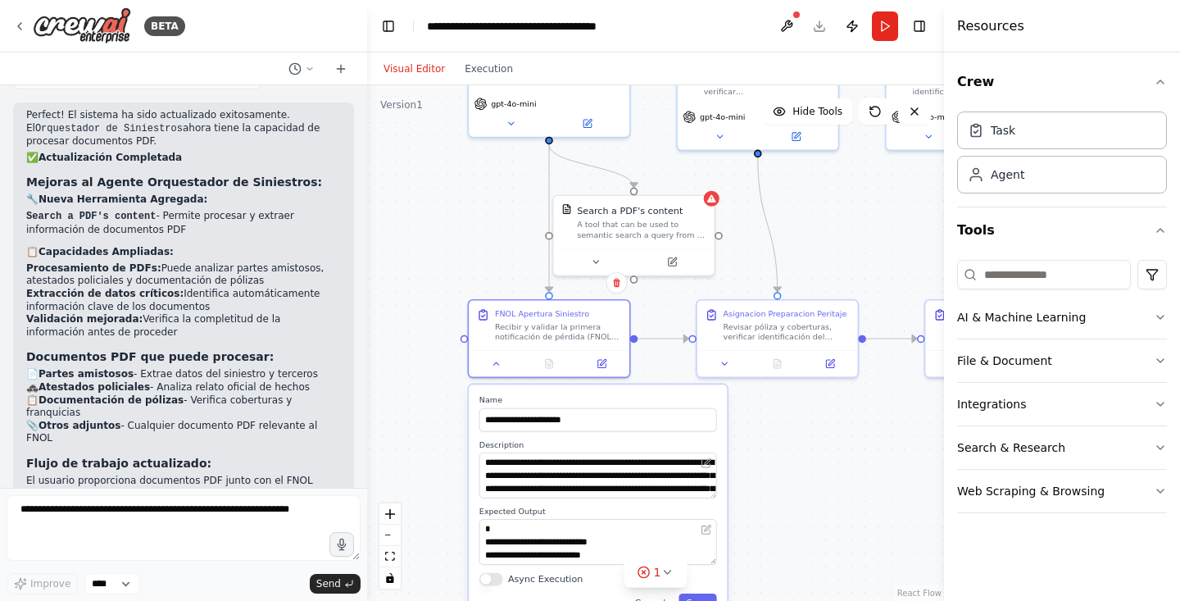
drag, startPoint x: 715, startPoint y: 521, endPoint x: 825, endPoint y: 437, distance: 138.5
click at [825, 437] on div ".deletable-edge-delete-btn { width: 20px; height: 20px; border: 0px solid #ffff…" at bounding box center [655, 342] width 577 height 515
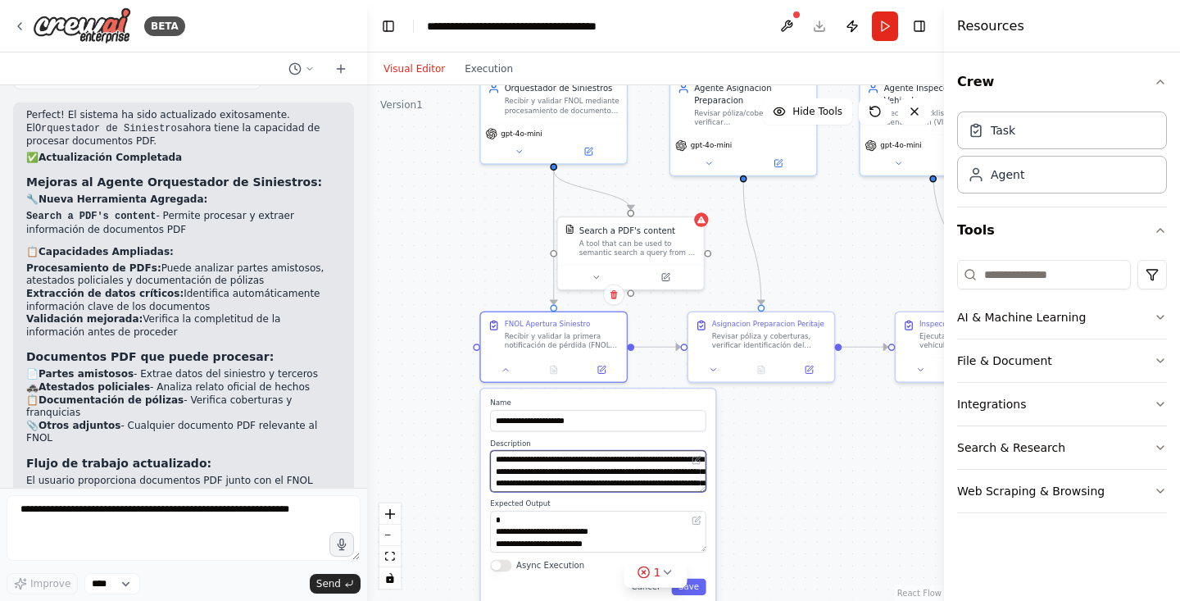
click at [600, 478] on textarea "**********" at bounding box center [597, 471] width 215 height 42
click at [717, 372] on button at bounding box center [713, 367] width 41 height 14
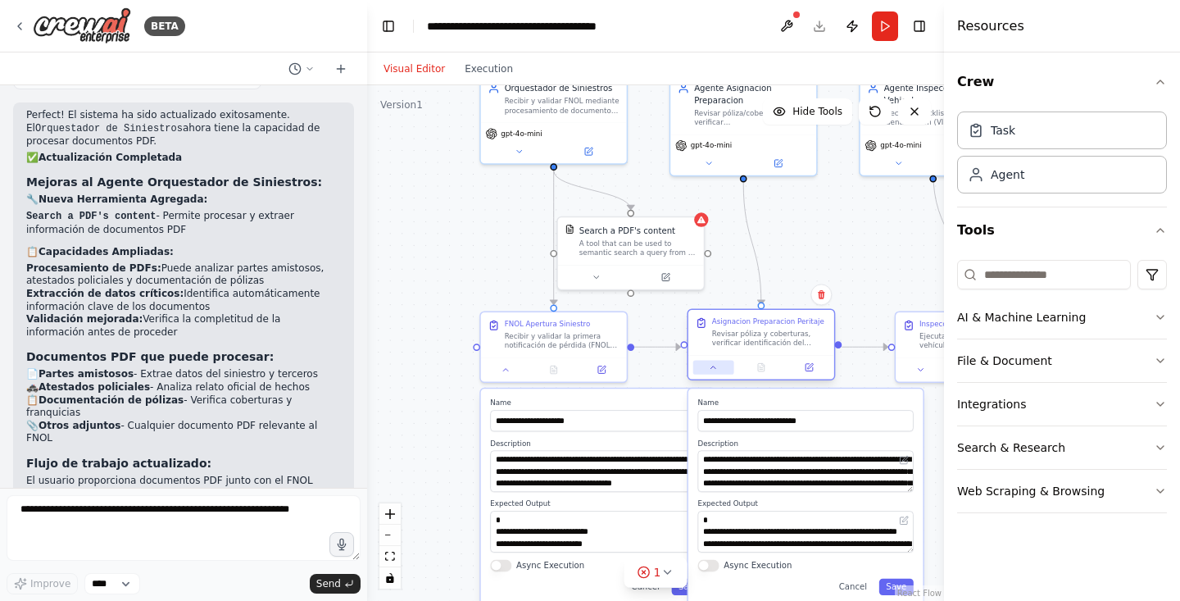
click at [716, 370] on icon at bounding box center [714, 367] width 10 height 10
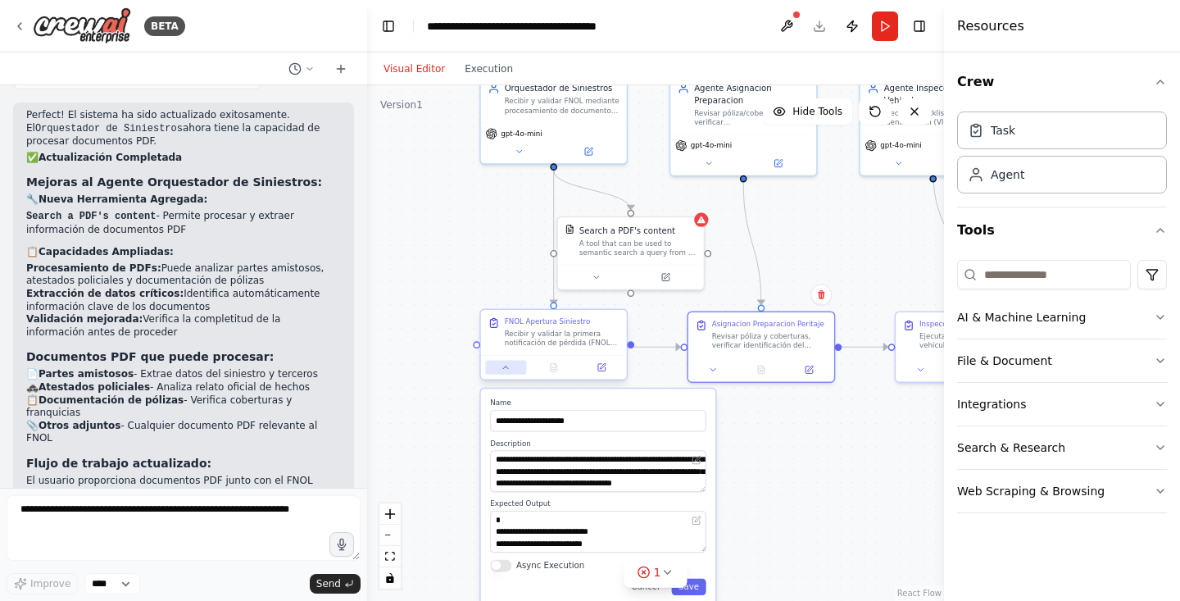
click at [506, 368] on icon at bounding box center [505, 367] width 5 height 2
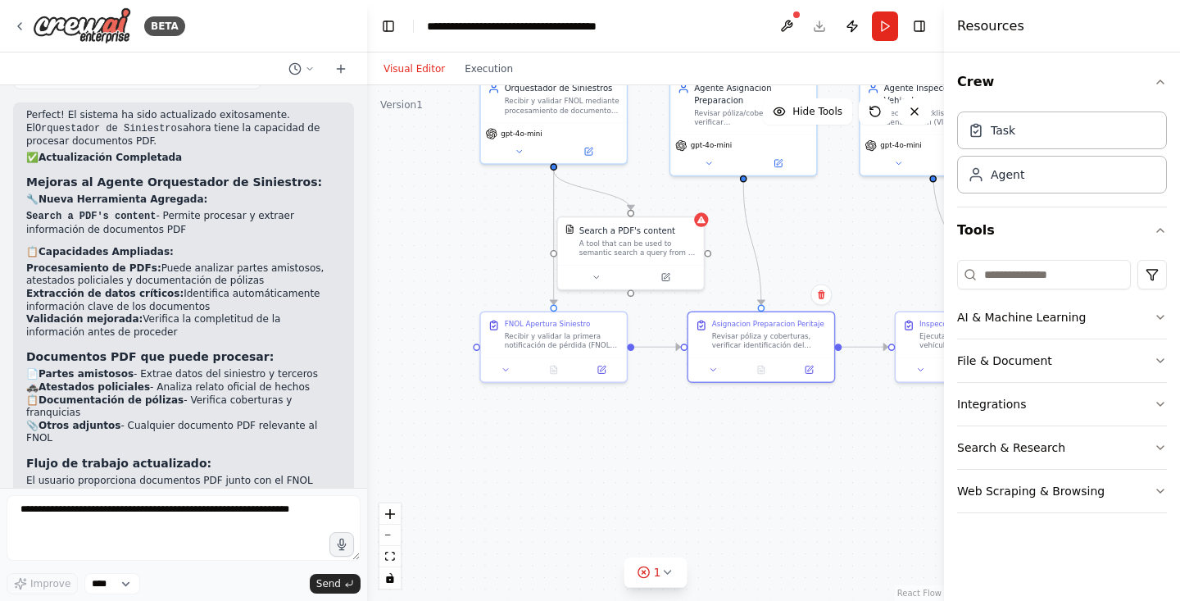
click at [440, 360] on div ".deletable-edge-delete-btn { width: 20px; height: 20px; border: 0px solid #ffff…" at bounding box center [655, 342] width 577 height 515
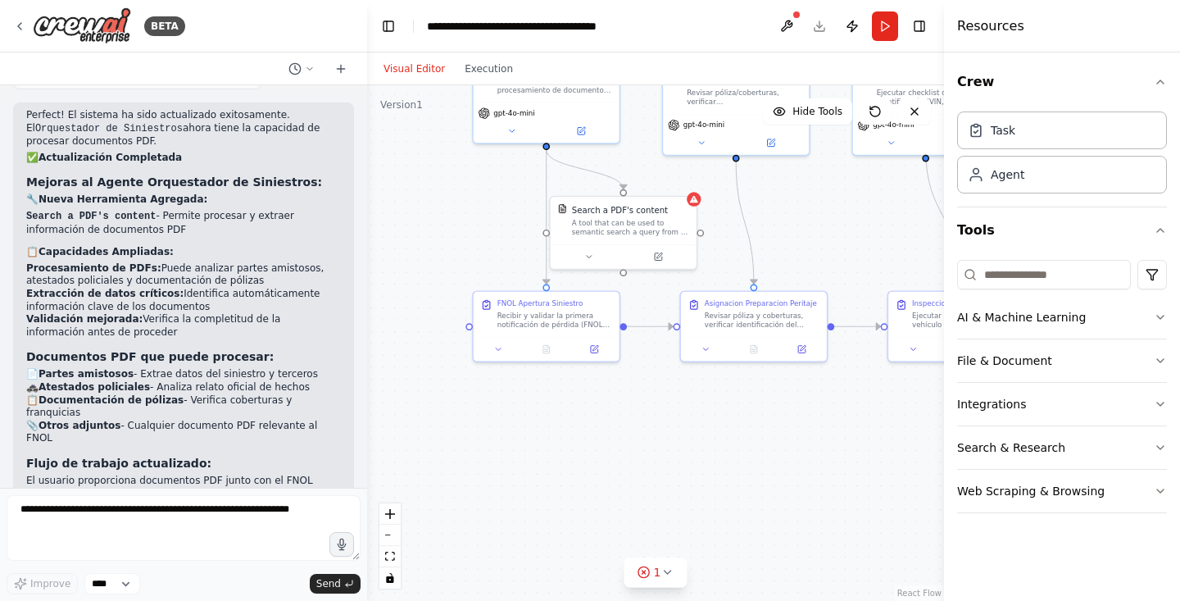
drag, startPoint x: 455, startPoint y: 257, endPoint x: 447, endPoint y: 237, distance: 21.8
click at [447, 237] on div ".deletable-edge-delete-btn { width: 20px; height: 20px; border: 0px solid #ffff…" at bounding box center [655, 342] width 577 height 515
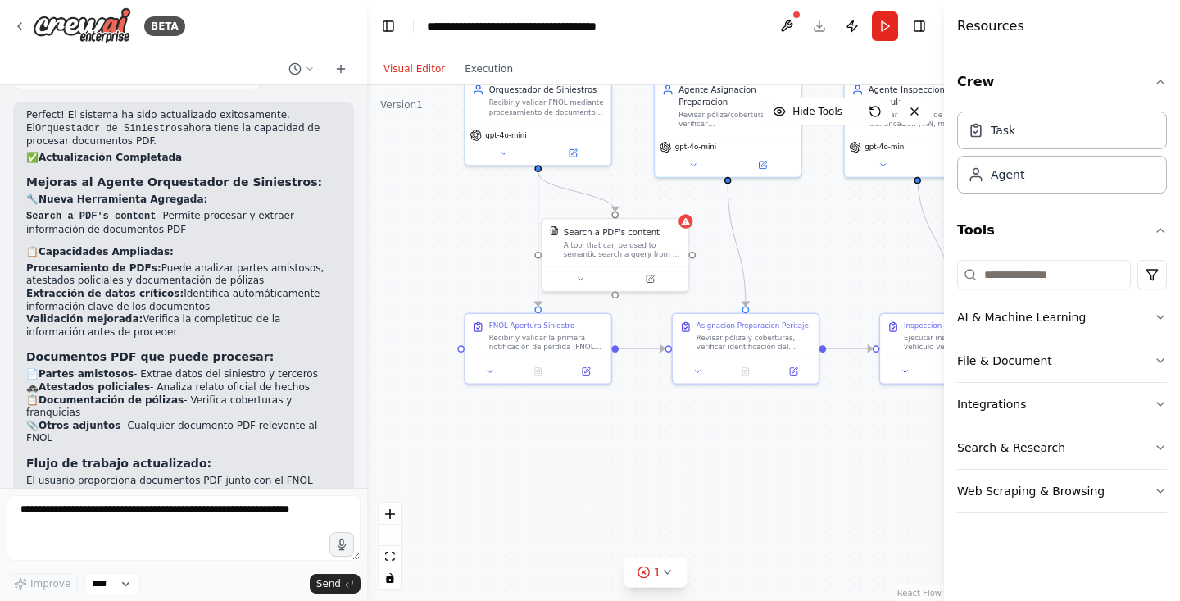
drag, startPoint x: 608, startPoint y: 485, endPoint x: 600, endPoint y: 507, distance: 23.6
click at [600, 507] on div ".deletable-edge-delete-btn { width: 20px; height: 20px; border: 0px solid #ffff…" at bounding box center [655, 342] width 577 height 515
click at [494, 369] on icon at bounding box center [491, 369] width 10 height 10
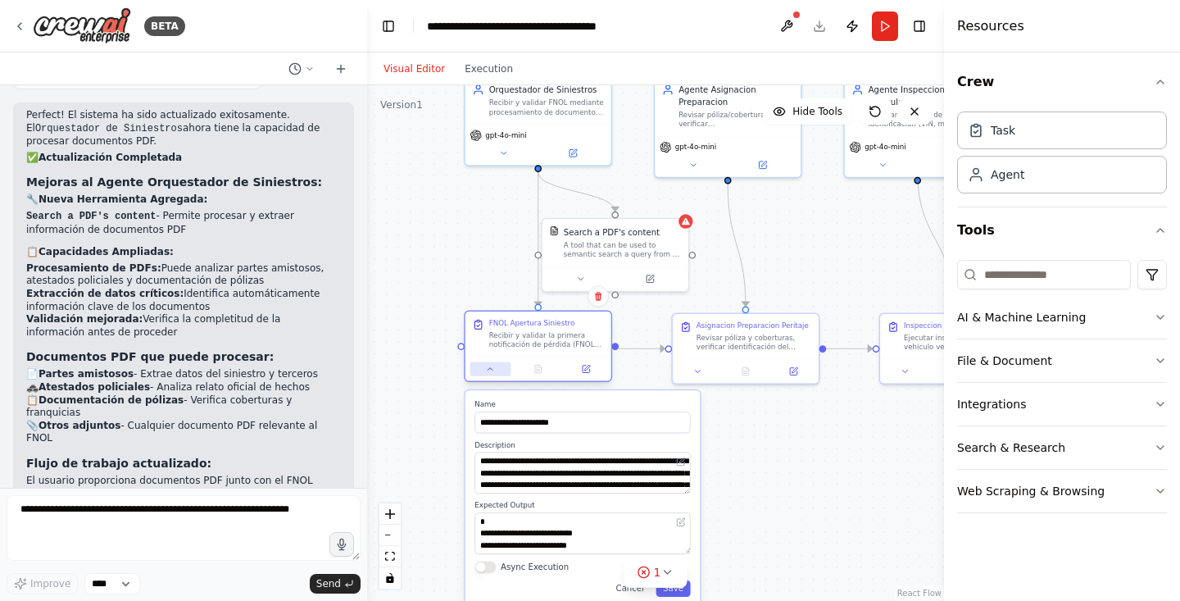
click at [494, 369] on icon at bounding box center [491, 369] width 10 height 10
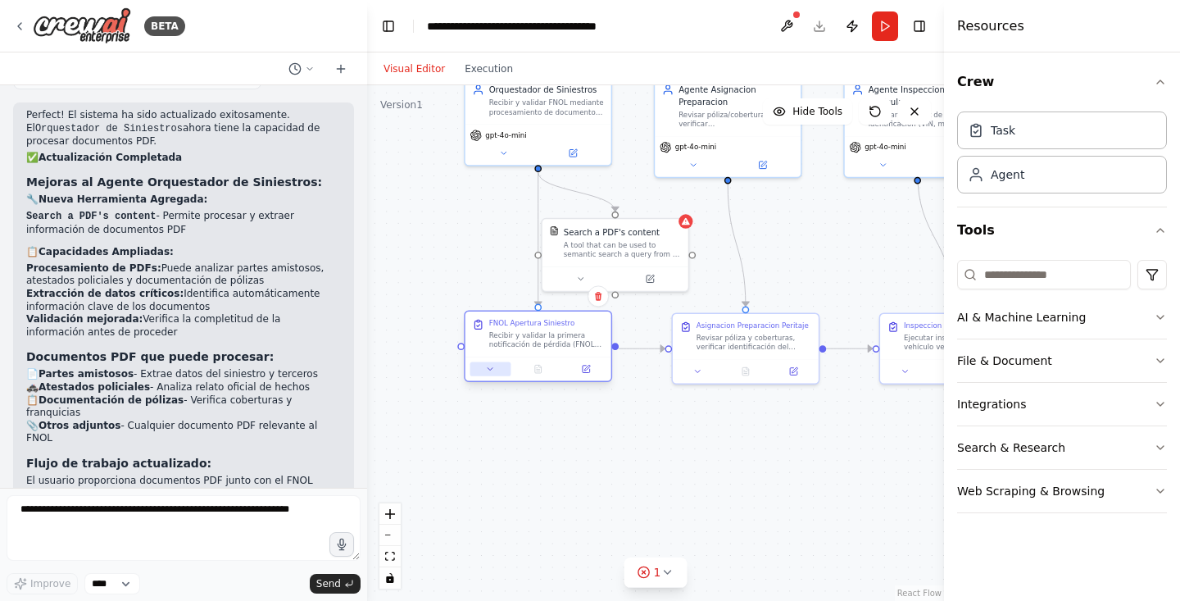
click at [494, 369] on icon at bounding box center [491, 369] width 10 height 10
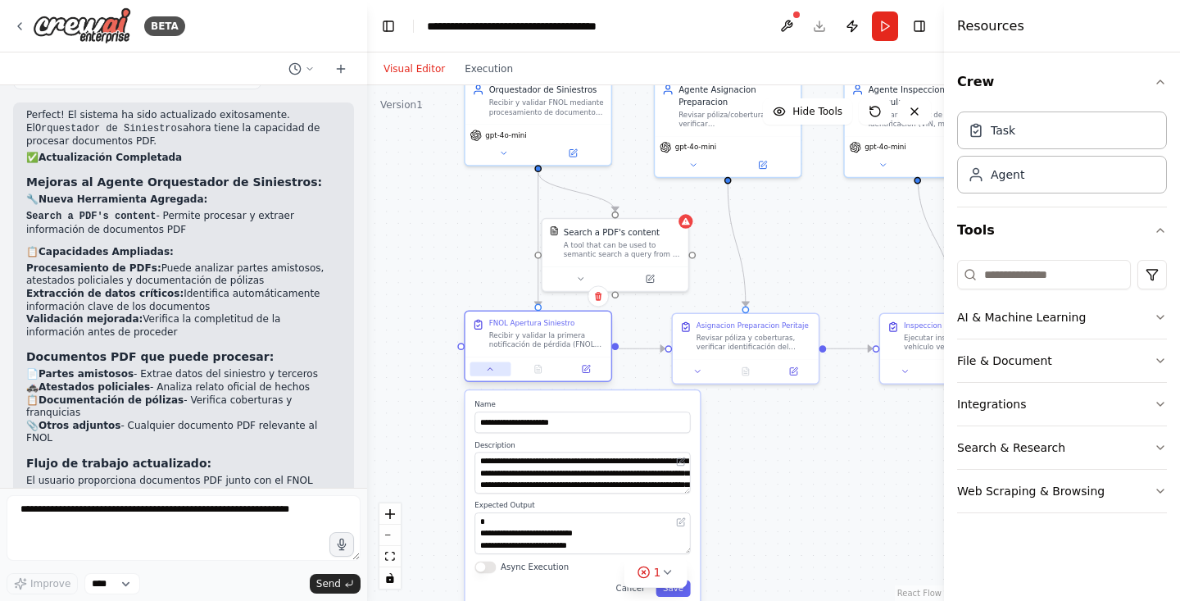
click at [494, 369] on icon at bounding box center [491, 369] width 10 height 10
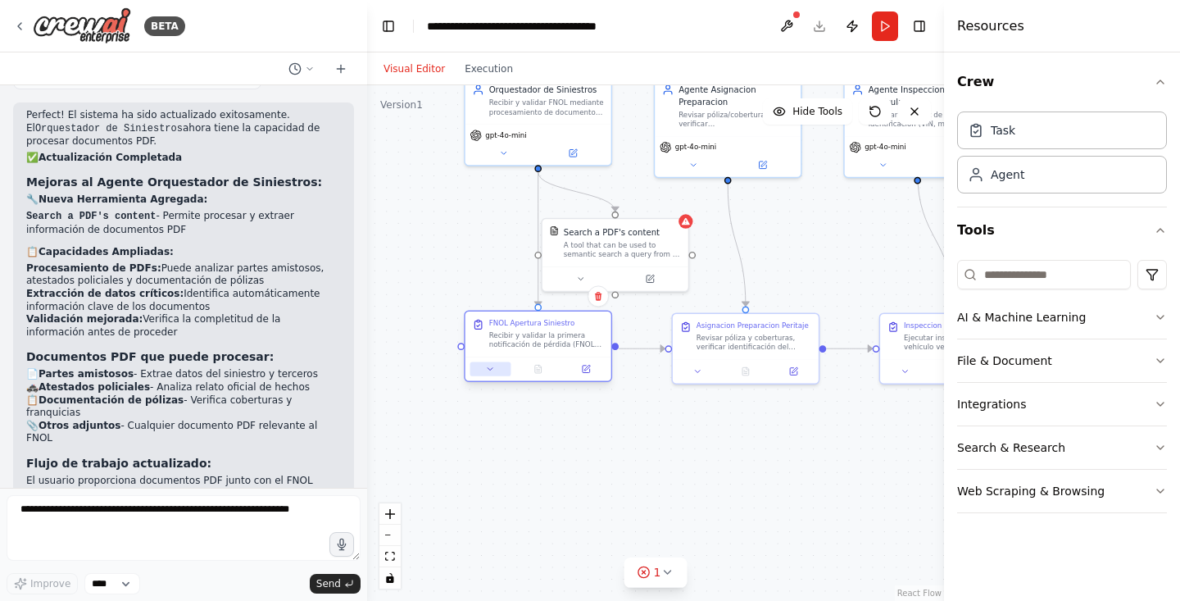
click at [487, 371] on icon at bounding box center [491, 369] width 10 height 10
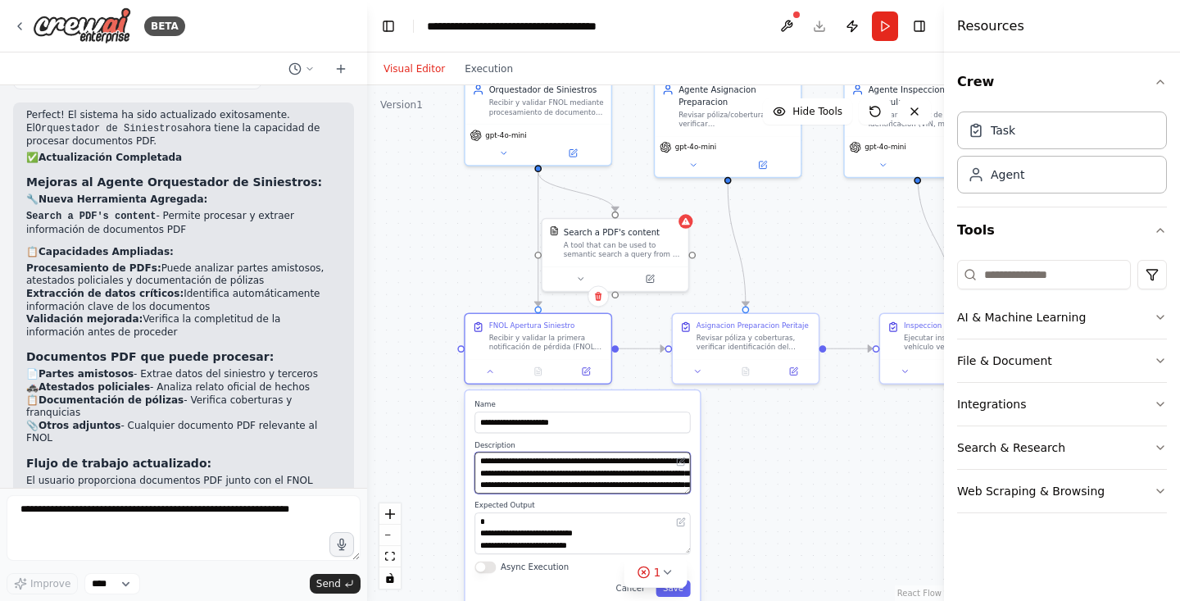
click at [613, 482] on textarea "**********" at bounding box center [581, 472] width 215 height 42
click at [720, 495] on div ".deletable-edge-delete-btn { width: 20px; height: 20px; border: 0px solid #ffff…" at bounding box center [655, 342] width 577 height 515
click at [800, 504] on div ".deletable-edge-delete-btn { width: 20px; height: 20px; border: 0px solid #ffff…" at bounding box center [655, 342] width 577 height 515
click at [480, 361] on button at bounding box center [490, 368] width 41 height 14
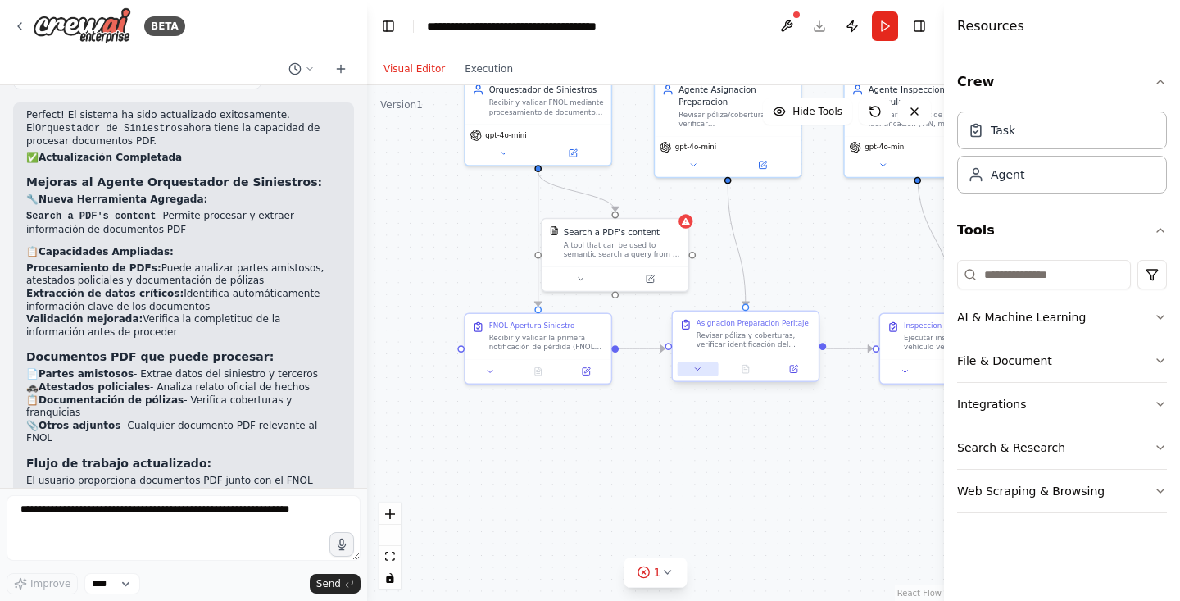
click at [701, 371] on icon at bounding box center [698, 369] width 10 height 10
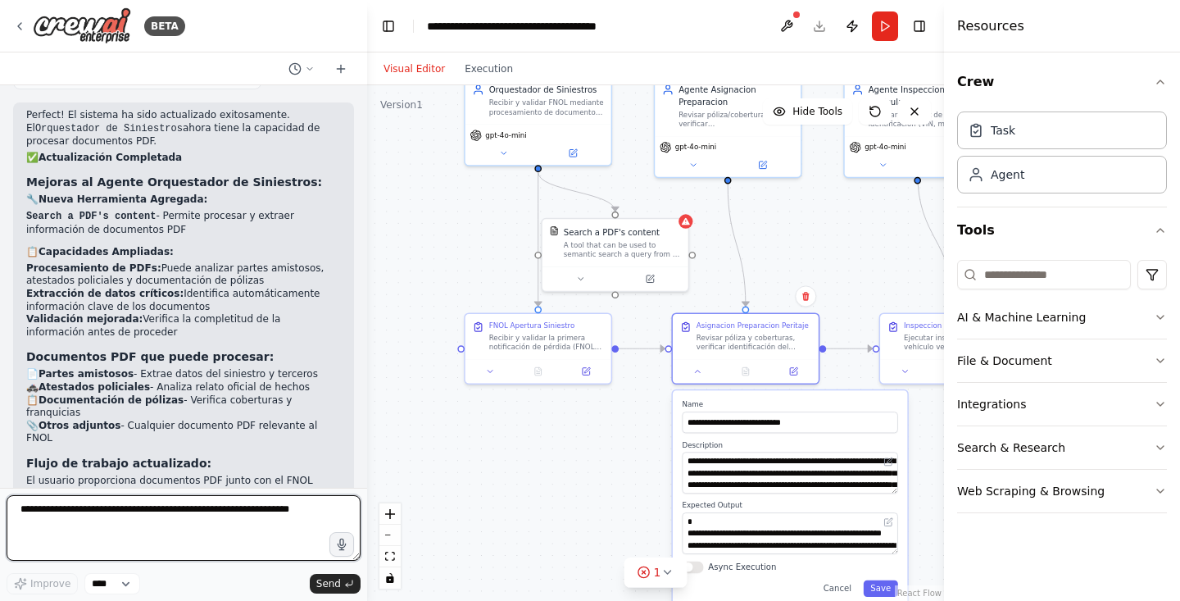
click at [169, 528] on textarea at bounding box center [184, 528] width 354 height 66
type textarea "**********"
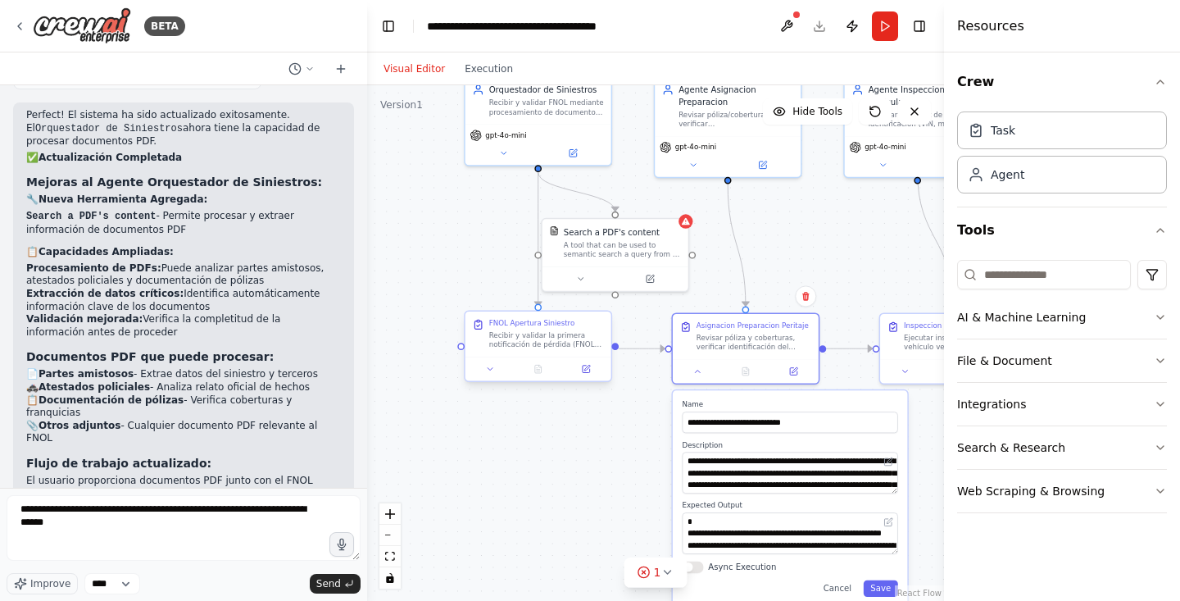
click at [488, 380] on div at bounding box center [538, 368] width 146 height 25
click at [489, 371] on icon at bounding box center [491, 369] width 10 height 10
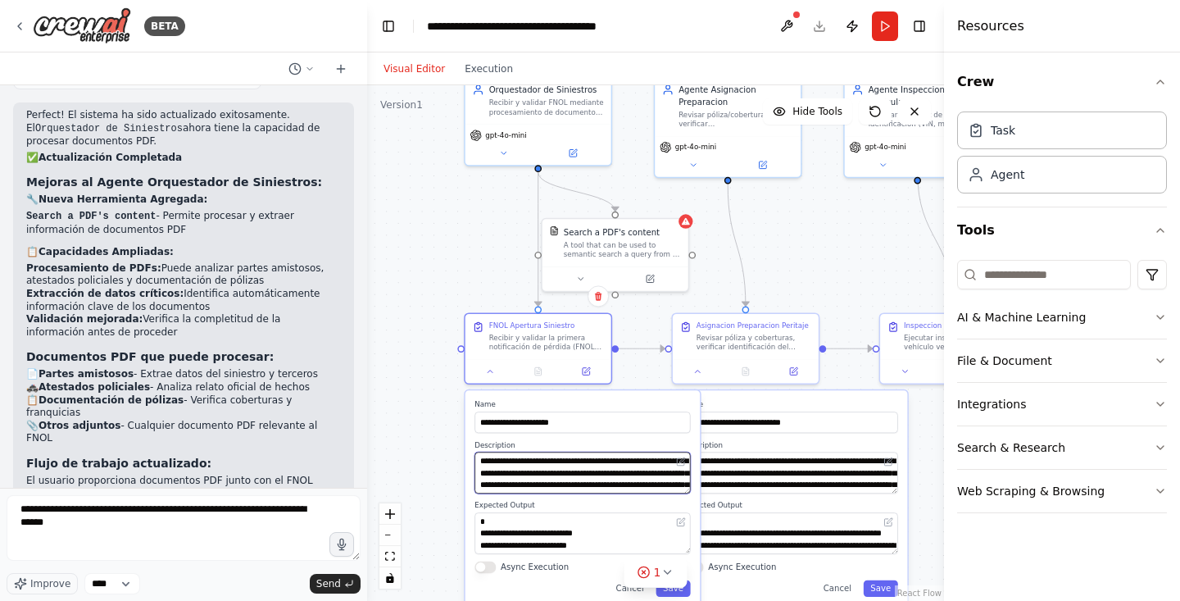
click at [655, 460] on textarea "**********" at bounding box center [581, 472] width 215 height 42
type textarea "**********"
click at [684, 588] on button "Save" at bounding box center [672, 588] width 34 height 16
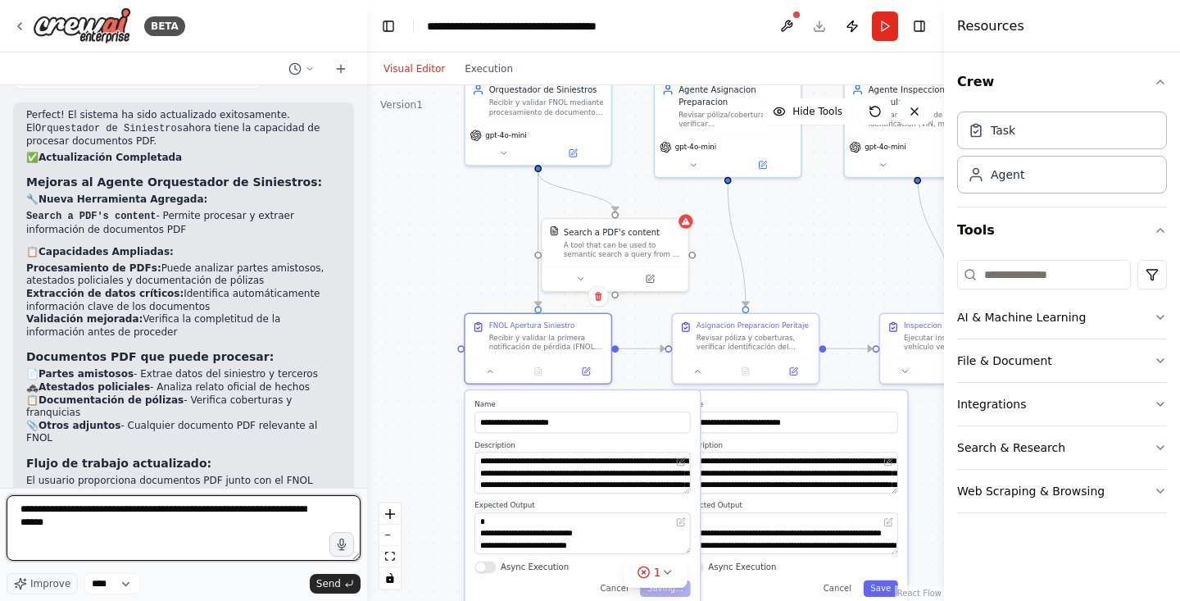
click at [120, 520] on textarea "**********" at bounding box center [184, 528] width 354 height 66
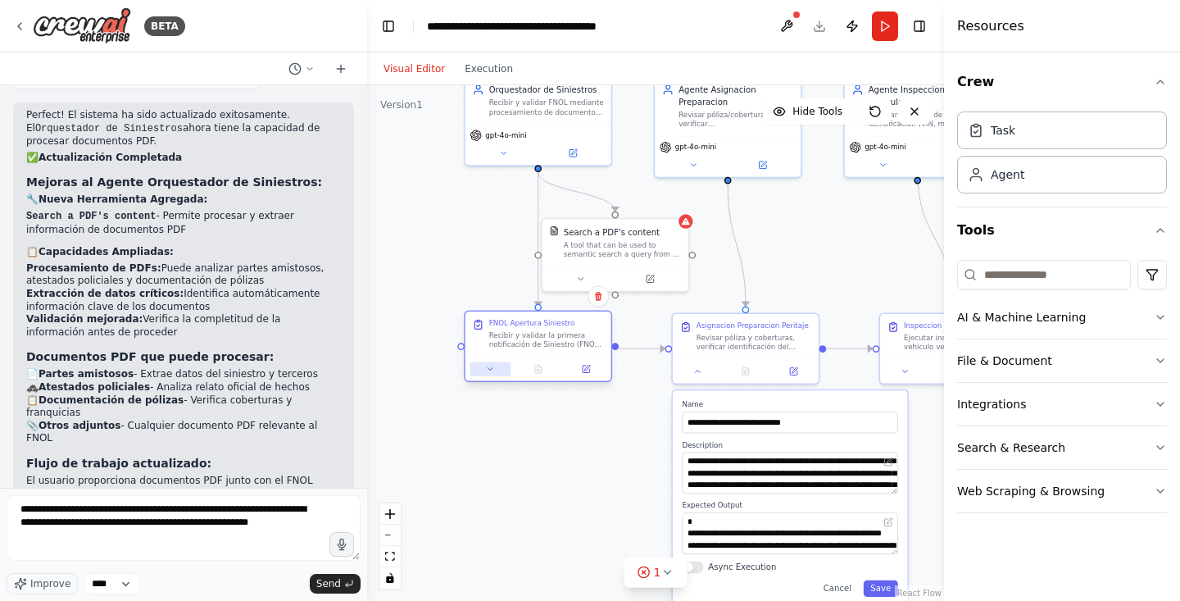
click at [502, 373] on button at bounding box center [490, 368] width 41 height 14
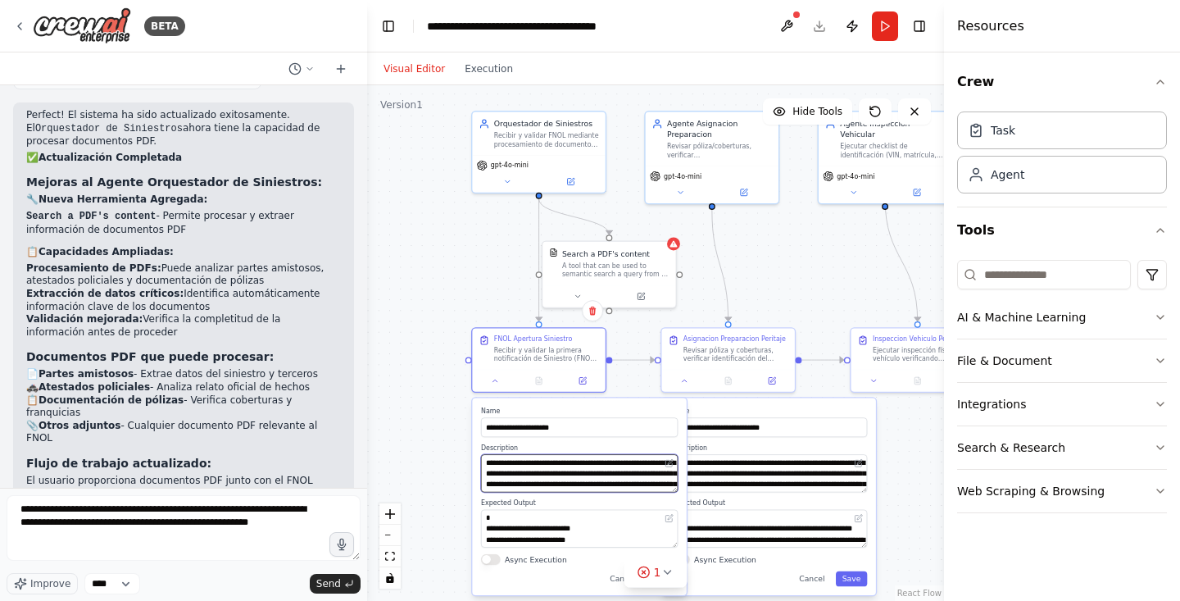
click at [546, 478] on textarea "**********" at bounding box center [579, 473] width 197 height 38
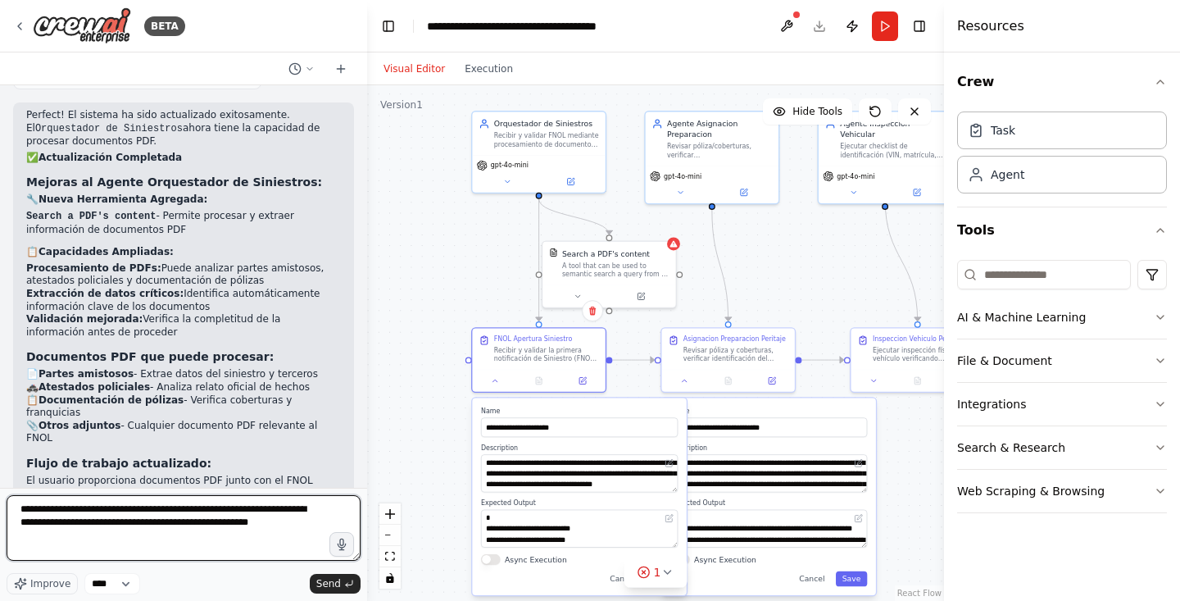
click at [306, 524] on textarea "**********" at bounding box center [184, 528] width 354 height 66
type textarea "**********"
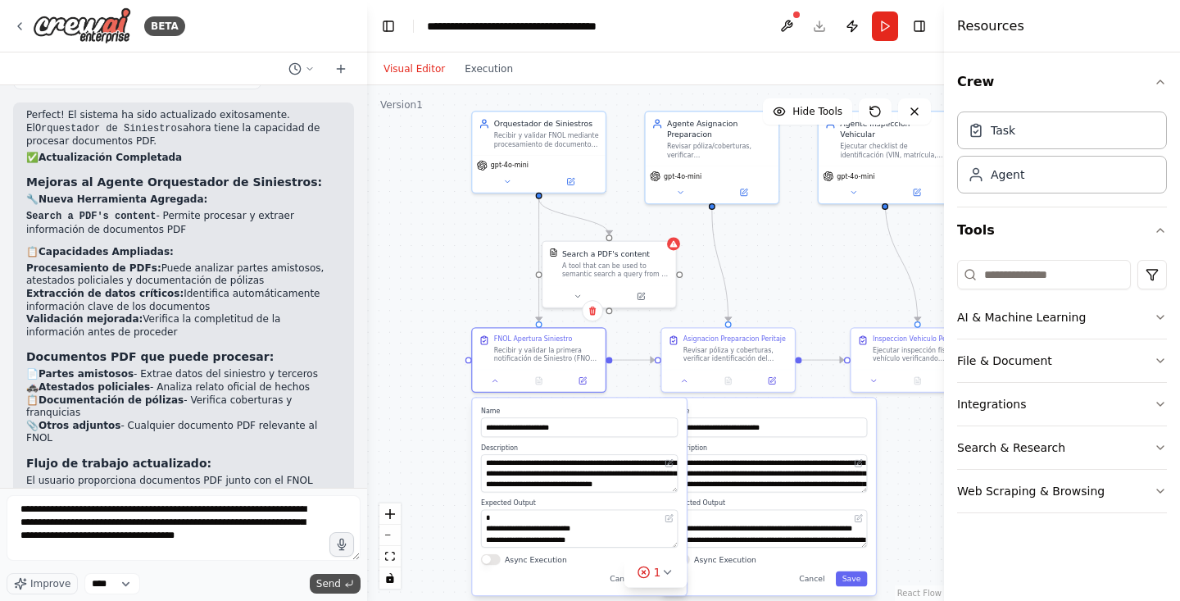
click at [349, 583] on icon "submit" at bounding box center [349, 583] width 10 height 10
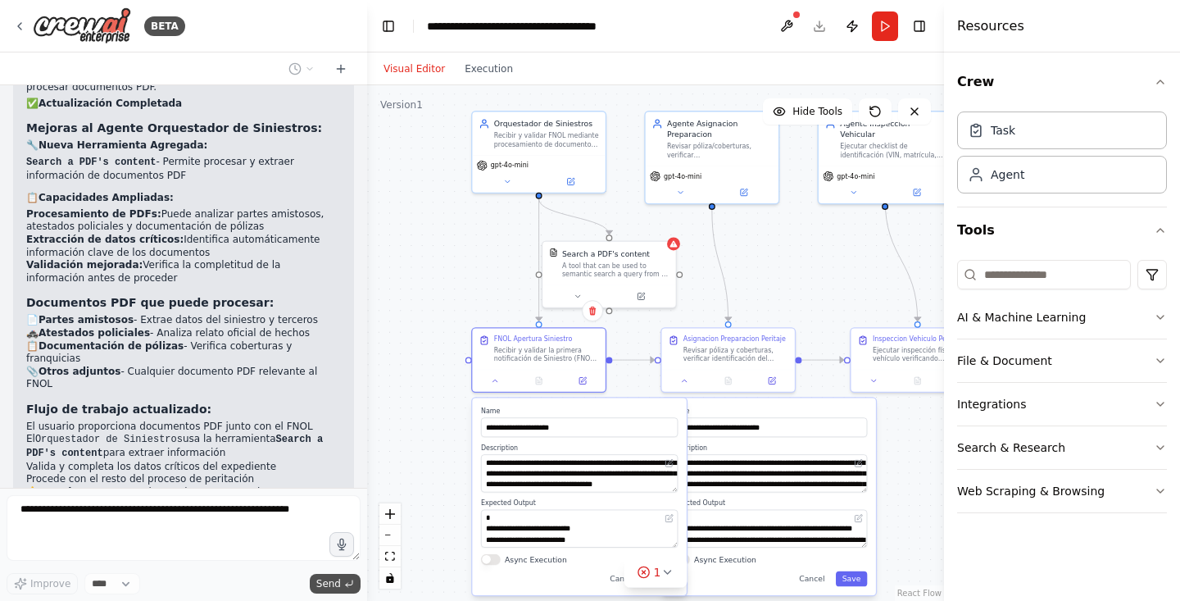
scroll to position [6847, 0]
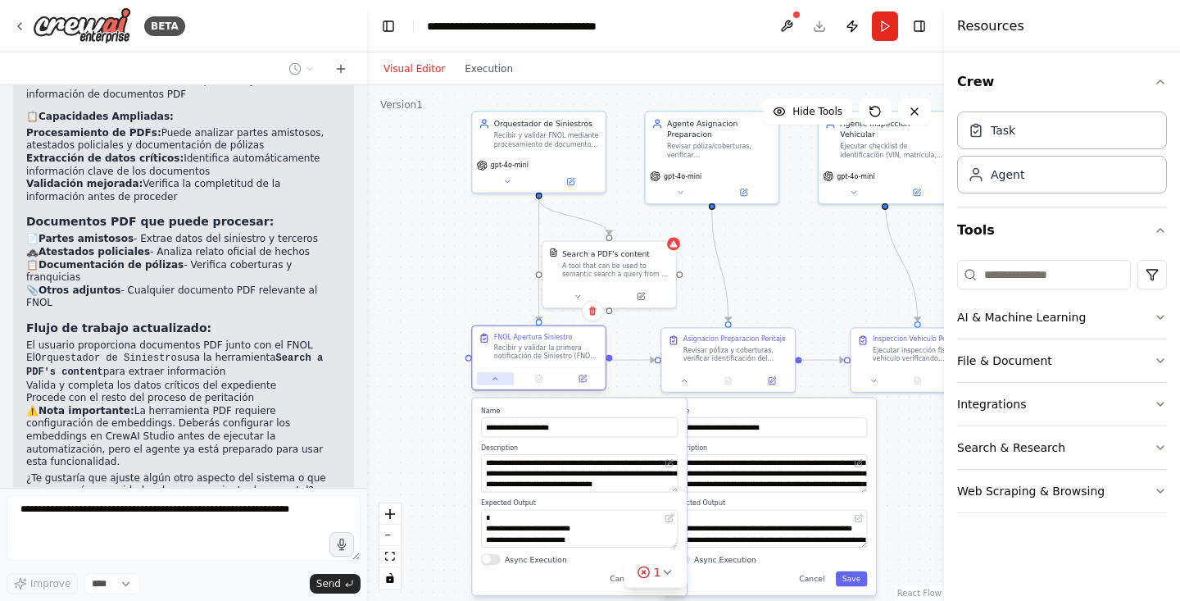
click at [498, 382] on icon at bounding box center [495, 378] width 9 height 9
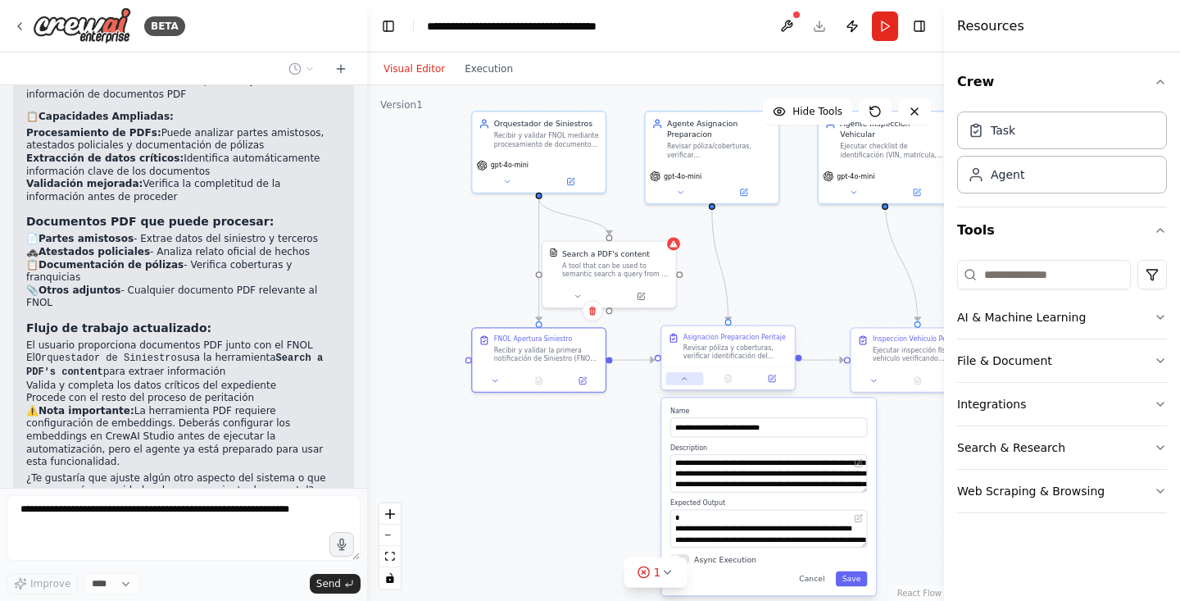
click at [682, 376] on icon at bounding box center [684, 378] width 9 height 9
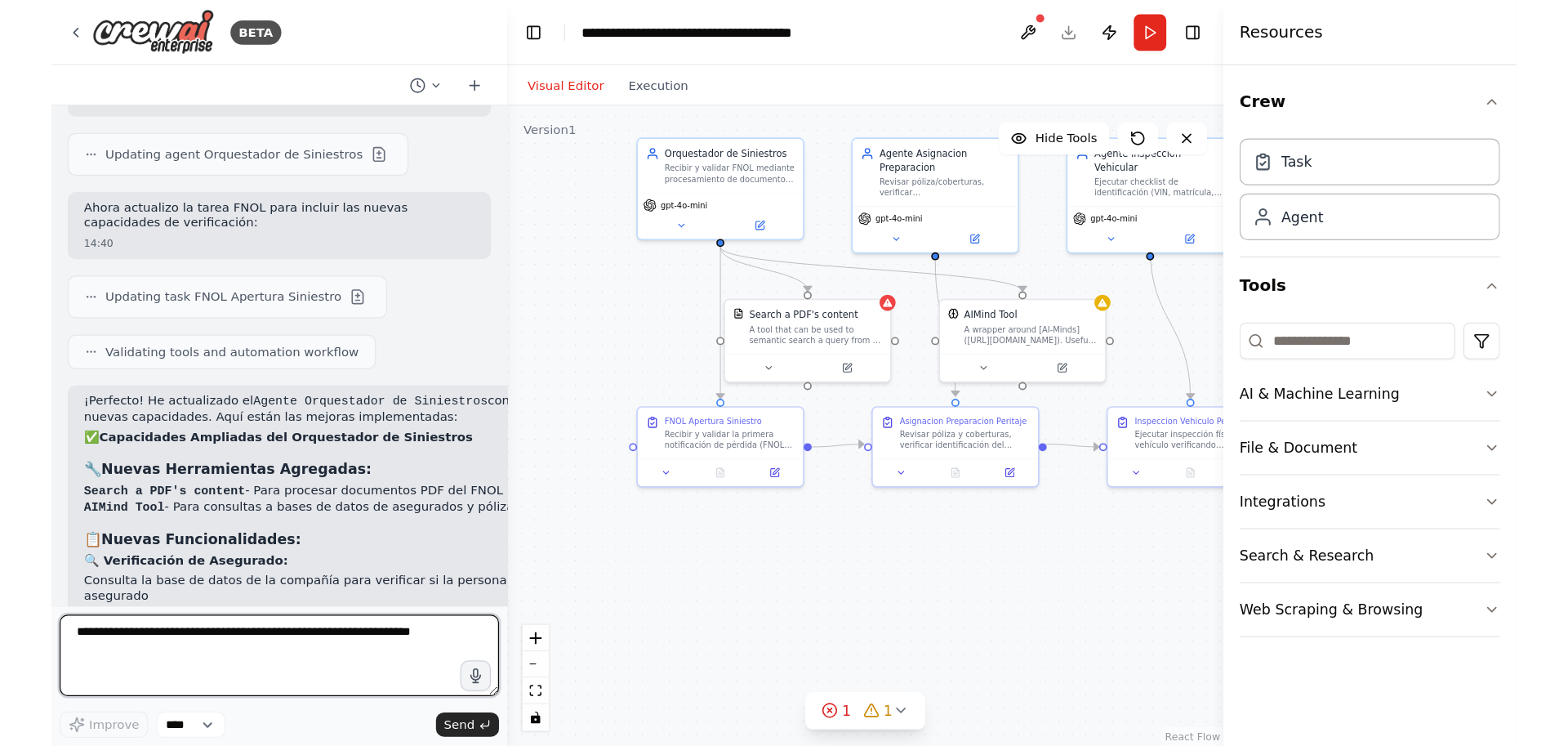
scroll to position [7707, 0]
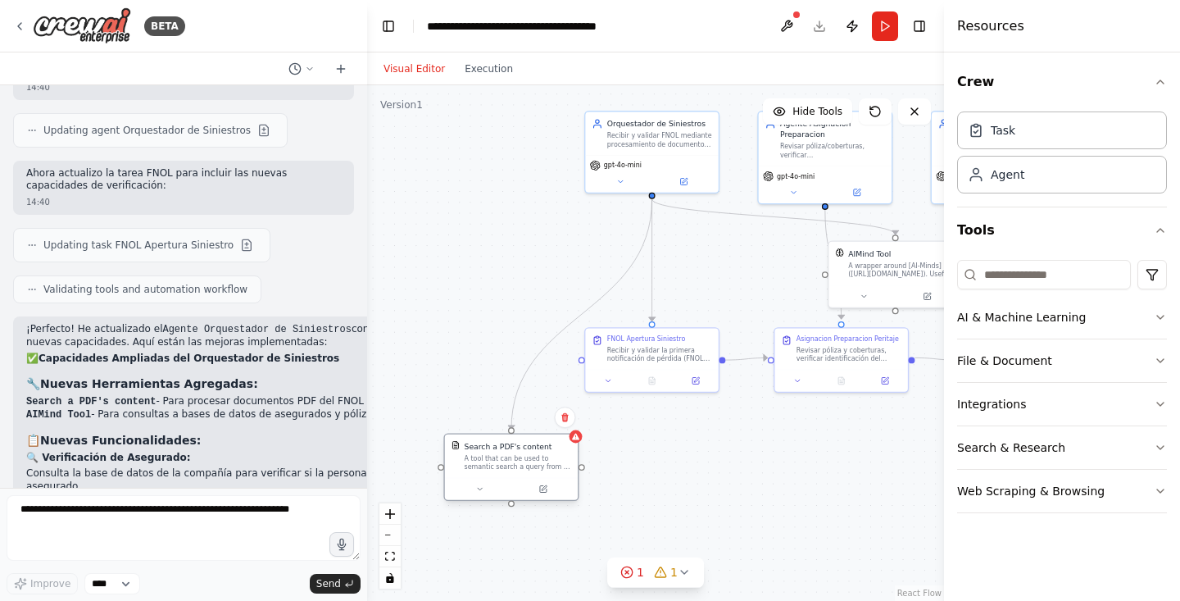
drag, startPoint x: 554, startPoint y: 265, endPoint x: 456, endPoint y: 458, distance: 216.5
click at [456, 458] on div "Search a PDF's content A tool that can be used to semantic search a query from …" at bounding box center [511, 456] width 120 height 30
drag, startPoint x: 864, startPoint y: 265, endPoint x: 655, endPoint y: 456, distance: 282.4
click at [655, 456] on div "A wrapper around [AI-Minds](https://mindsdb.com/minds). Useful for when you nee…" at bounding box center [690, 462] width 107 height 17
click at [587, 533] on div ".deletable-edge-delete-btn { width: 20px; height: 20px; border: 0px solid #ffff…" at bounding box center [655, 342] width 577 height 515
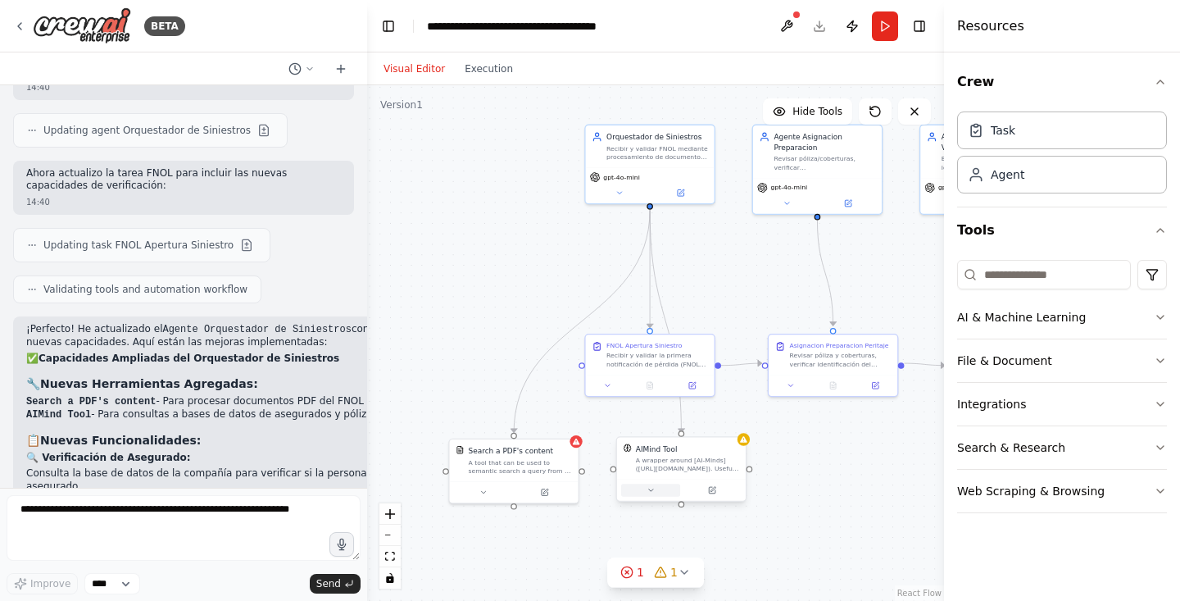
click at [643, 491] on button at bounding box center [650, 489] width 59 height 12
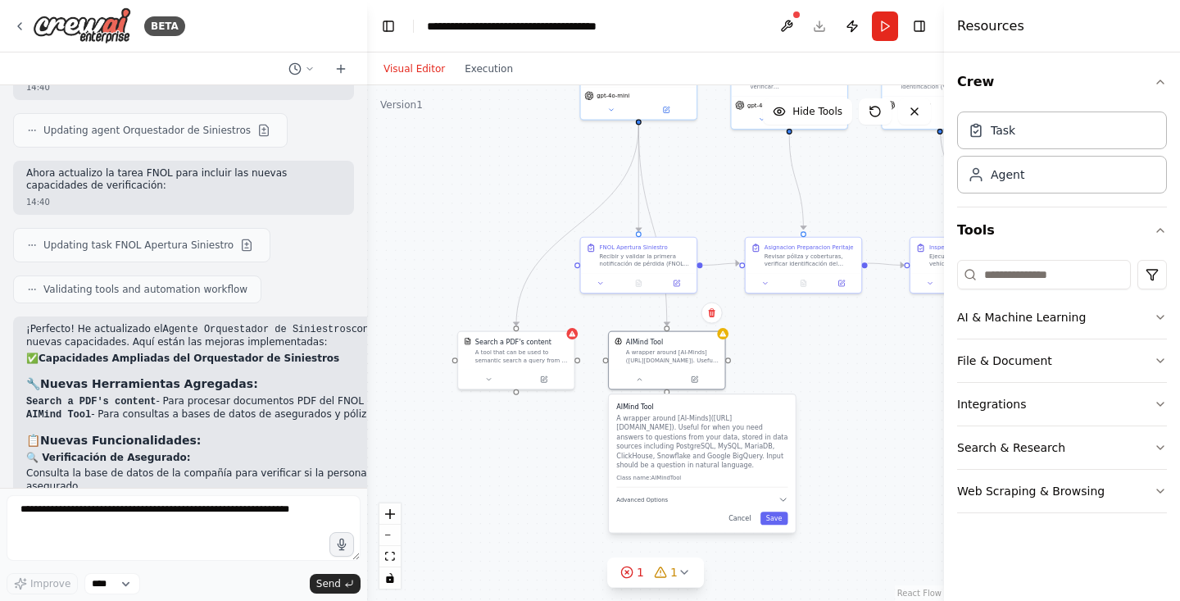
drag, startPoint x: 781, startPoint y: 474, endPoint x: 771, endPoint y: 365, distance: 108.6
click at [771, 365] on div ".deletable-edge-delete-btn { width: 20px; height: 20px; border: 0px solid #ffff…" at bounding box center [655, 342] width 577 height 515
click at [818, 387] on div ".deletable-edge-delete-btn { width: 20px; height: 20px; border: 0px solid #ffff…" at bounding box center [655, 342] width 577 height 515
click at [636, 378] on icon at bounding box center [639, 377] width 7 height 7
click at [496, 377] on button at bounding box center [488, 377] width 53 height 11
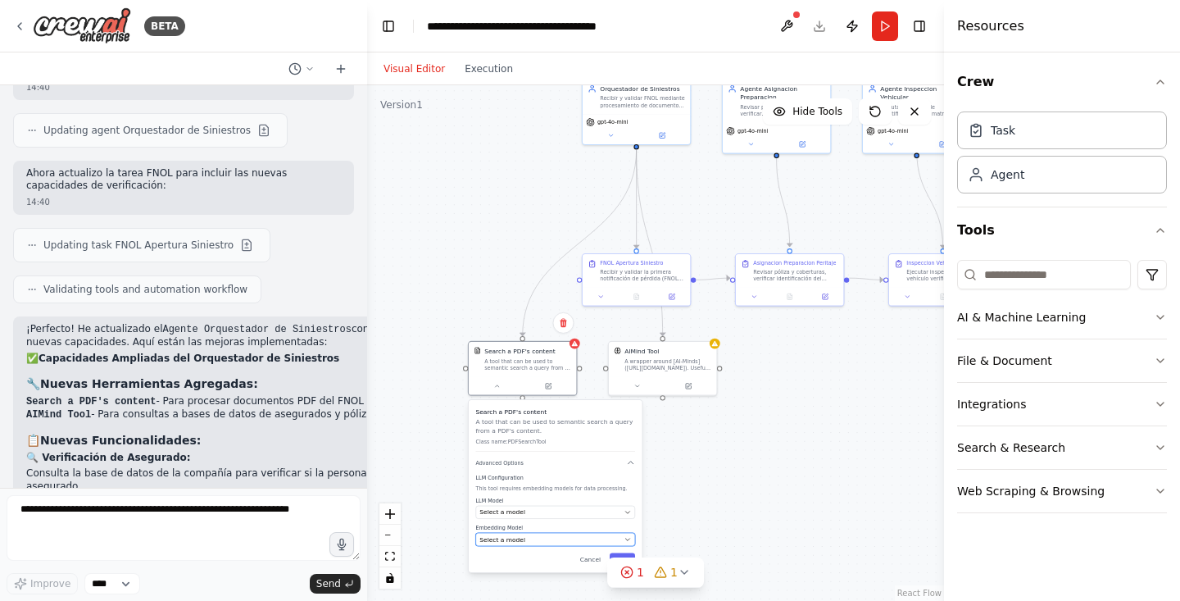
click at [564, 538] on div "Select a model" at bounding box center [549, 539] width 141 height 9
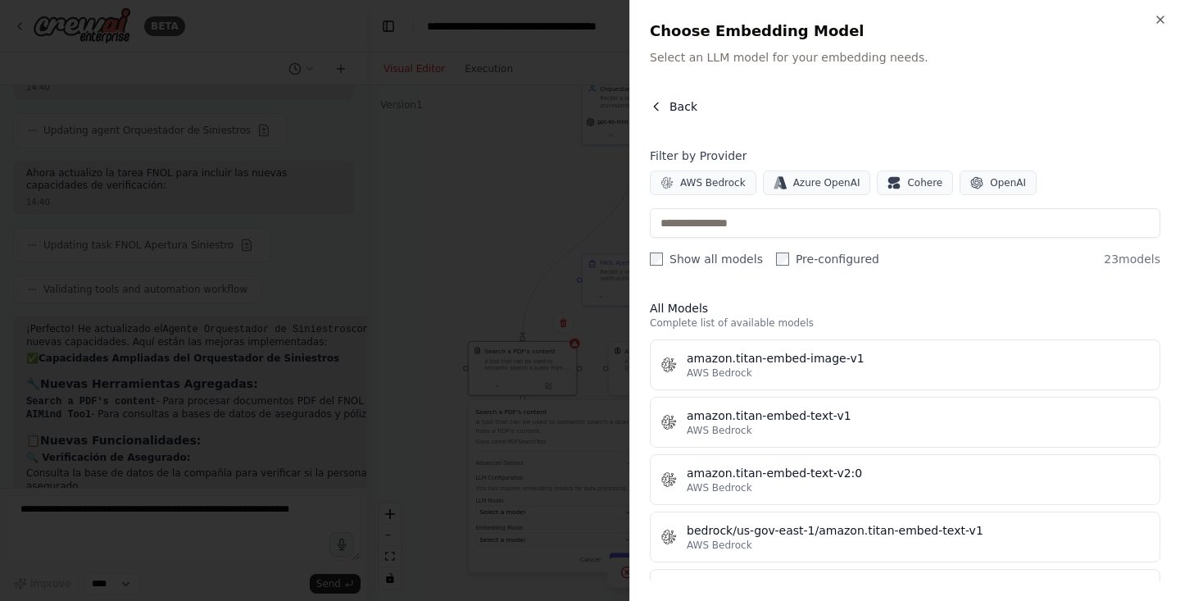
click at [660, 101] on icon "button" at bounding box center [656, 106] width 13 height 13
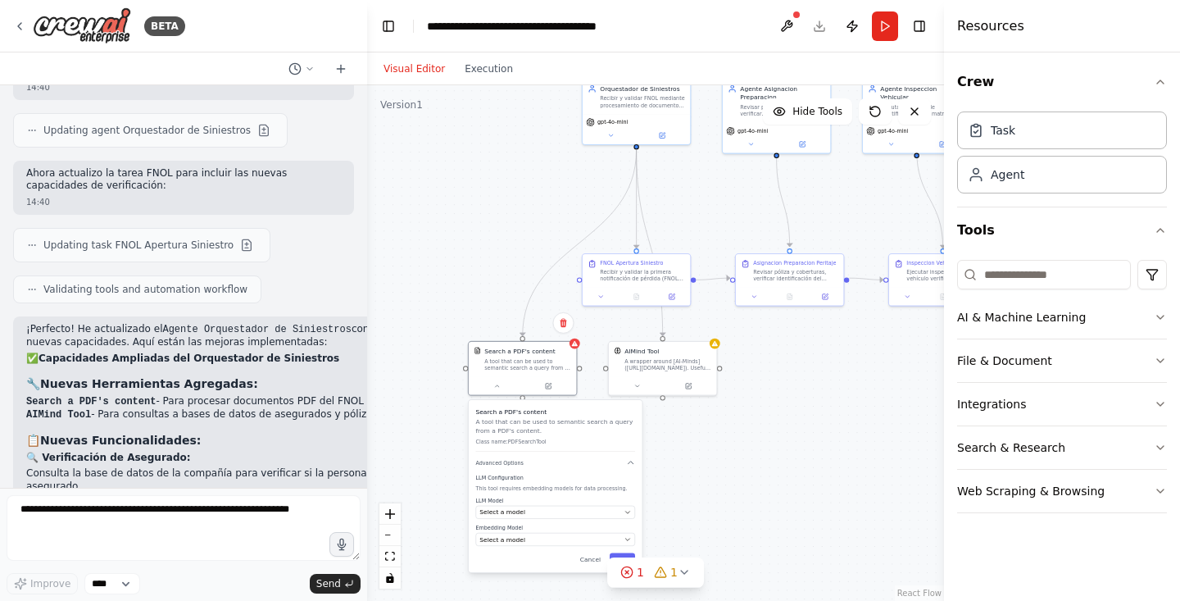
click at [683, 412] on div ".deletable-edge-delete-btn { width: 20px; height: 20px; border: 0px solid #ffff…" at bounding box center [655, 342] width 577 height 515
click at [733, 452] on div ".deletable-edge-delete-btn { width: 20px; height: 20px; border: 0px solid #ffff…" at bounding box center [655, 342] width 577 height 515
click at [503, 389] on div at bounding box center [522, 384] width 107 height 18
click at [495, 379] on button at bounding box center [496, 383] width 49 height 11
click at [755, 446] on div ".deletable-edge-delete-btn { width: 20px; height: 20px; border: 0px solid #ffff…" at bounding box center [655, 342] width 577 height 515
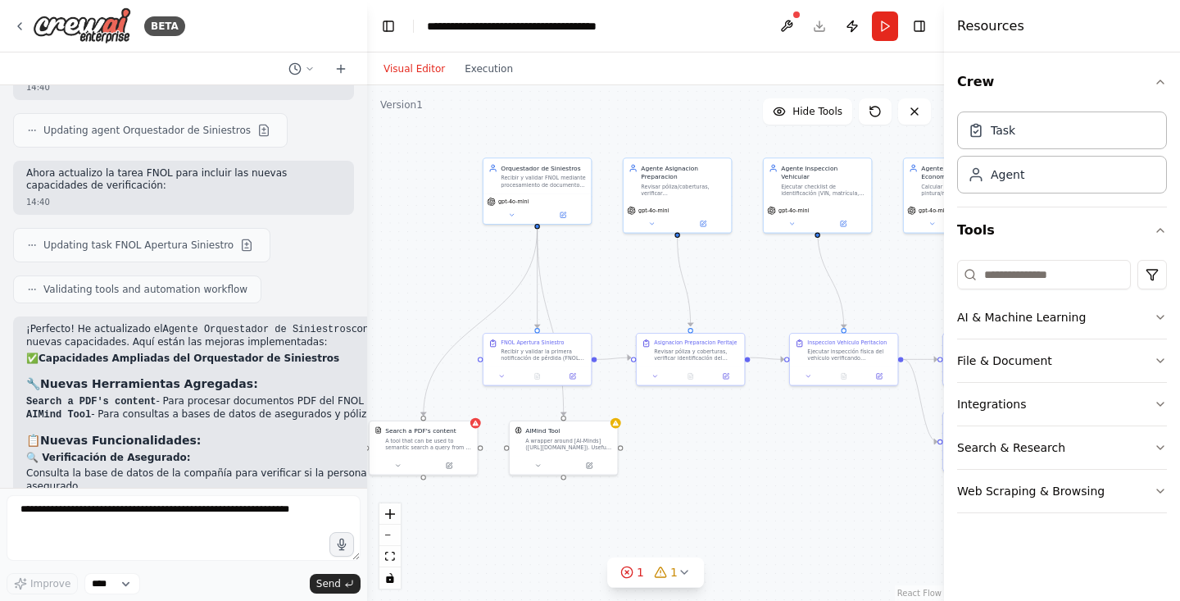
drag, startPoint x: 875, startPoint y: 371, endPoint x: 776, endPoint y: 453, distance: 128.6
click at [776, 453] on div ".deletable-edge-delete-btn { width: 20px; height: 20px; border: 0px solid #ffff…" at bounding box center [655, 342] width 577 height 515
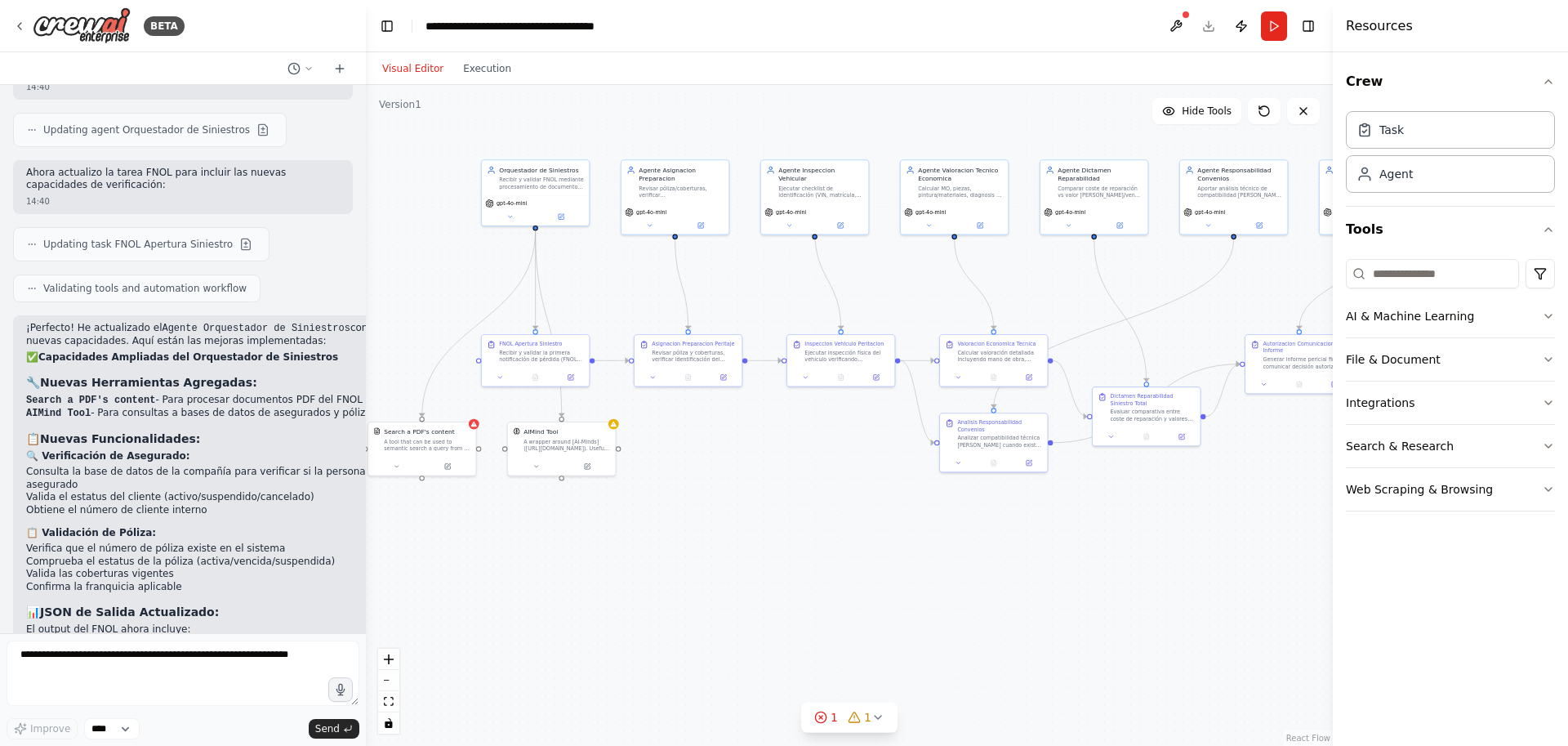
scroll to position [8062, 0]
